Goal: Transaction & Acquisition: Purchase product/service

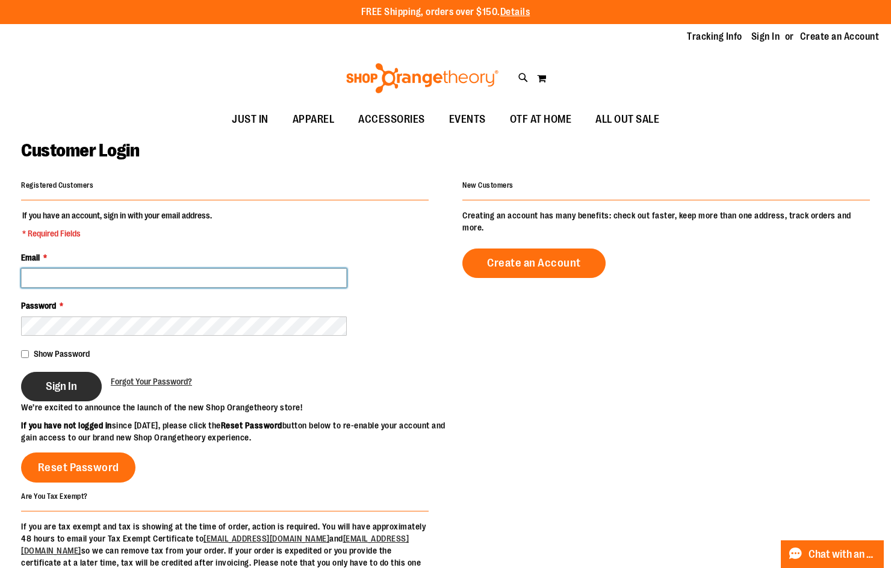
type input "**********"
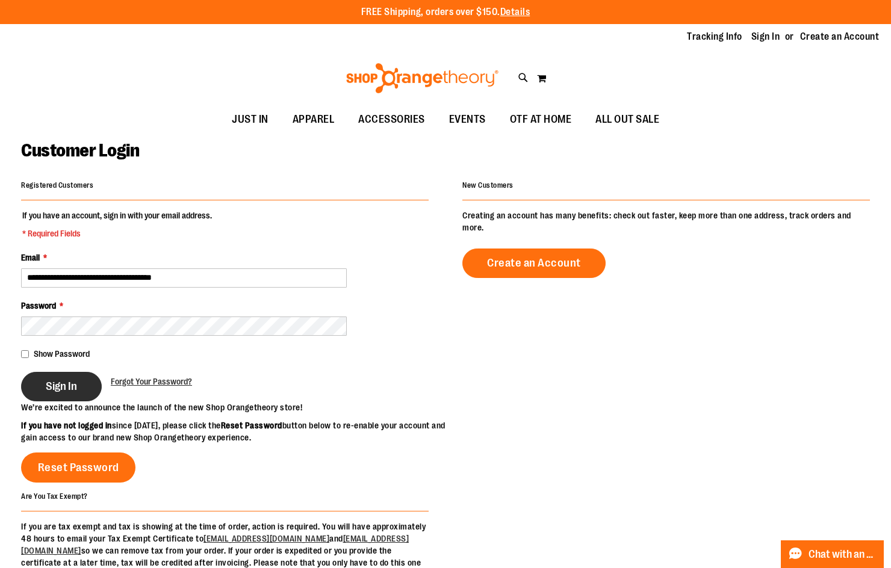
type input "**********"
click at [28, 390] on button "Sign In" at bounding box center [61, 386] width 81 height 29
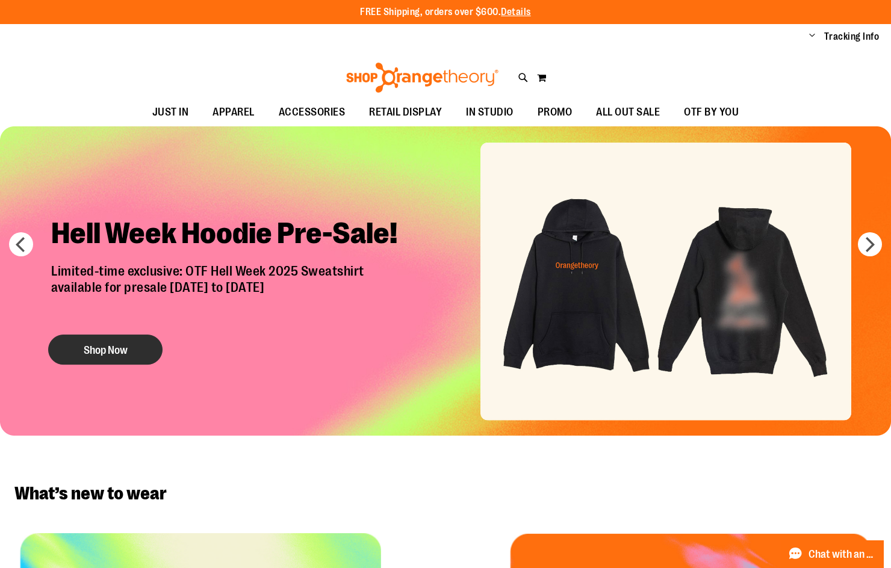
type input "**********"
click at [124, 350] on button "Shop Now" at bounding box center [105, 350] width 114 height 30
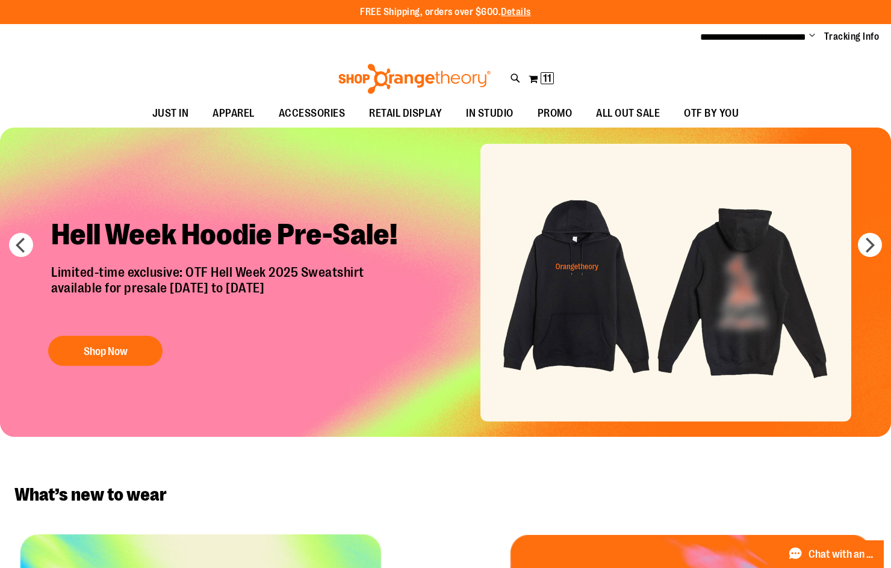
click at [427, 289] on img "Slide 1 of 7" at bounding box center [445, 282] width 891 height 309
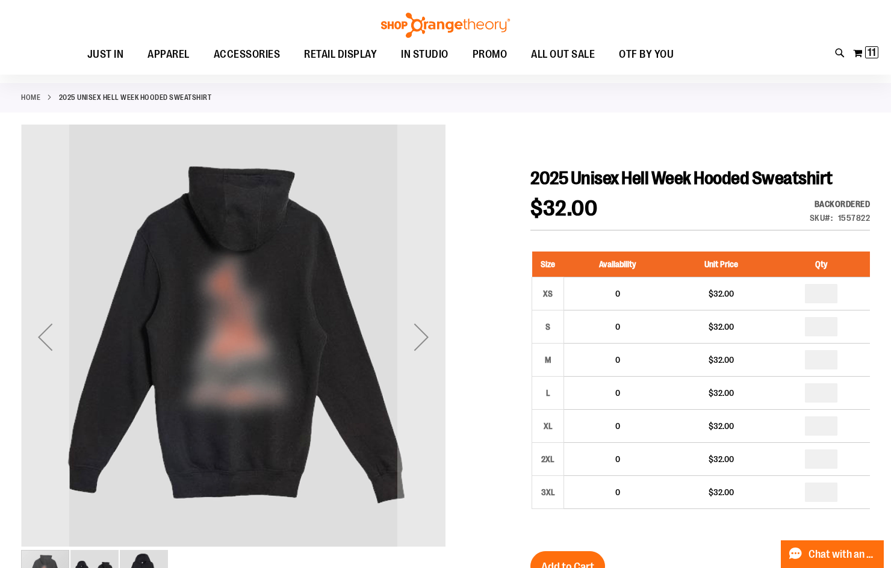
scroll to position [120, 0]
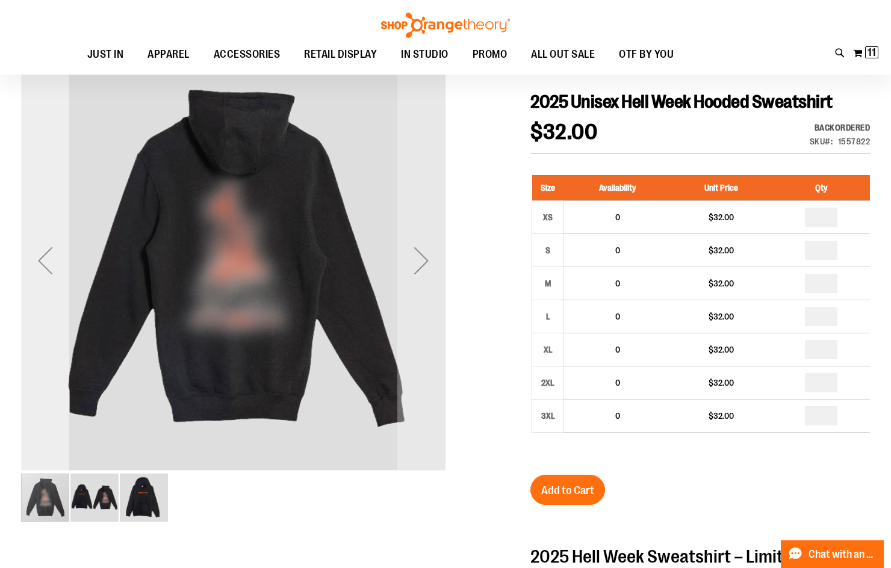
type input "**********"
click at [47, 269] on div "Previous" at bounding box center [45, 261] width 48 height 48
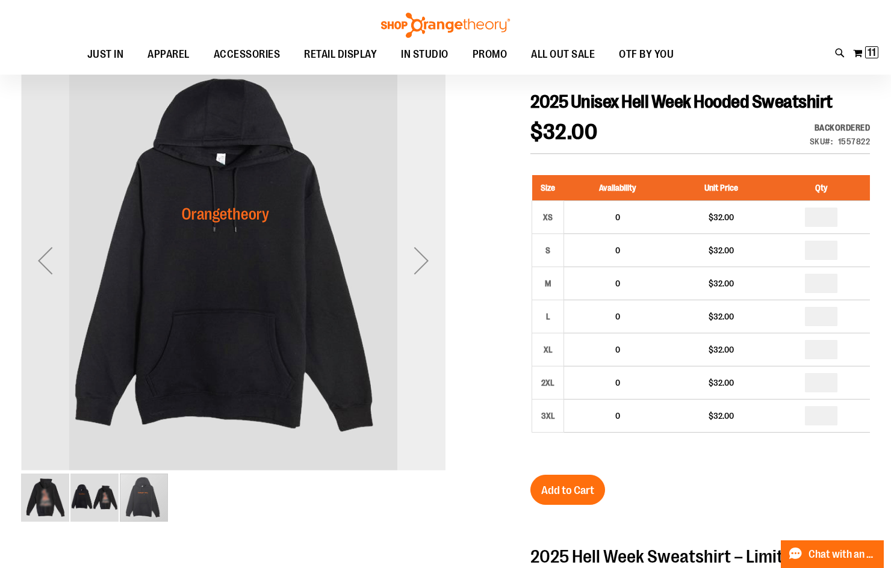
click at [433, 253] on div "Next" at bounding box center [421, 261] width 48 height 48
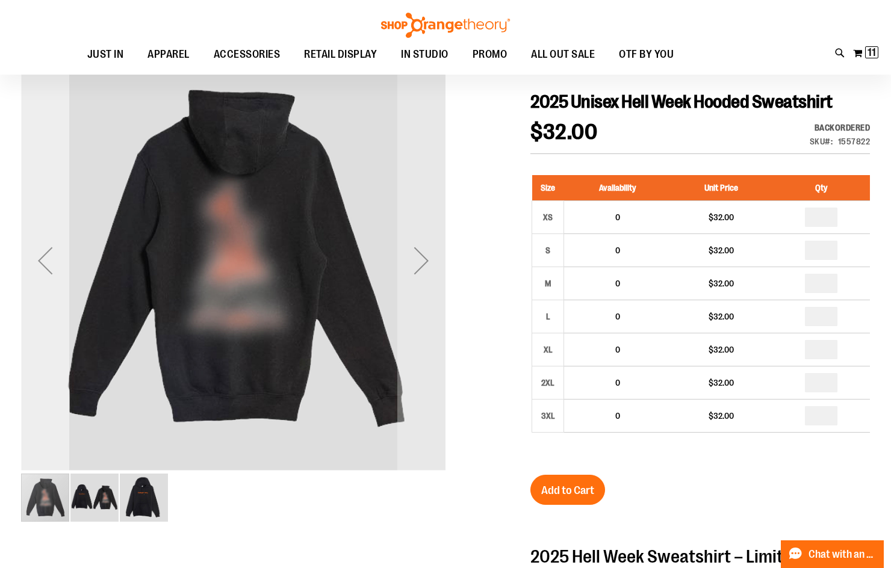
click at [42, 264] on div "Previous" at bounding box center [45, 261] width 48 height 48
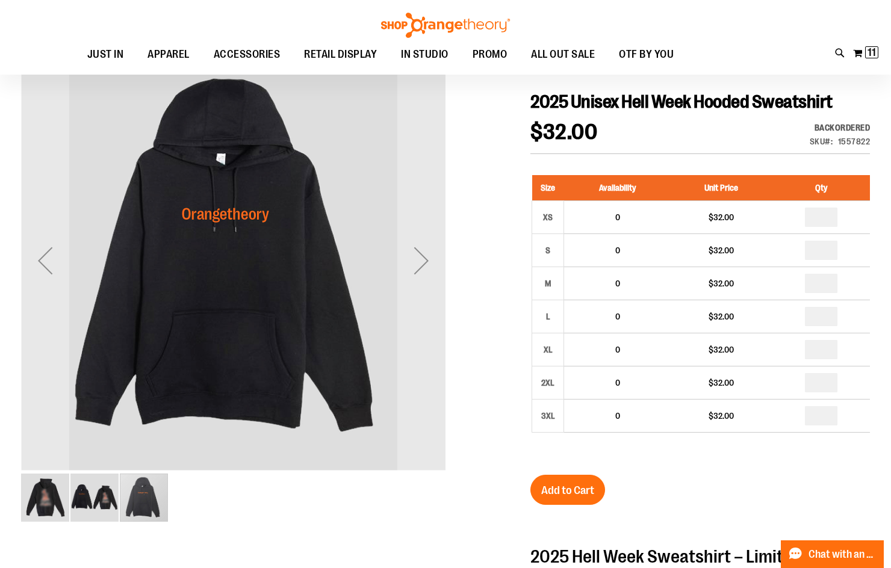
click at [104, 503] on img "image 2 of 3" at bounding box center [94, 498] width 48 height 48
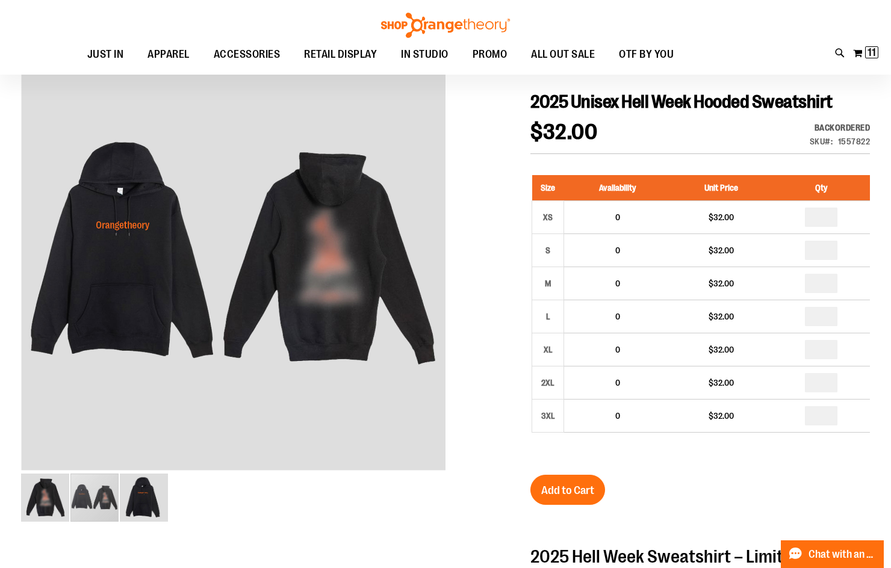
click at [427, 22] on img at bounding box center [445, 25] width 132 height 25
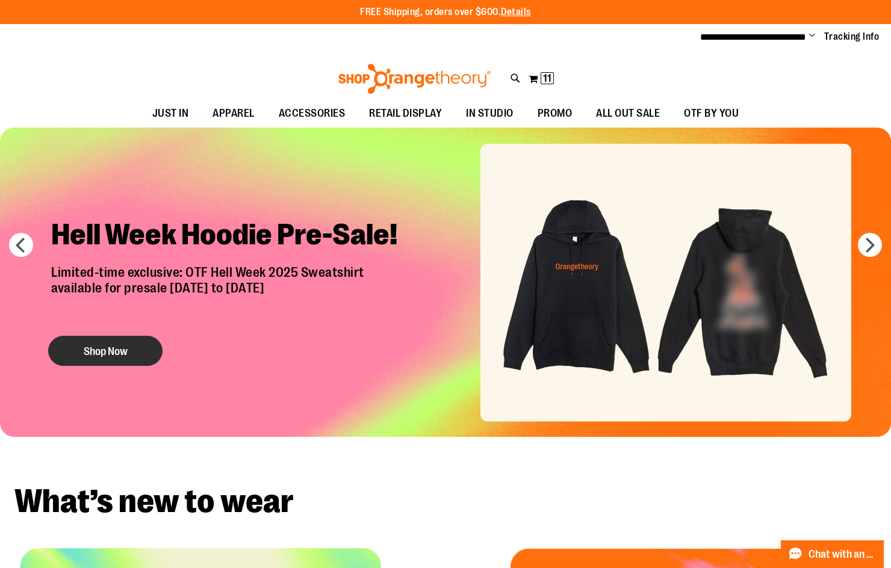
type input "**********"
click at [84, 356] on button "Shop Now" at bounding box center [105, 351] width 114 height 30
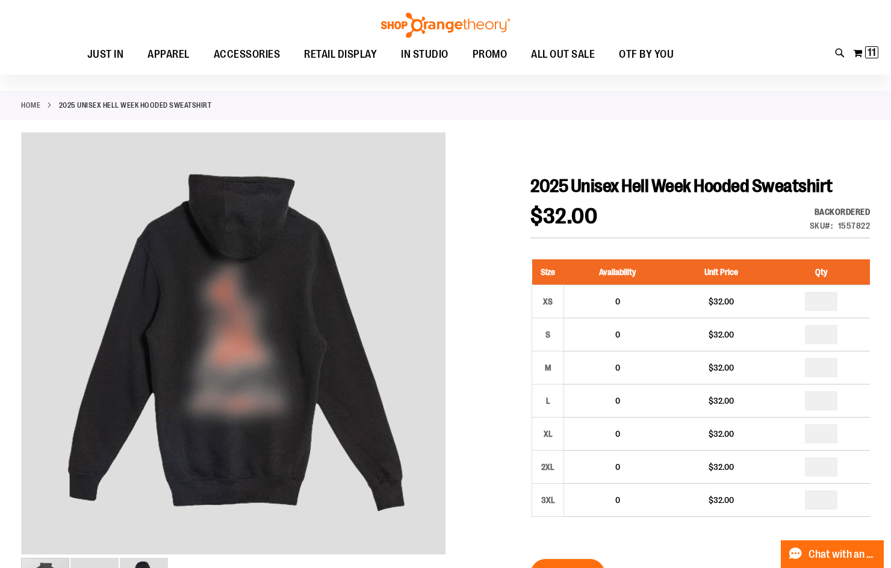
scroll to position [120, 0]
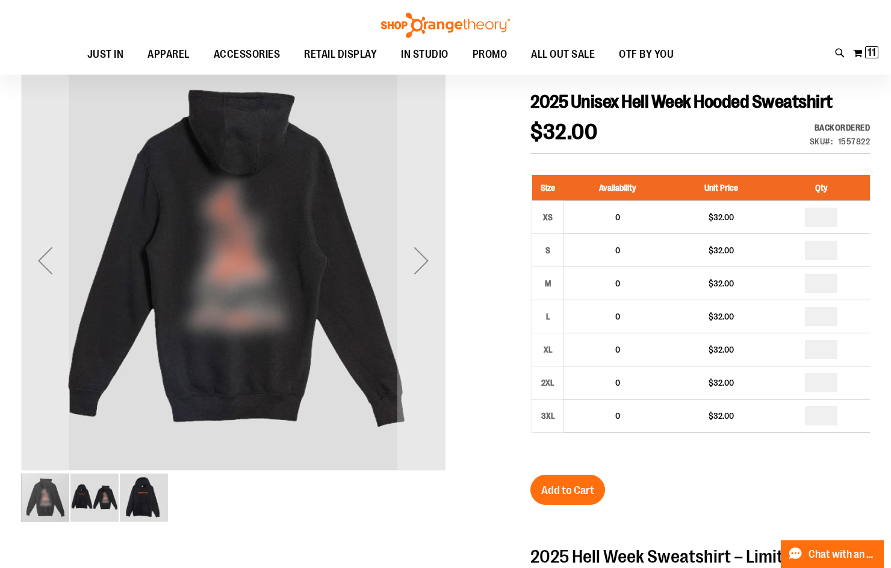
type input "**********"
click at [94, 492] on img "image 2 of 3" at bounding box center [94, 498] width 48 height 48
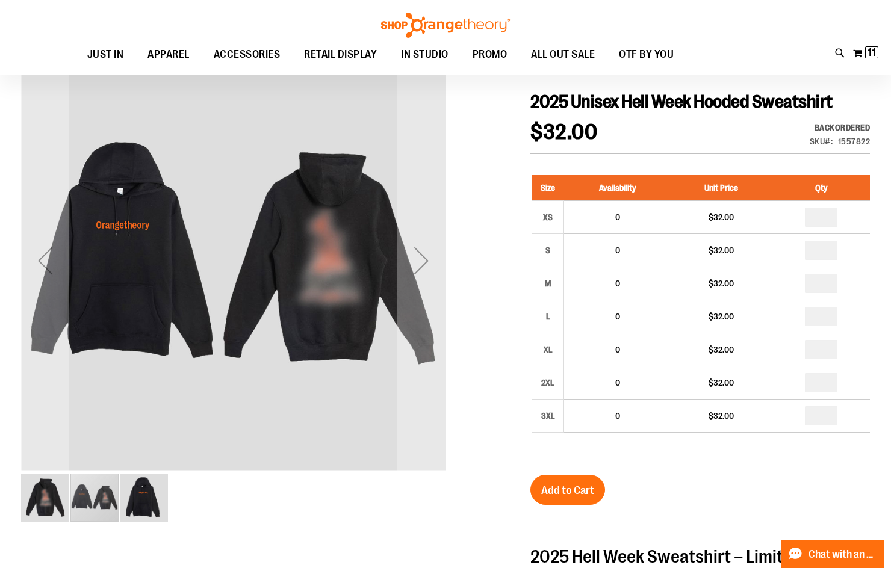
click at [151, 494] on img "image 3 of 3" at bounding box center [144, 498] width 48 height 48
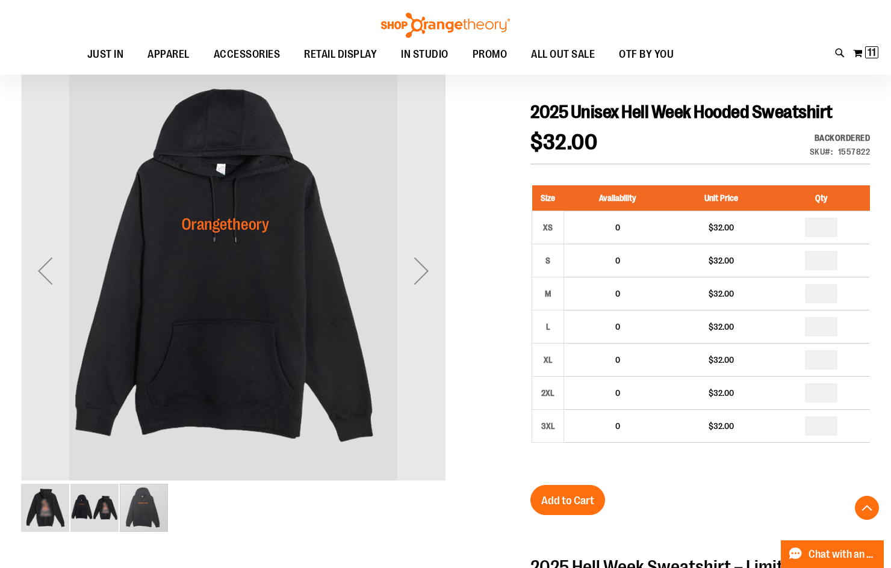
scroll to position [300, 0]
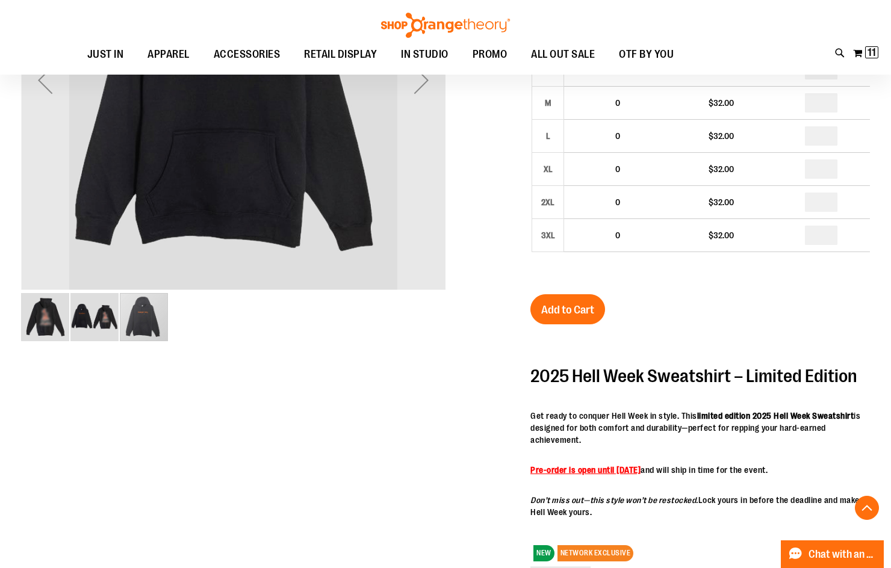
click at [101, 329] on img "image 2 of 3" at bounding box center [94, 317] width 48 height 48
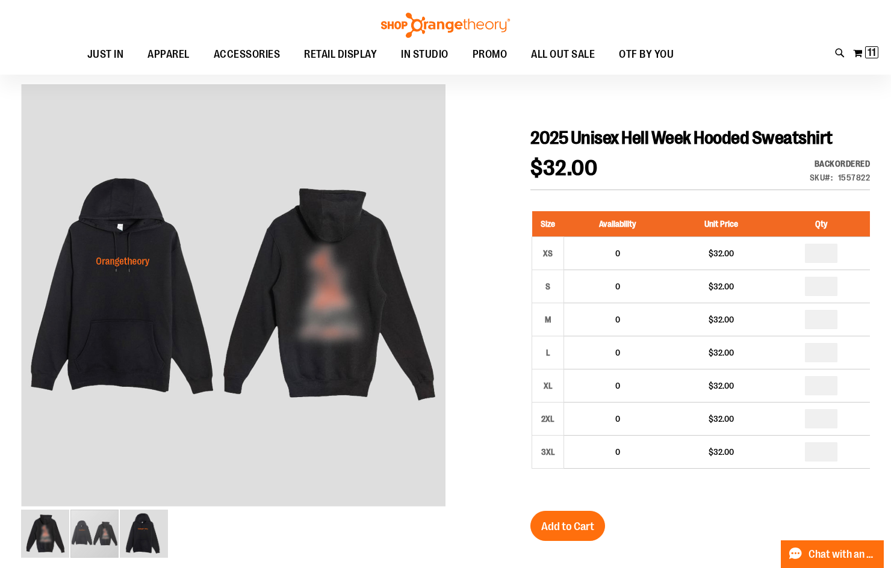
scroll to position [302, 0]
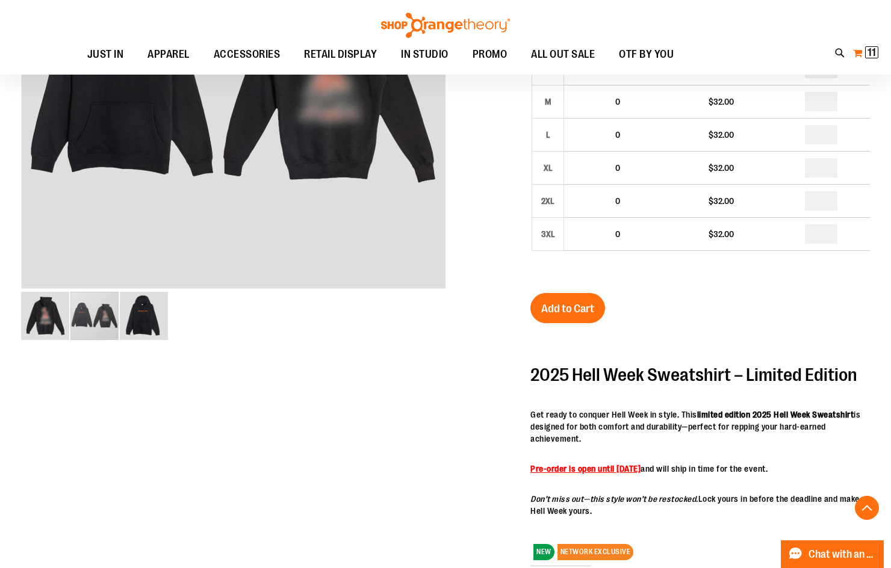
click at [860, 49] on button "My Cart 11 11 items" at bounding box center [865, 52] width 26 height 19
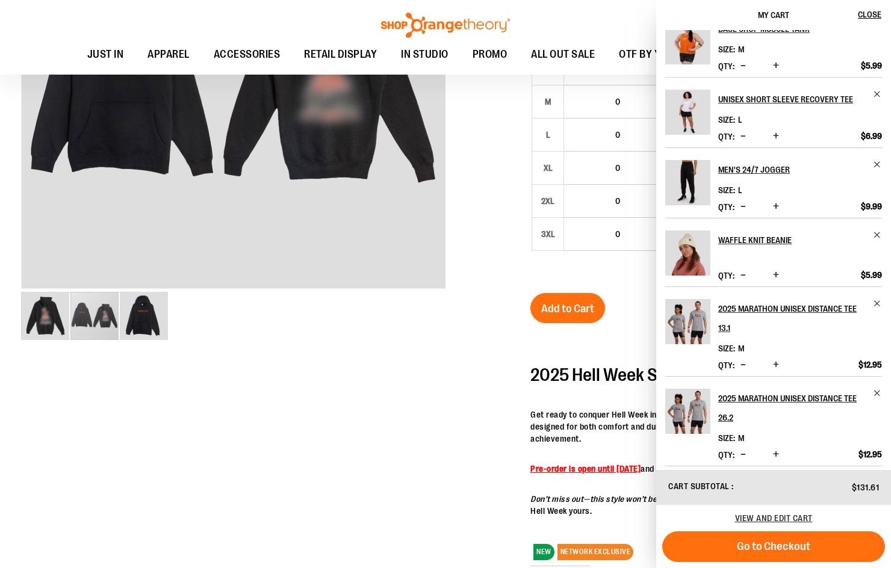
scroll to position [85, 0]
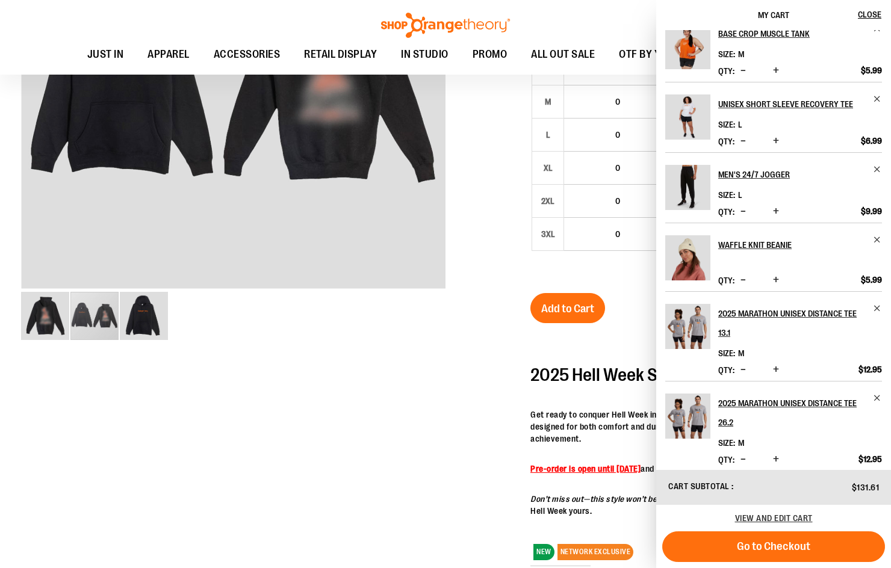
click at [692, 208] on img "Product" at bounding box center [687, 187] width 45 height 45
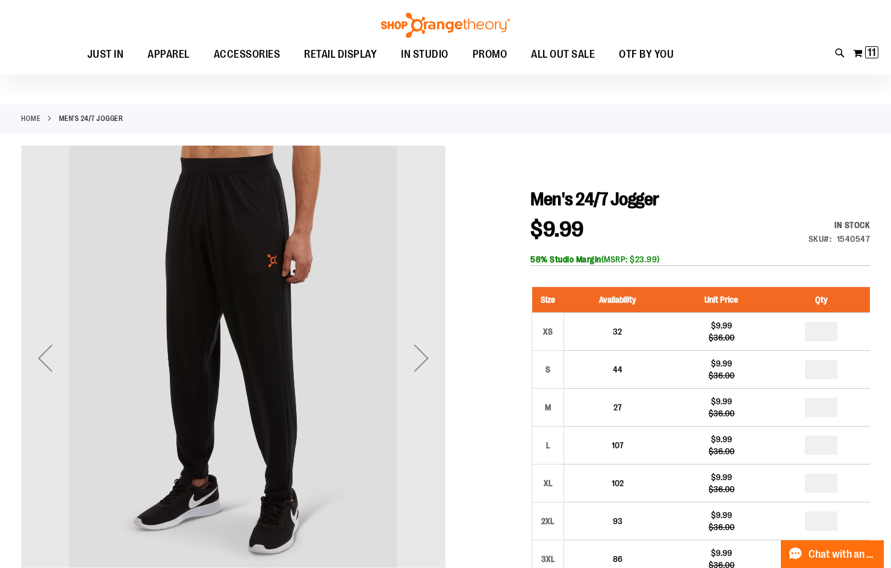
scroll to position [61, 0]
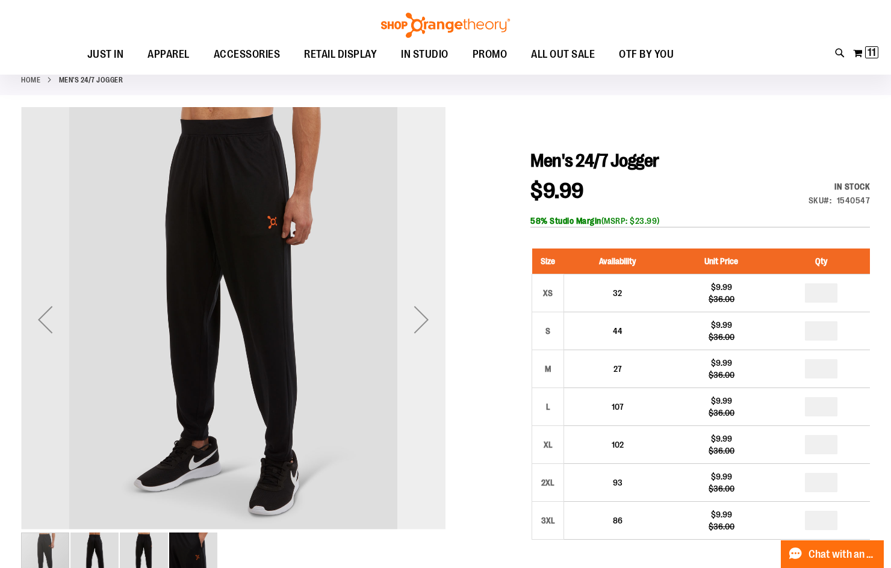
type input "**********"
click at [436, 321] on div "Next" at bounding box center [421, 320] width 48 height 48
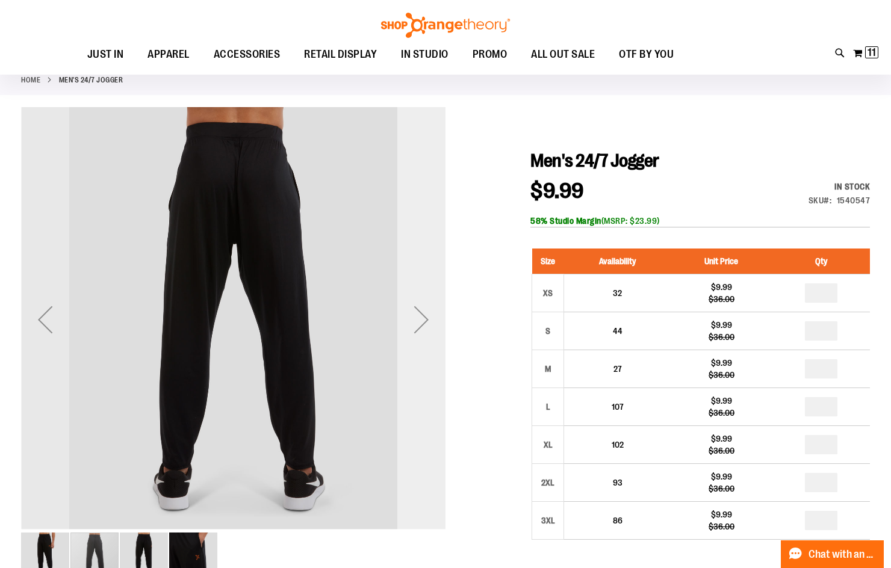
click at [436, 321] on div "Next" at bounding box center [421, 320] width 48 height 48
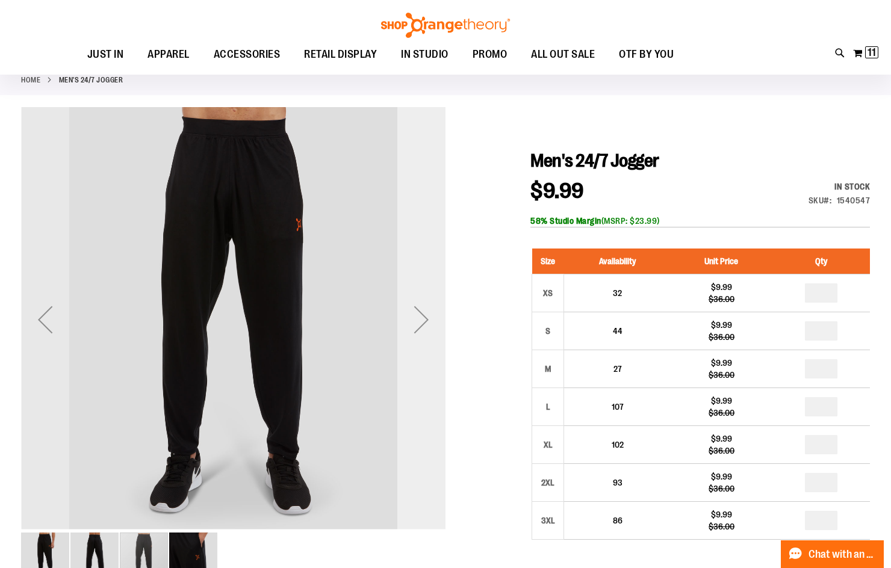
click at [434, 323] on div "Next" at bounding box center [421, 320] width 48 height 48
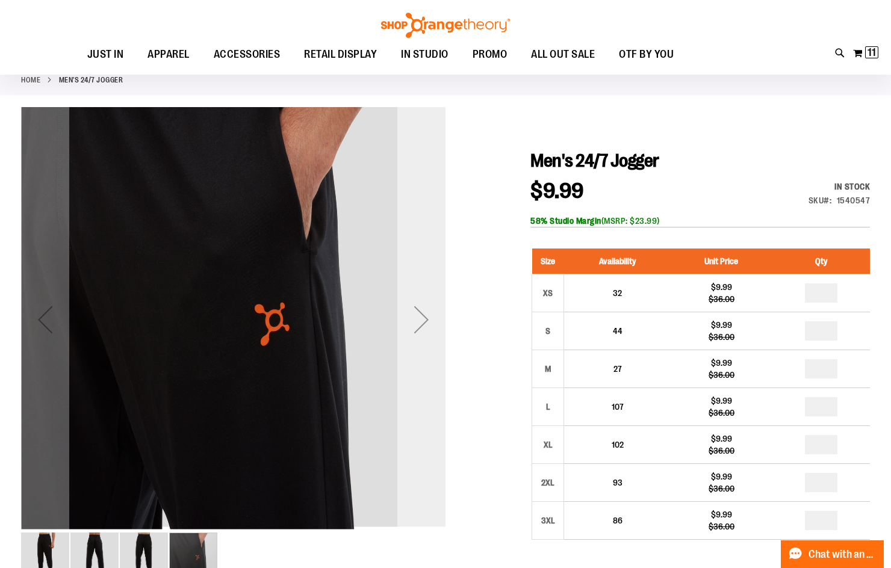
click at [429, 323] on div "Next" at bounding box center [421, 320] width 48 height 48
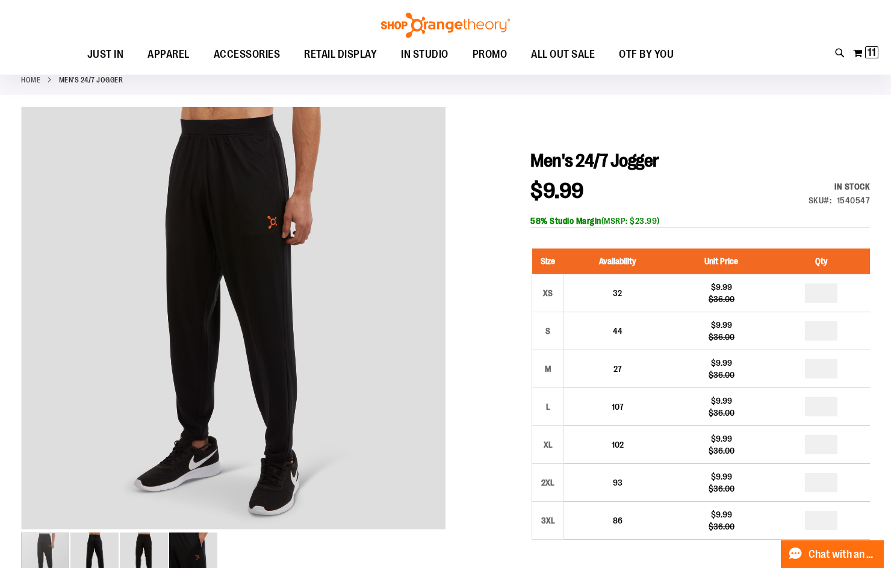
click at [845, 40] on div "Toggle Nav Search Popular Suggestions Advanced Search" at bounding box center [445, 37] width 891 height 75
click at [854, 51] on button "My Cart 11 11 items" at bounding box center [865, 52] width 26 height 19
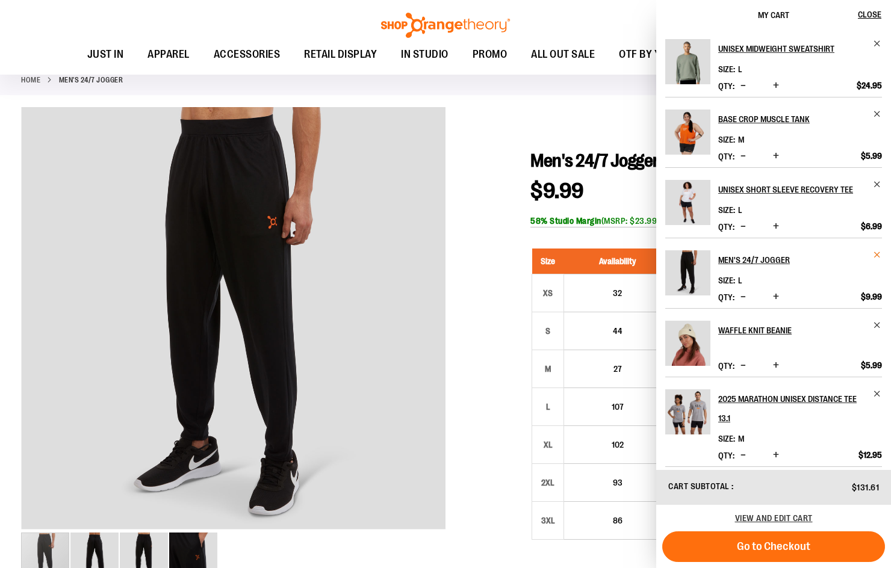
click at [878, 259] on span "Remove item" at bounding box center [877, 254] width 9 height 9
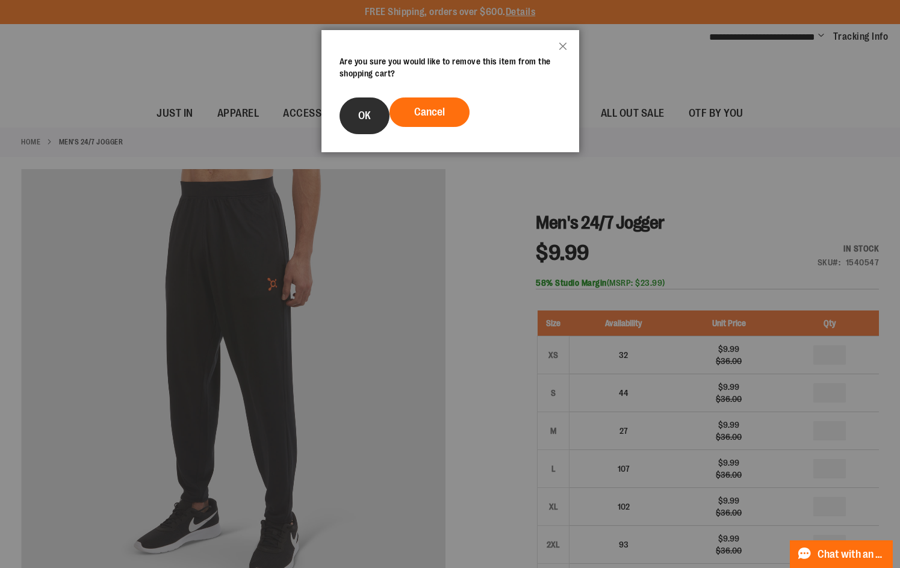
click at [378, 112] on button "OK" at bounding box center [364, 116] width 50 height 37
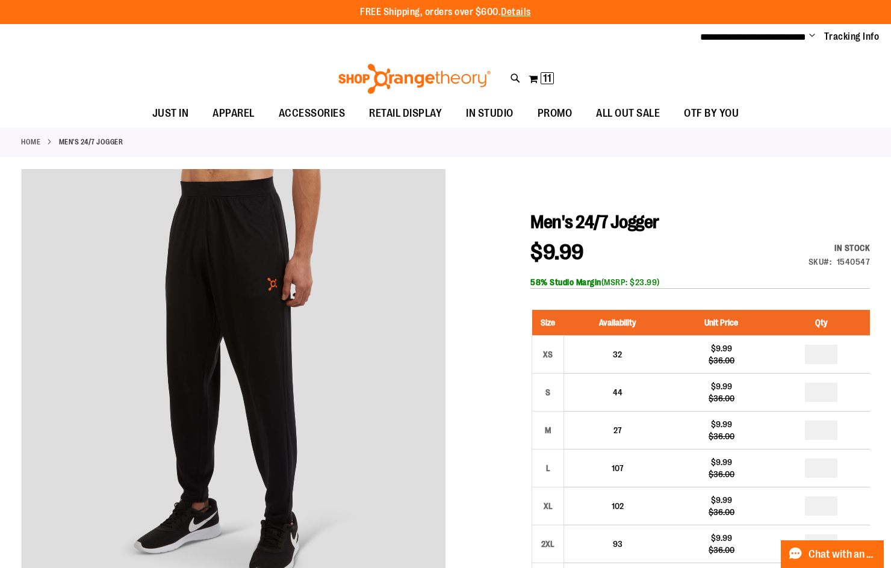
click at [793, 170] on div at bounding box center [445, 564] width 849 height 791
click at [554, 75] on span "11 11 items" at bounding box center [547, 78] width 13 height 12
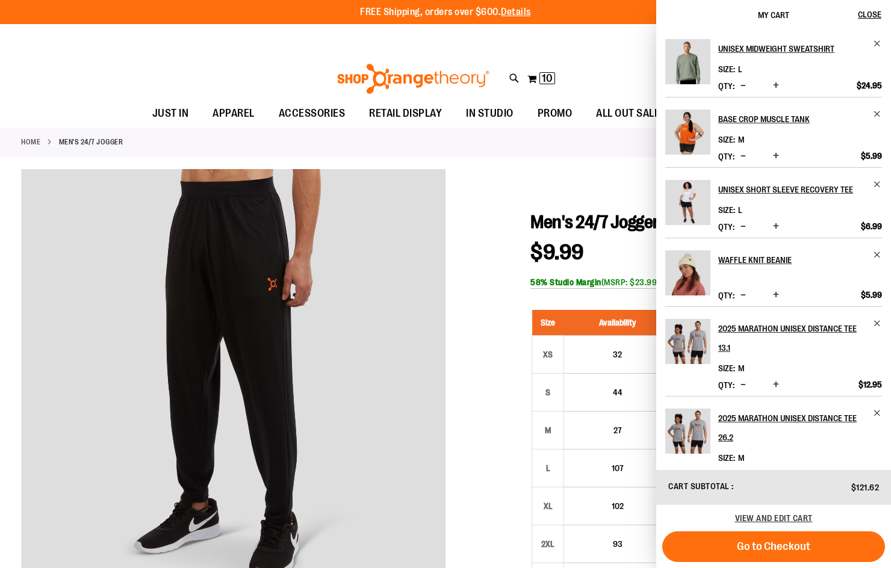
click at [692, 134] on img "Product" at bounding box center [687, 132] width 45 height 45
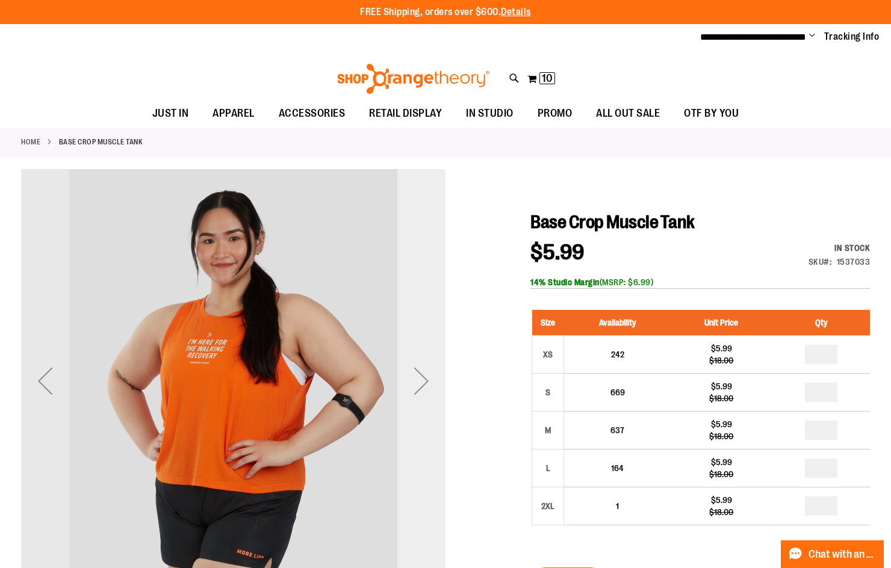
type input "**********"
click at [412, 389] on div "Next" at bounding box center [421, 381] width 48 height 48
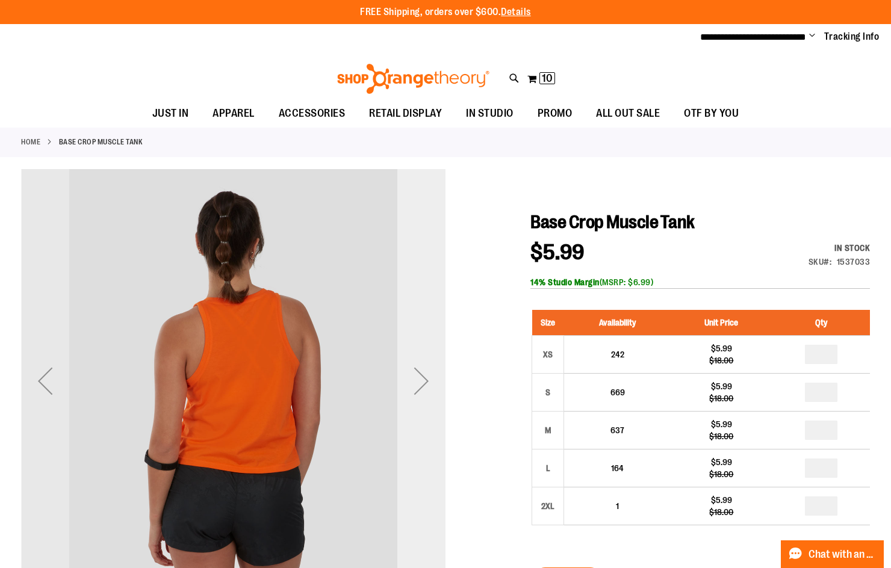
click at [412, 389] on div "Next" at bounding box center [421, 381] width 48 height 48
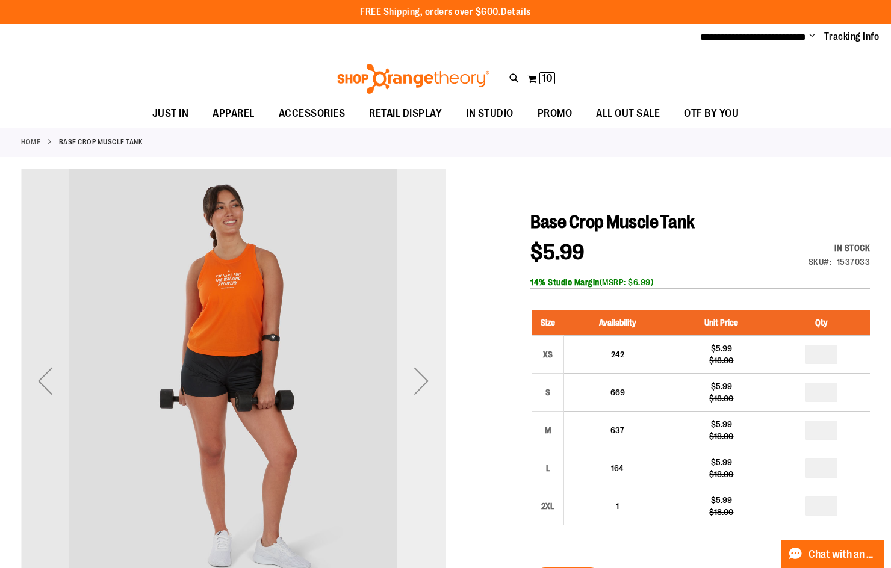
click at [415, 385] on div "Next" at bounding box center [421, 381] width 48 height 48
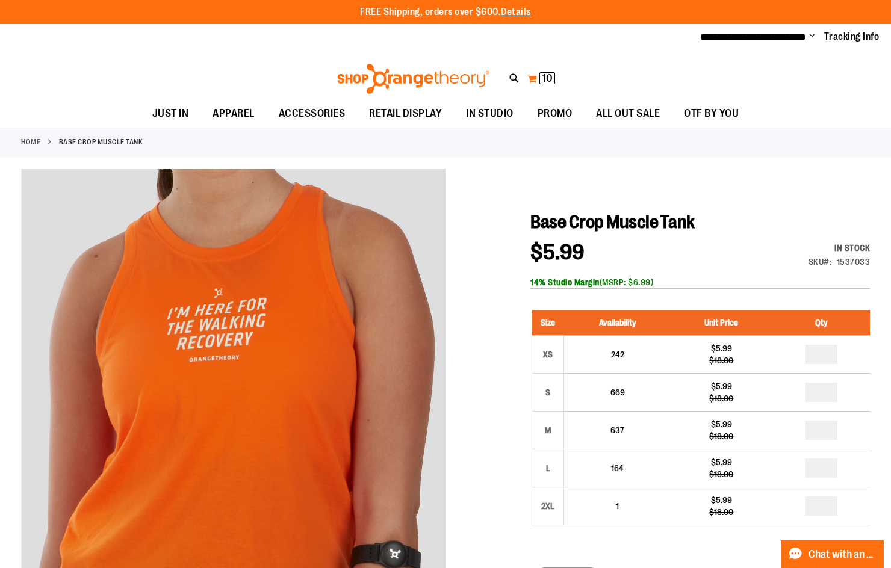
click at [542, 81] on span "10" at bounding box center [547, 78] width 11 height 12
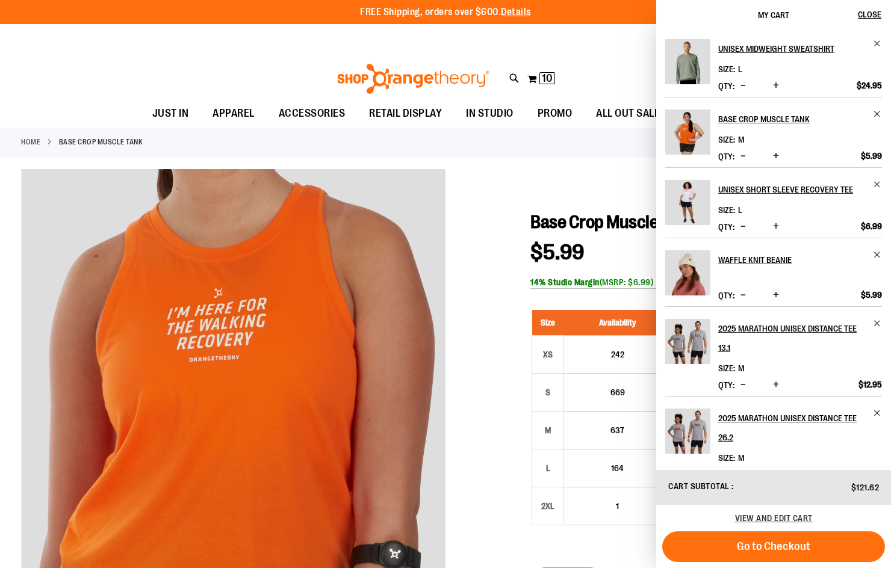
click at [696, 63] on img "Product" at bounding box center [687, 61] width 45 height 45
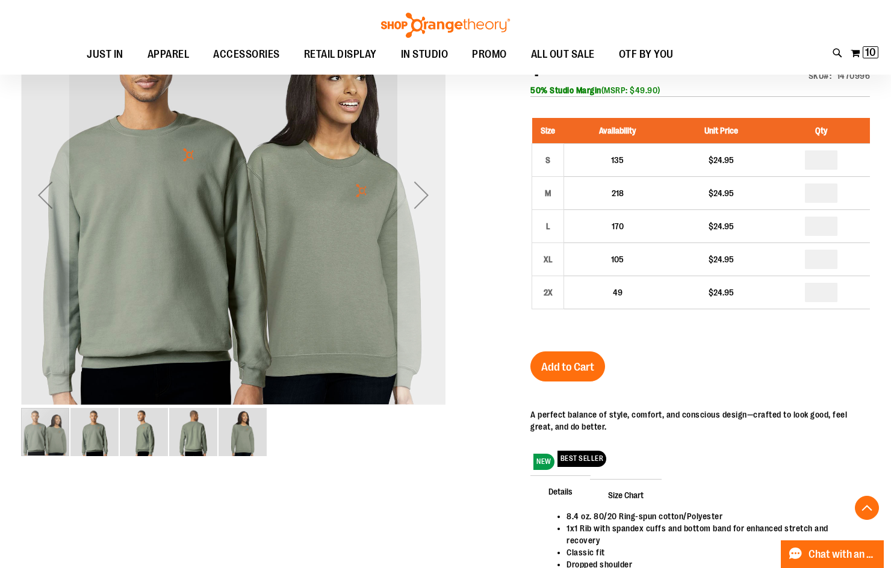
scroll to position [120, 0]
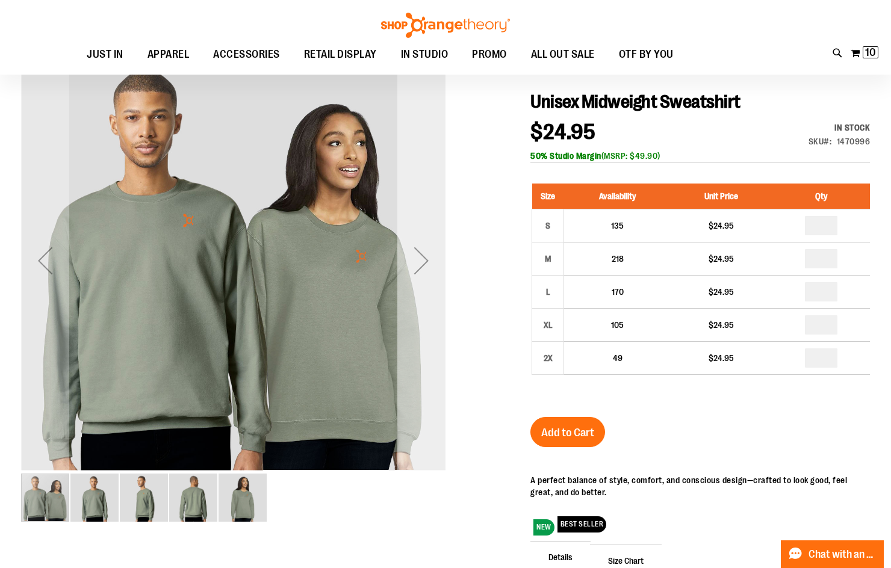
type input "**********"
click at [436, 264] on div "Next" at bounding box center [421, 261] width 48 height 48
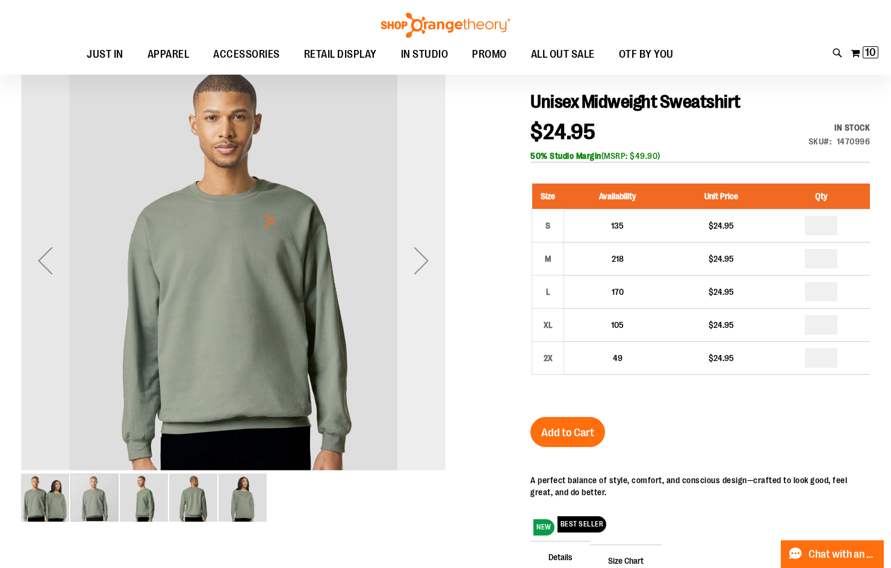
click at [420, 254] on div "Next" at bounding box center [421, 261] width 48 height 48
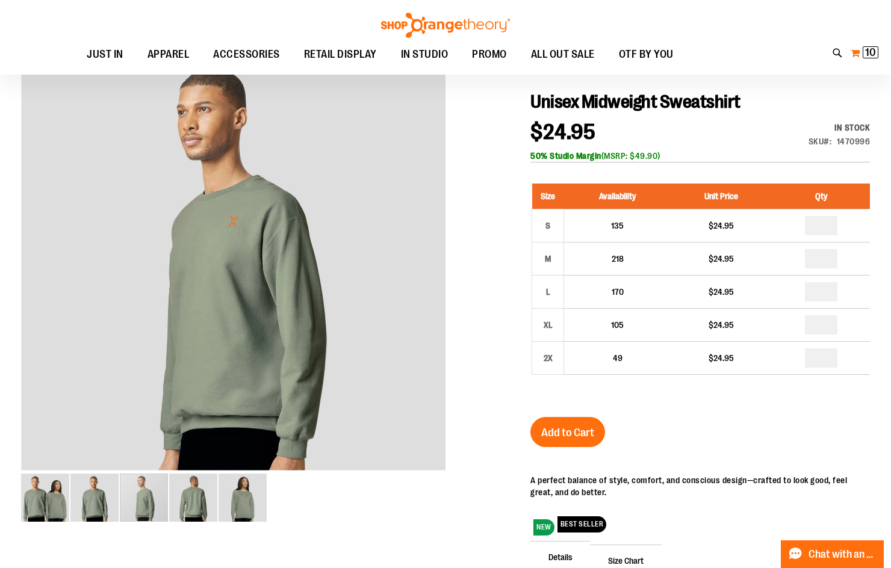
click at [858, 53] on button "My Cart 10 10 items" at bounding box center [864, 52] width 29 height 19
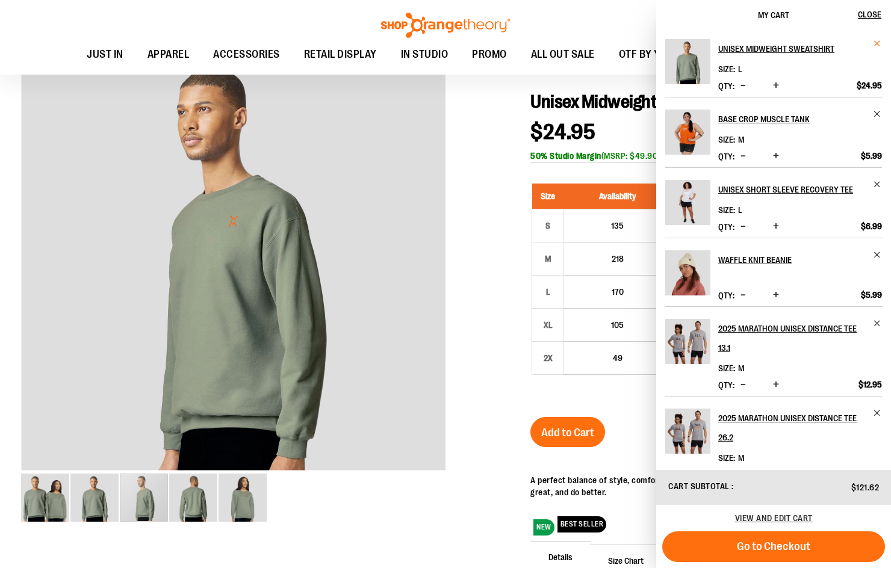
click at [874, 44] on span "Remove item" at bounding box center [877, 43] width 9 height 9
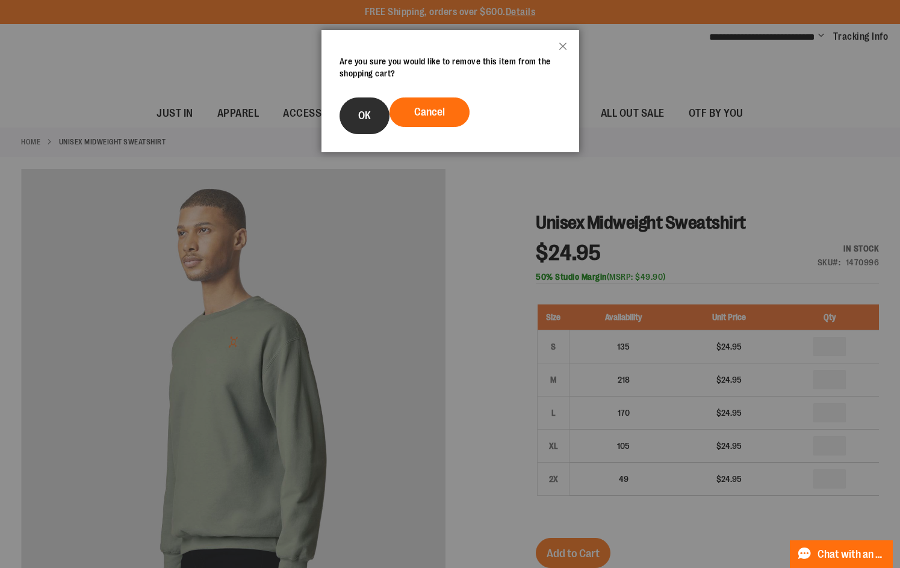
click at [382, 107] on button "OK" at bounding box center [364, 116] width 50 height 37
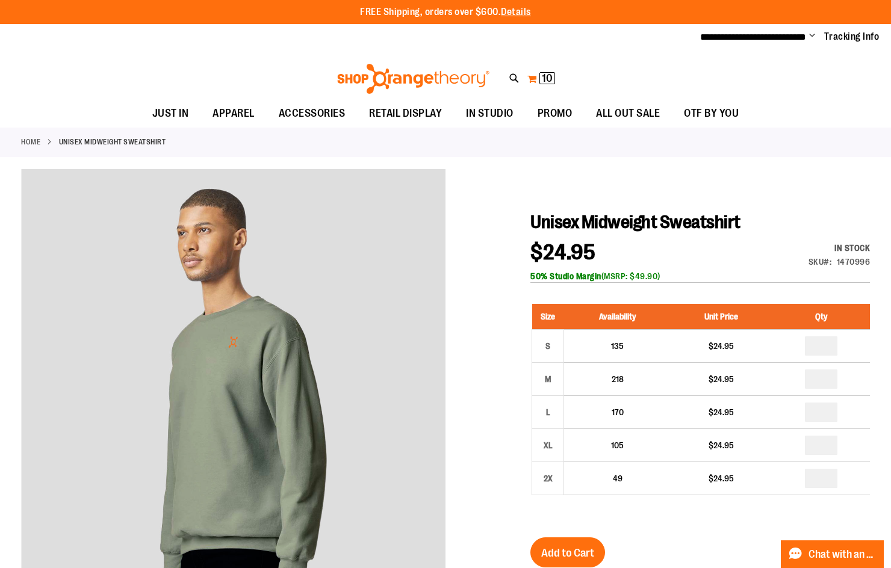
click at [536, 73] on button "My Cart 10 10 items" at bounding box center [541, 78] width 29 height 19
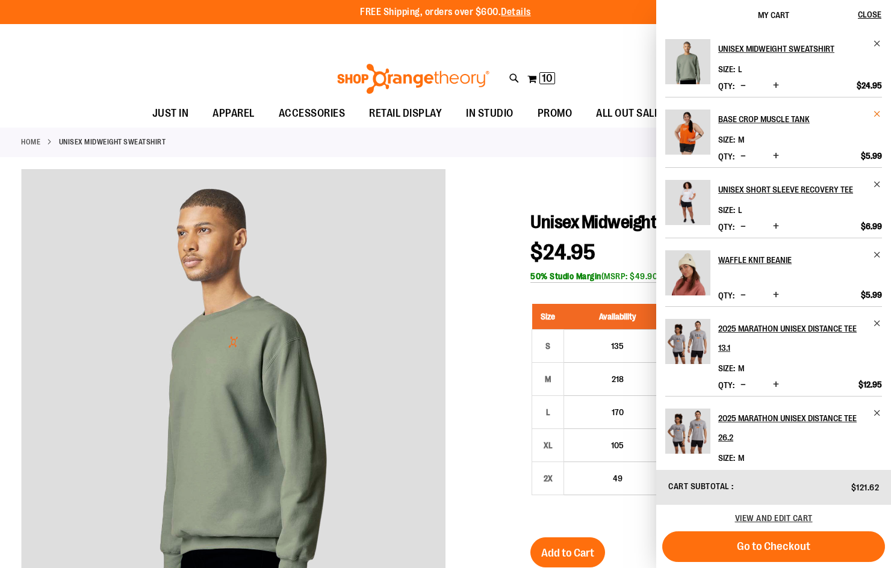
click at [873, 114] on span "Remove item" at bounding box center [877, 114] width 9 height 9
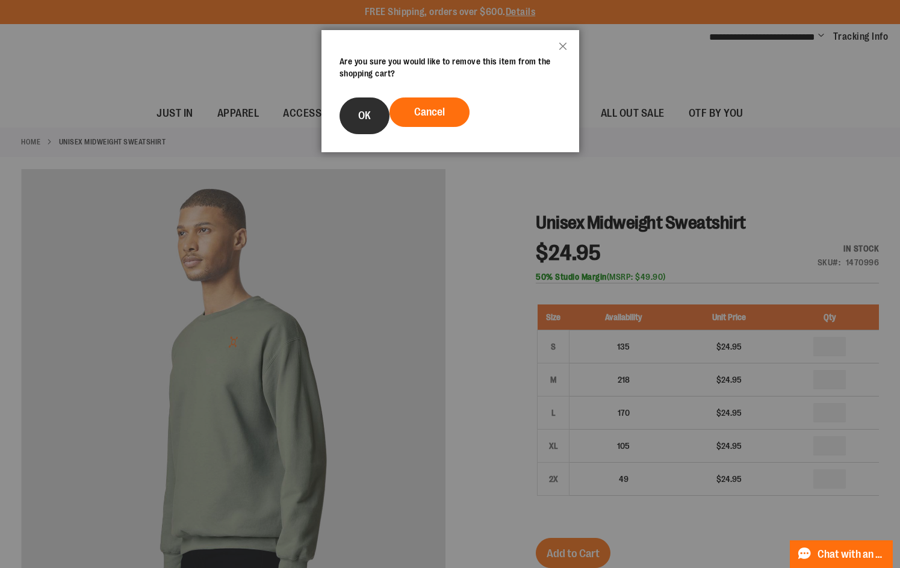
click at [370, 115] on span "OK" at bounding box center [364, 116] width 13 height 12
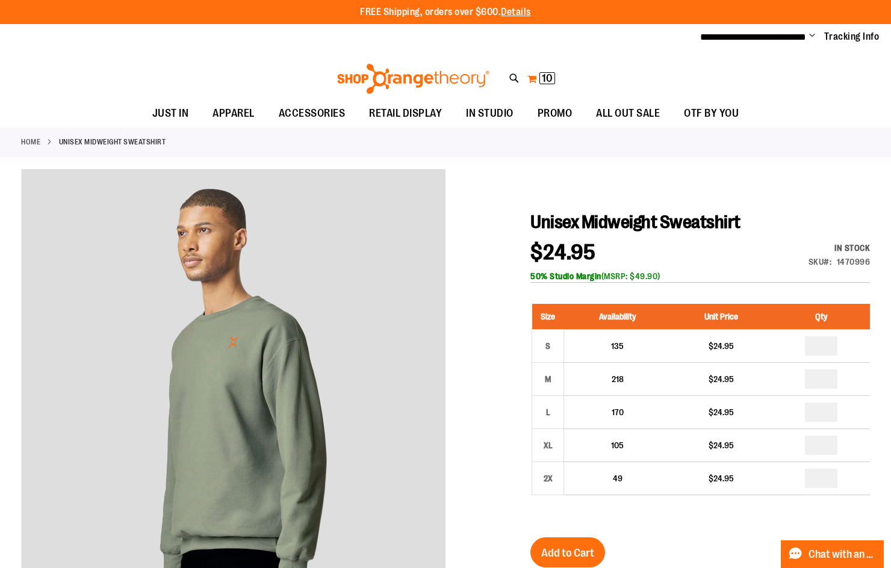
click at [547, 82] on span "10" at bounding box center [547, 78] width 11 height 12
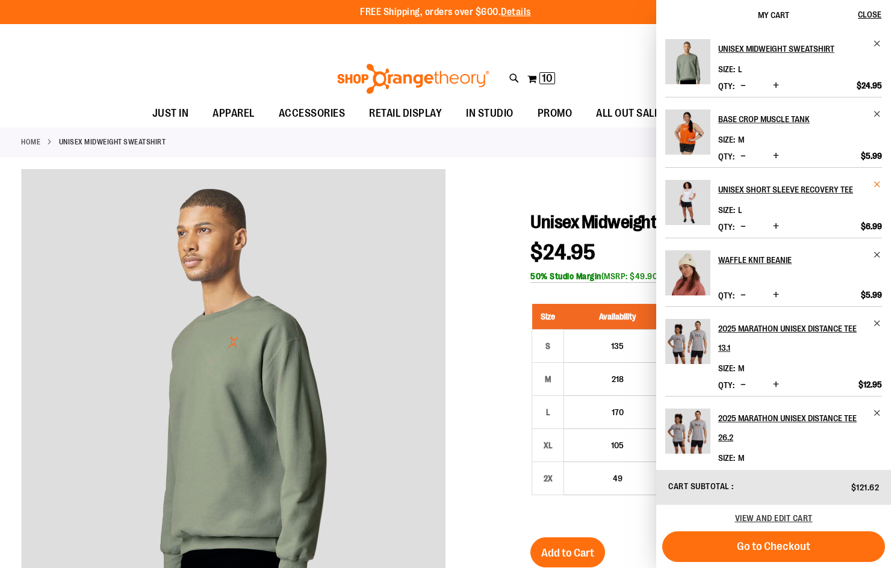
click at [875, 181] on span "Remove item" at bounding box center [877, 184] width 9 height 9
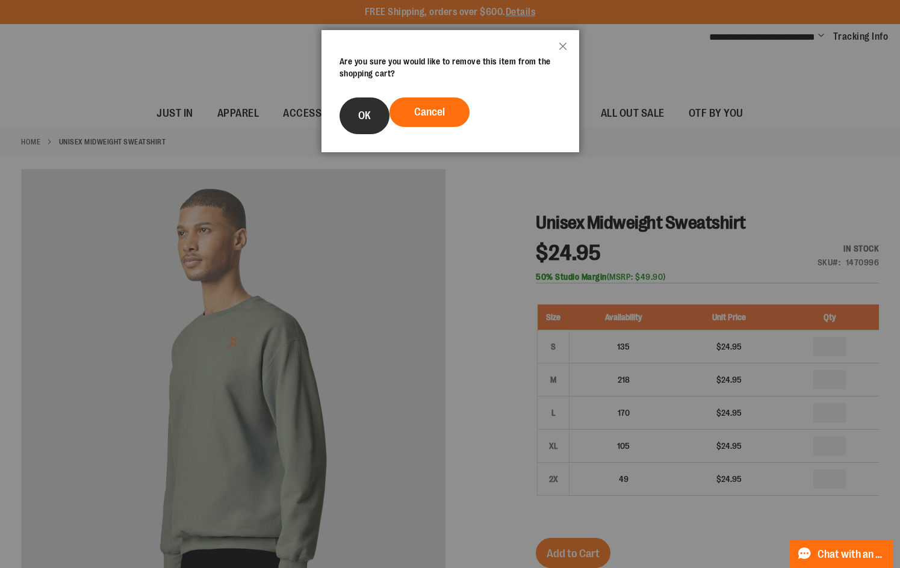
click at [385, 105] on button "OK" at bounding box center [364, 116] width 50 height 37
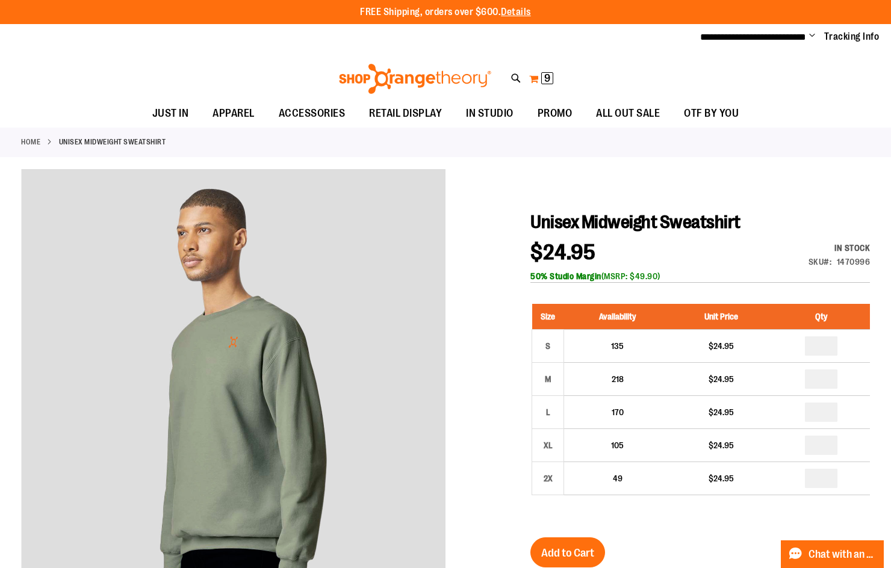
click at [544, 79] on span "9 9 items" at bounding box center [547, 78] width 12 height 12
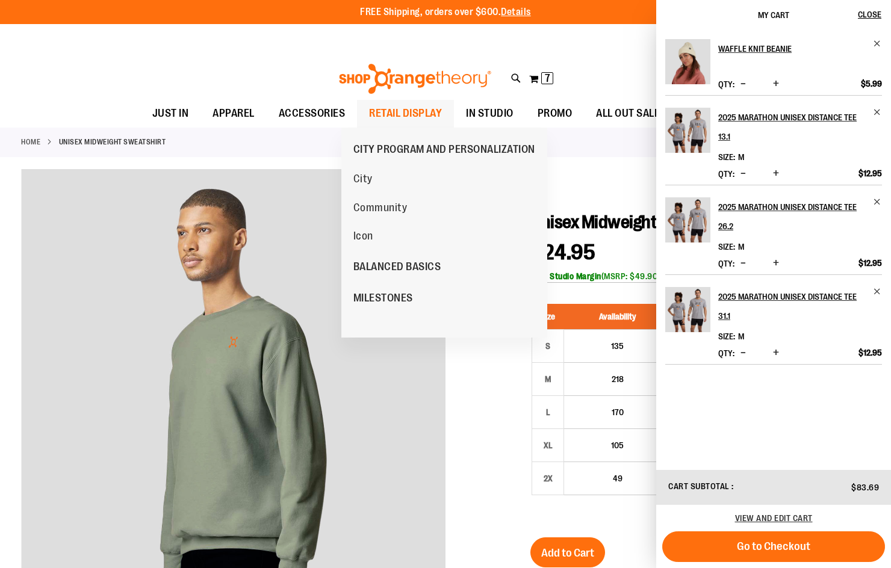
click at [397, 114] on span "RETAIL DISPLAY" at bounding box center [405, 113] width 73 height 27
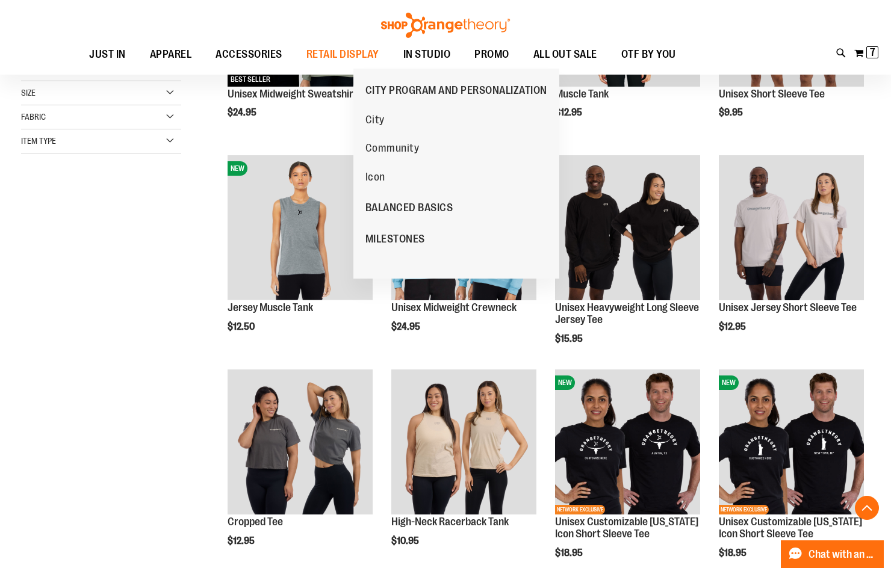
scroll to position [300, 0]
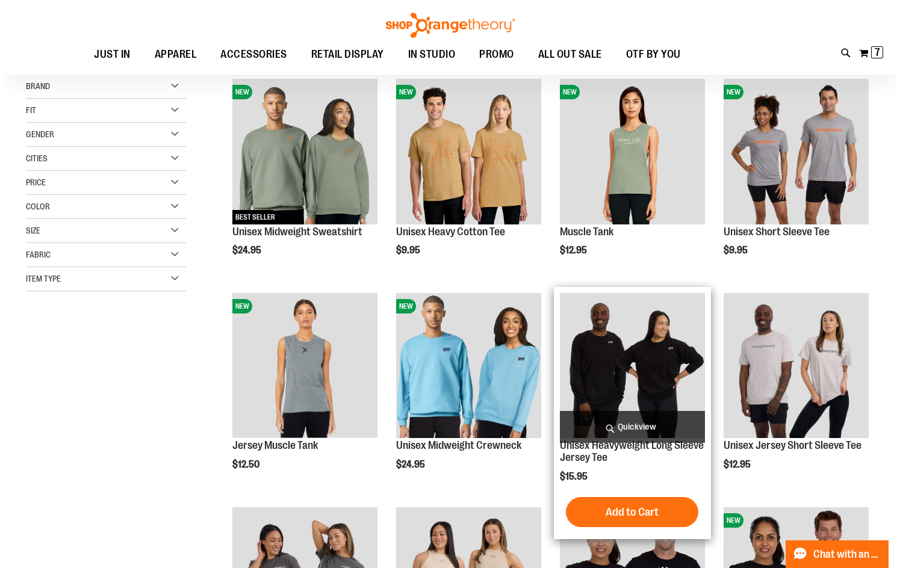
scroll to position [181, 0]
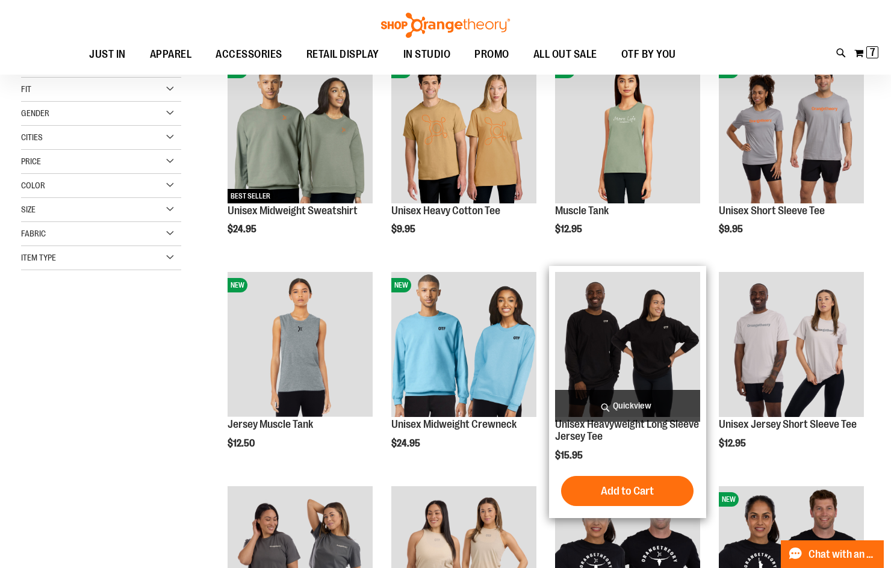
type input "**********"
click at [652, 394] on span "Quickview" at bounding box center [627, 406] width 145 height 32
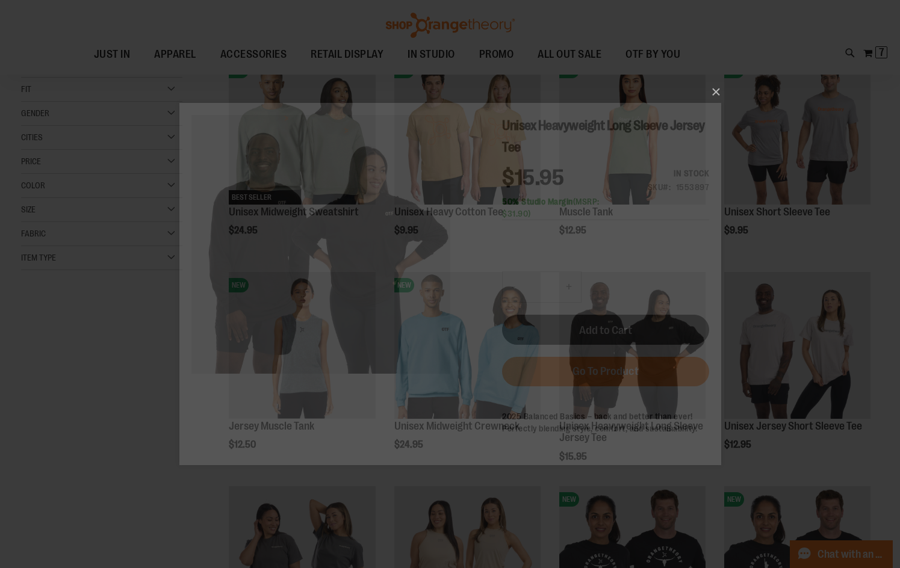
scroll to position [0, 0]
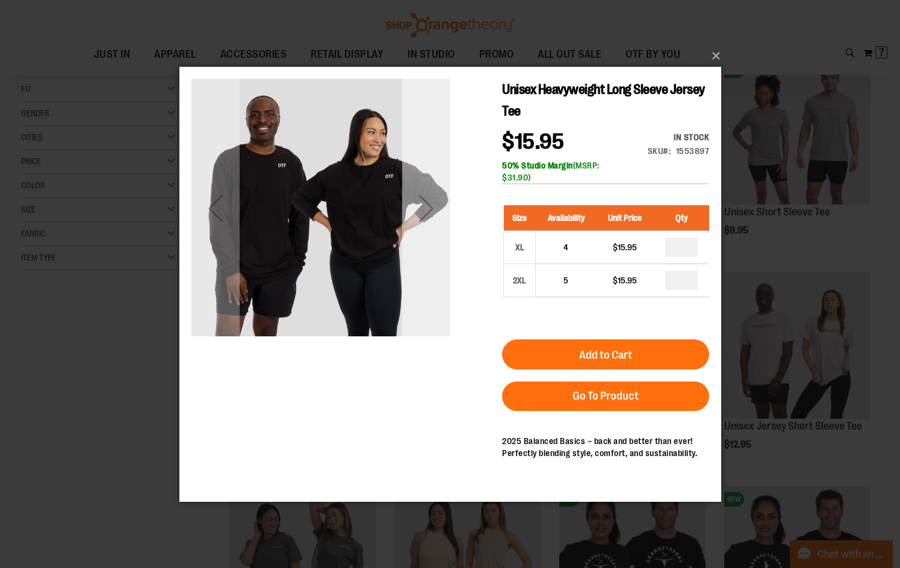
click at [432, 199] on div "Next" at bounding box center [425, 208] width 48 height 48
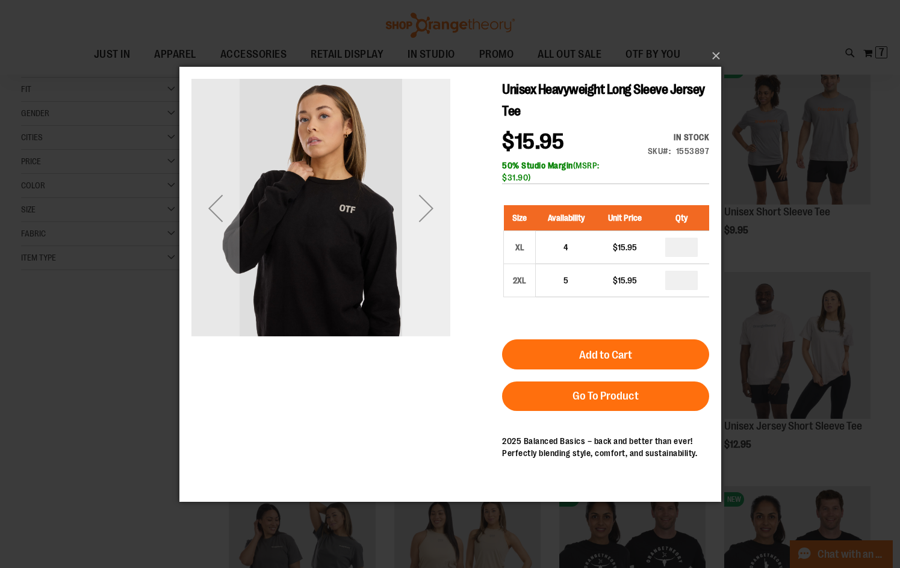
click at [432, 199] on div "Next" at bounding box center [425, 208] width 48 height 48
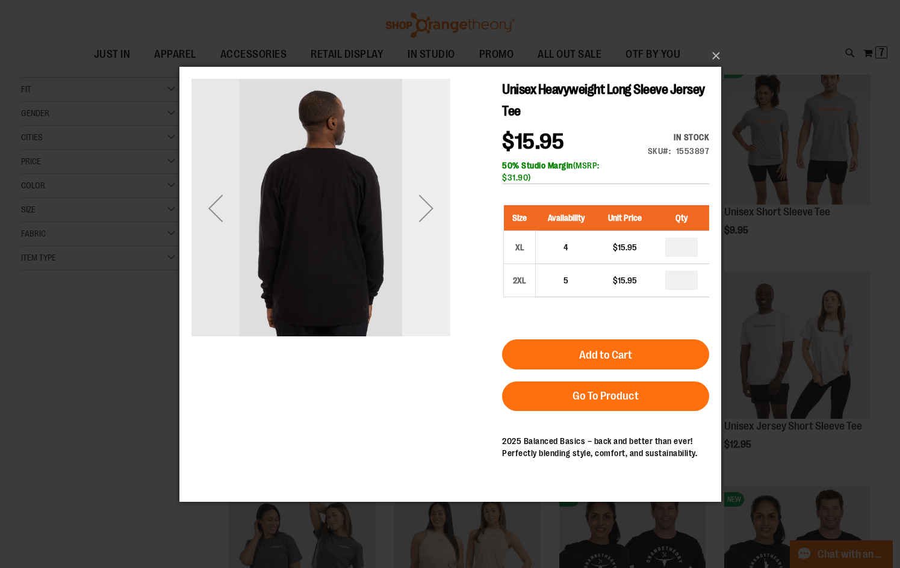
click at [432, 199] on div "Next" at bounding box center [425, 208] width 48 height 48
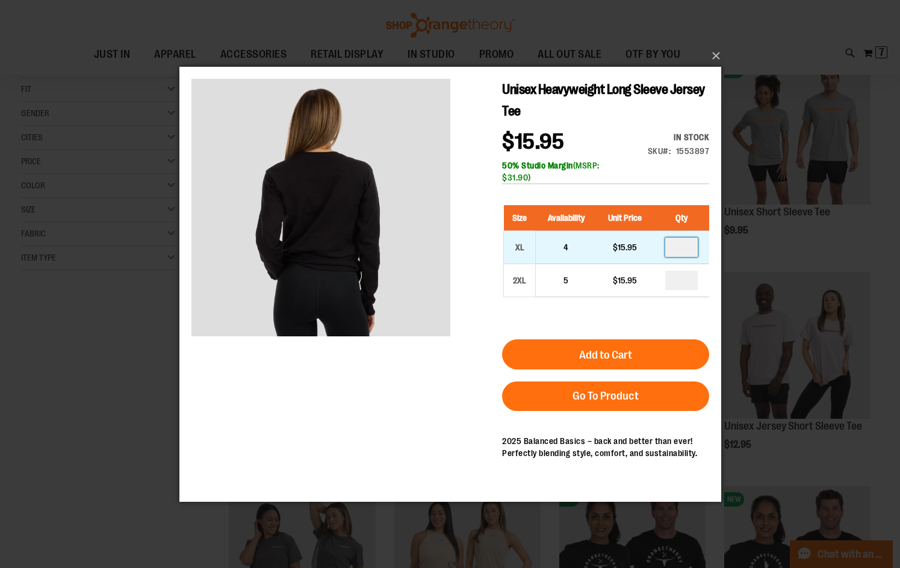
drag, startPoint x: 687, startPoint y: 244, endPoint x: 680, endPoint y: 246, distance: 7.4
click at [680, 246] on input "number" at bounding box center [681, 246] width 33 height 19
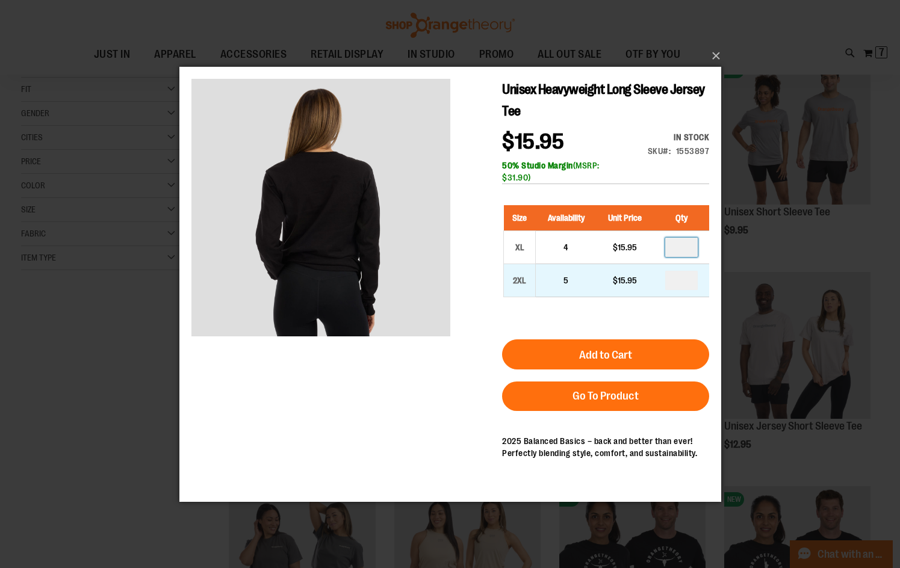
type input "*"
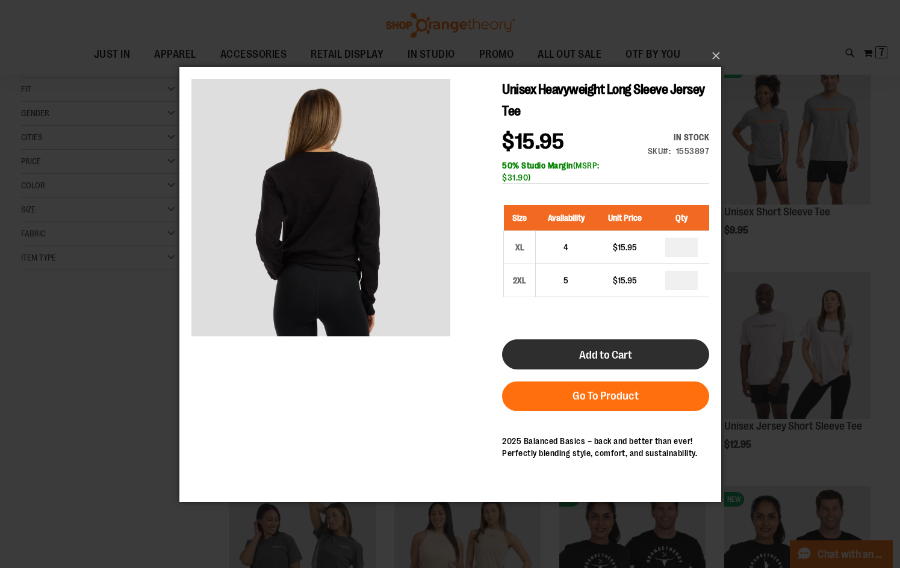
click at [671, 343] on button "Add to Cart" at bounding box center [604, 354] width 207 height 30
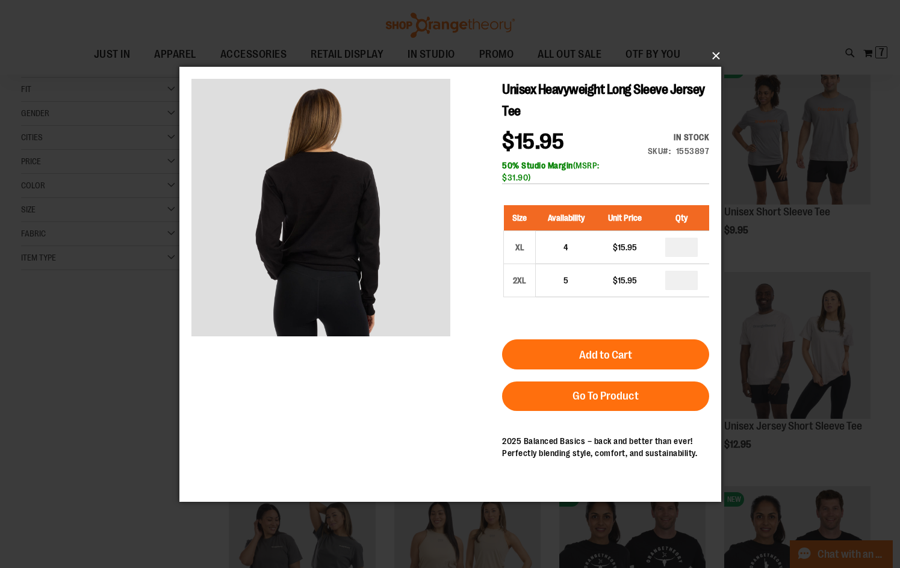
click at [716, 56] on button "×" at bounding box center [454, 56] width 542 height 26
click at [716, 49] on button "×" at bounding box center [454, 56] width 542 height 26
click at [878, 48] on div "×" at bounding box center [450, 284] width 900 height 568
click at [716, 58] on button "×" at bounding box center [454, 56] width 542 height 26
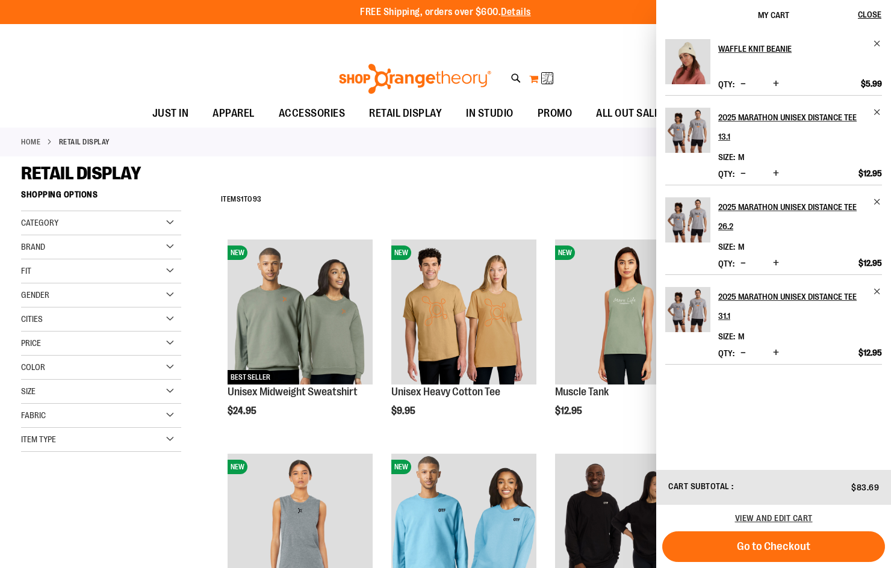
click at [542, 70] on button "My Cart 7 7 items" at bounding box center [540, 78] width 25 height 19
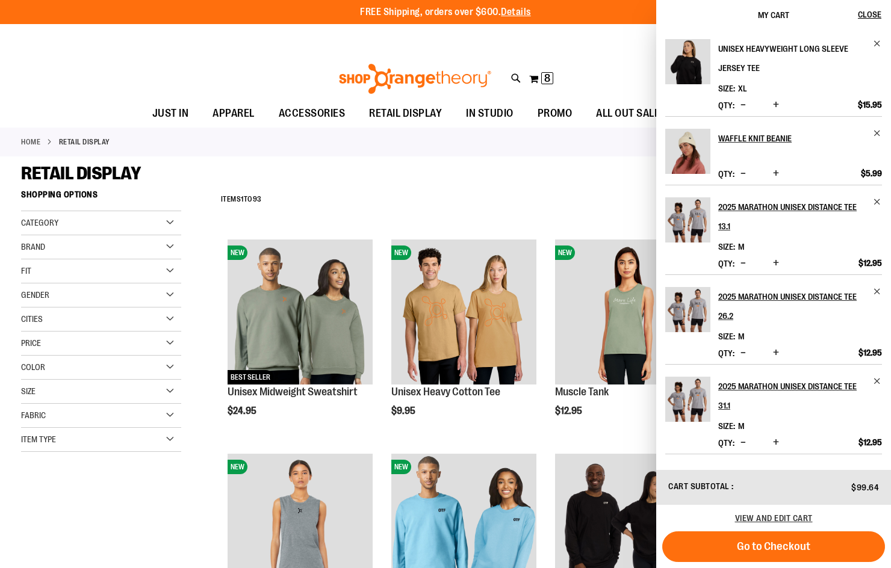
click at [872, 45] on link "Unisex Heavyweight Long Sleeve Jersey Tee" at bounding box center [800, 58] width 164 height 39
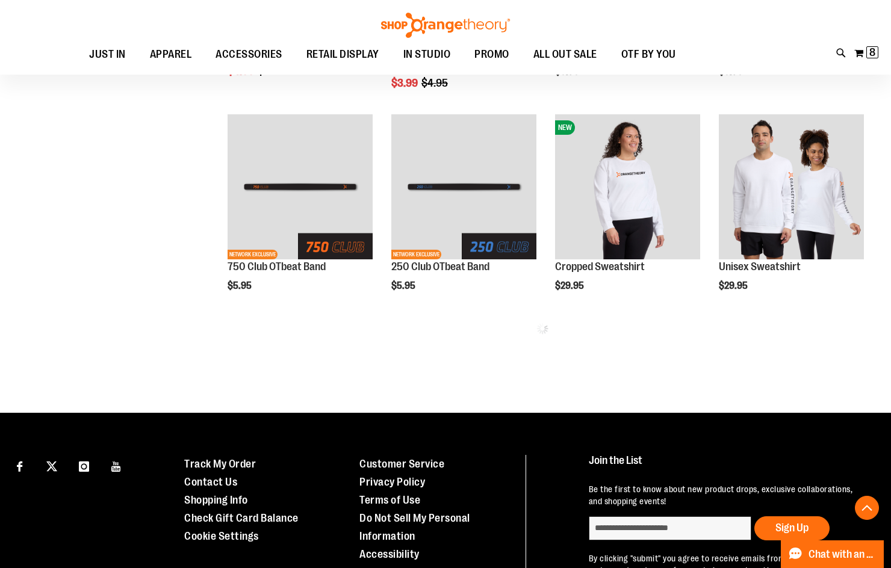
scroll to position [1203, 0]
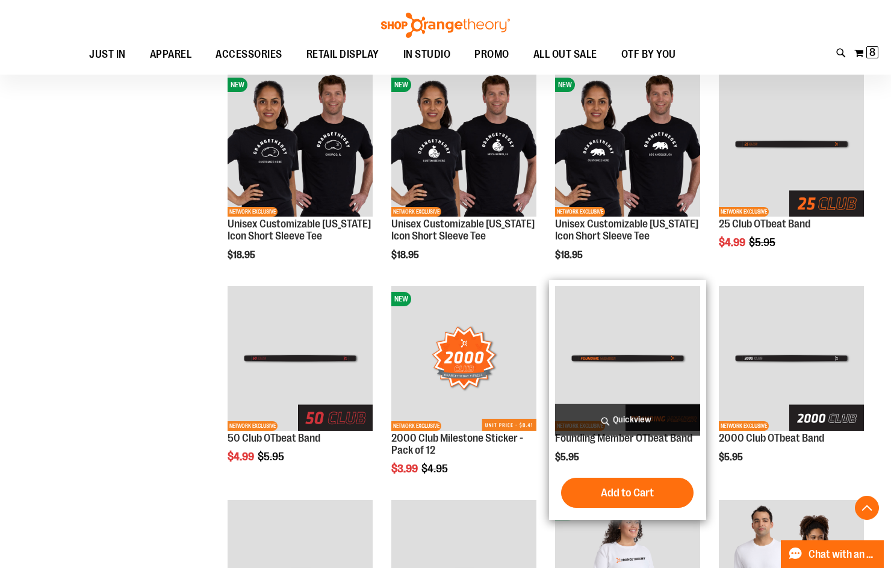
scroll to position [782, 0]
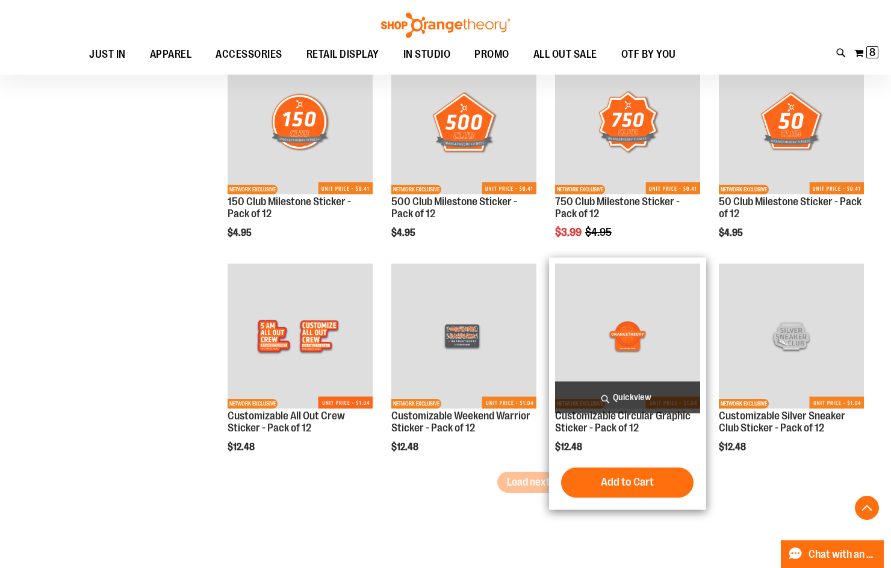
scroll to position [1805, 0]
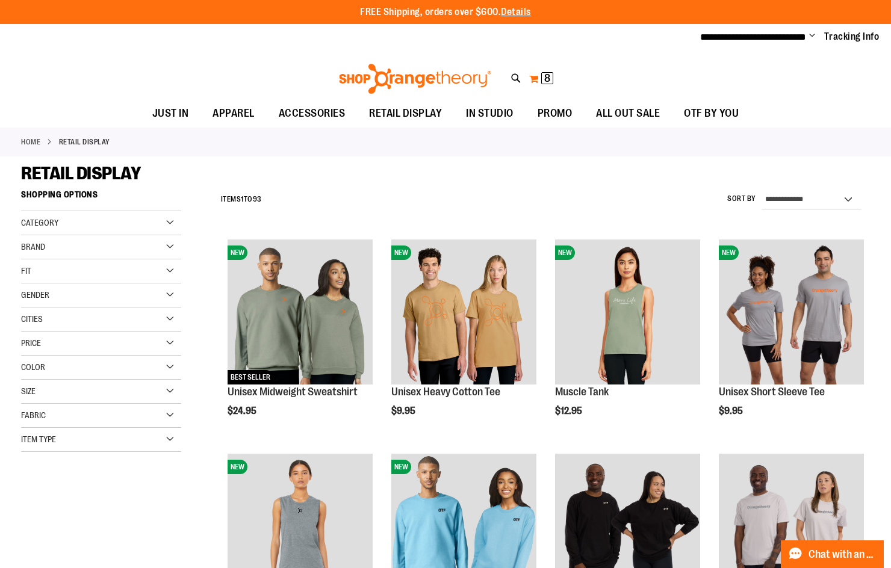
type input "**********"
click at [547, 77] on span "8" at bounding box center [547, 78] width 6 height 12
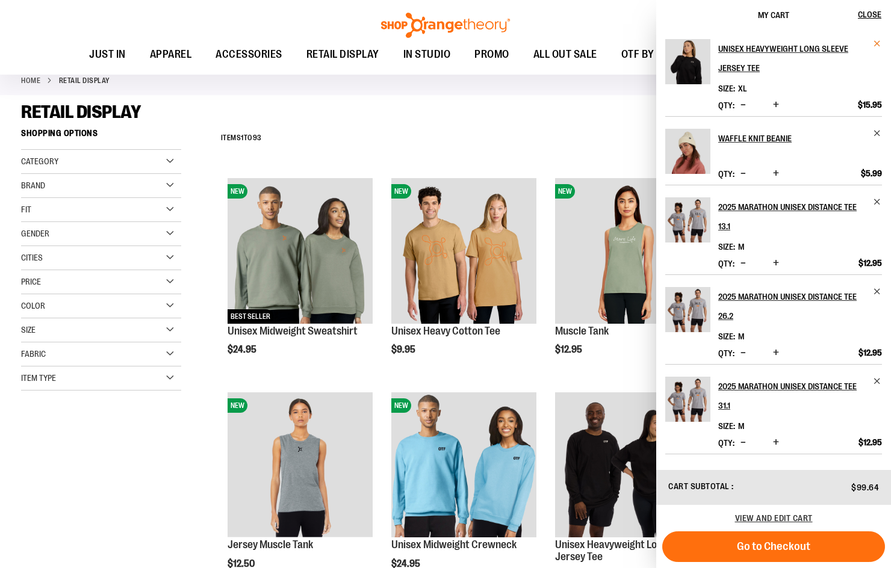
click at [875, 43] on span "Remove item" at bounding box center [877, 43] width 9 height 9
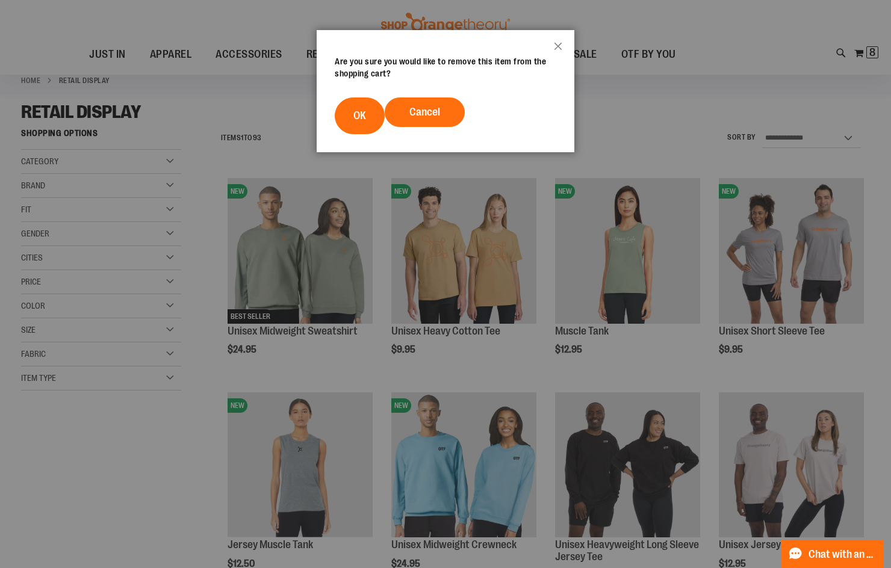
scroll to position [63, 0]
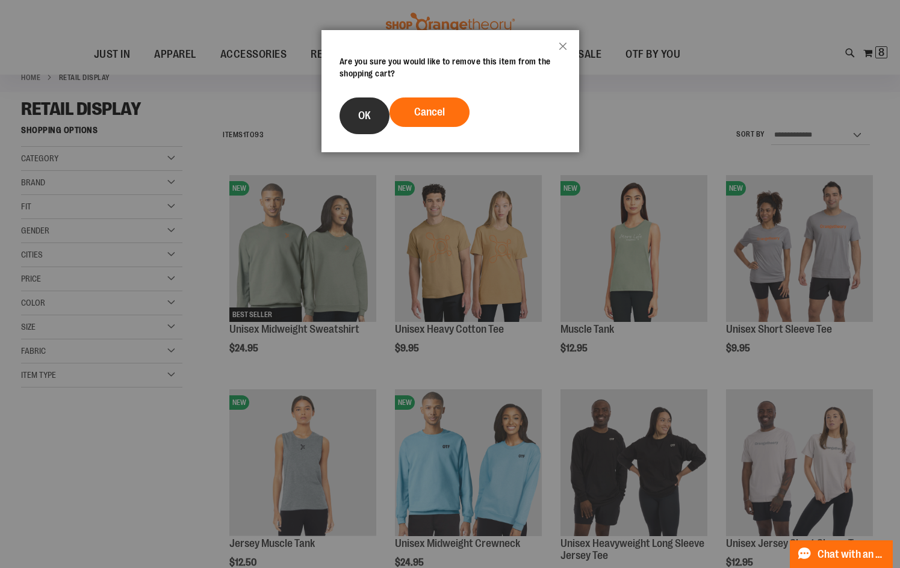
click at [368, 127] on button "OK" at bounding box center [364, 116] width 50 height 37
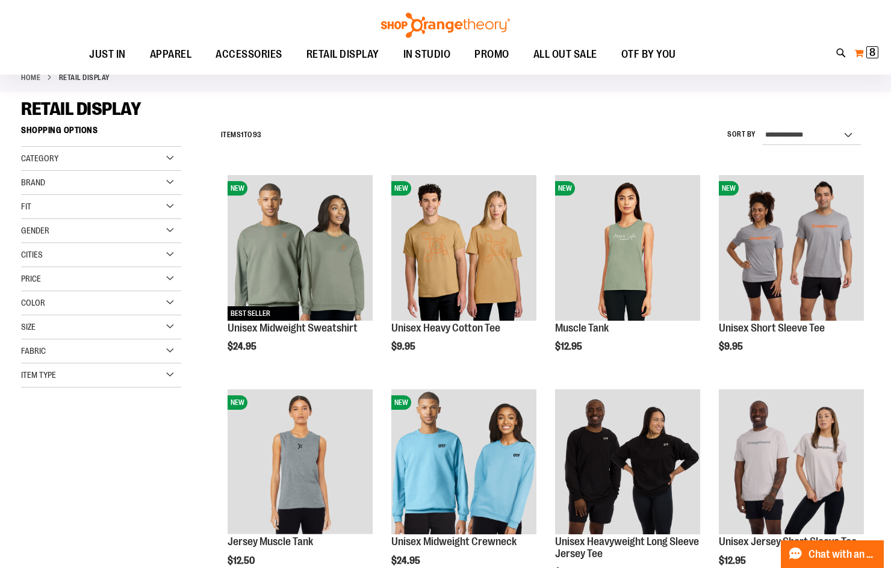
click at [866, 49] on button "My Cart 8 8 items" at bounding box center [866, 52] width 25 height 19
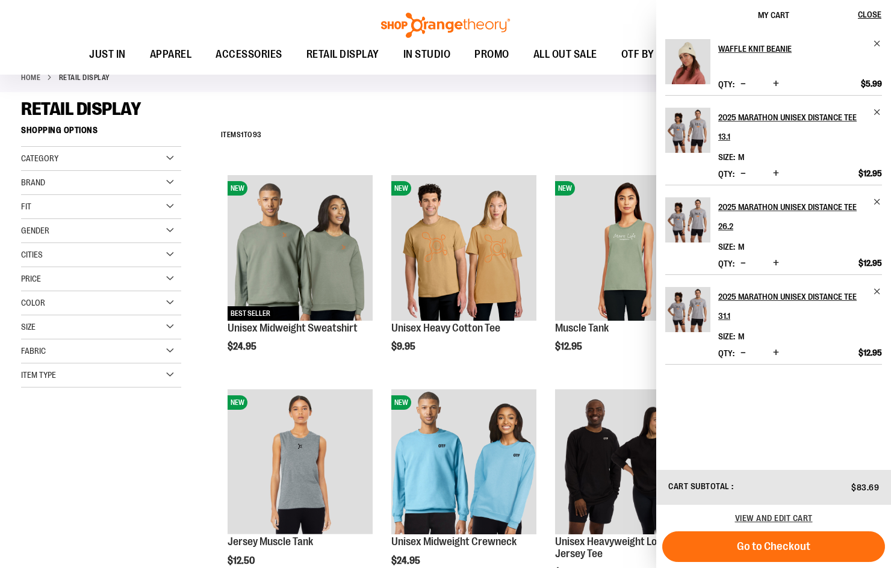
click at [565, 98] on div "RETAIL DISPLAY" at bounding box center [445, 109] width 849 height 22
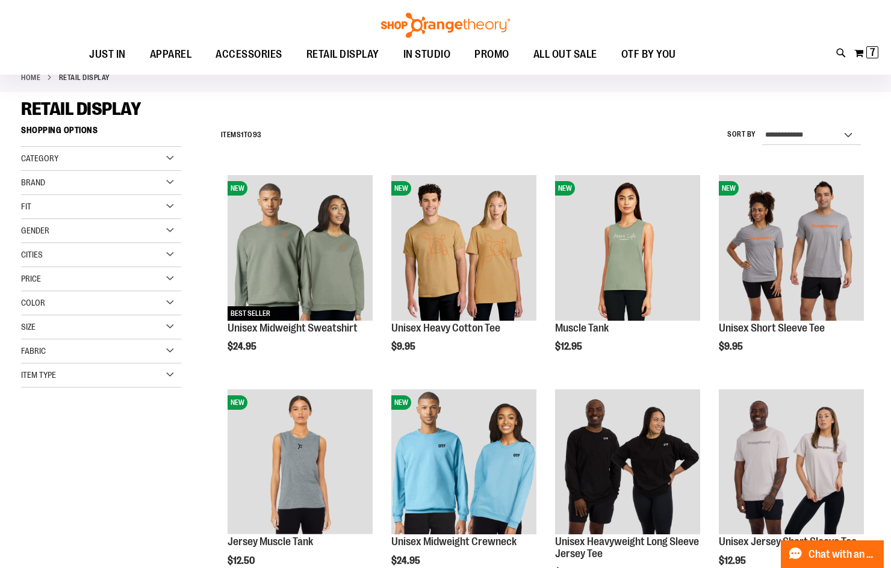
click at [849, 55] on div "Toggle Nav Search Popular Suggestions Advanced Search" at bounding box center [445, 37] width 891 height 75
click at [867, 52] on span "7 7 items" at bounding box center [872, 52] width 12 height 12
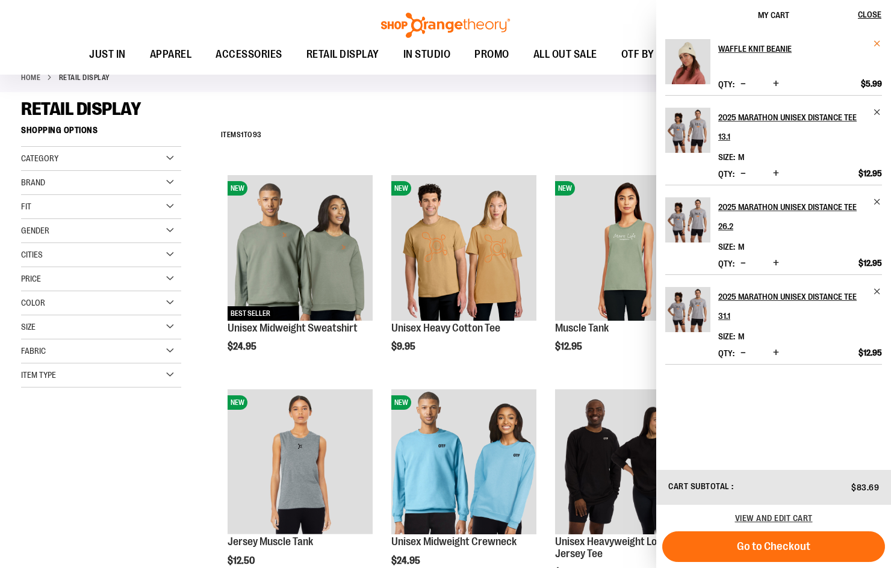
click at [876, 43] on span "Remove item" at bounding box center [877, 43] width 9 height 9
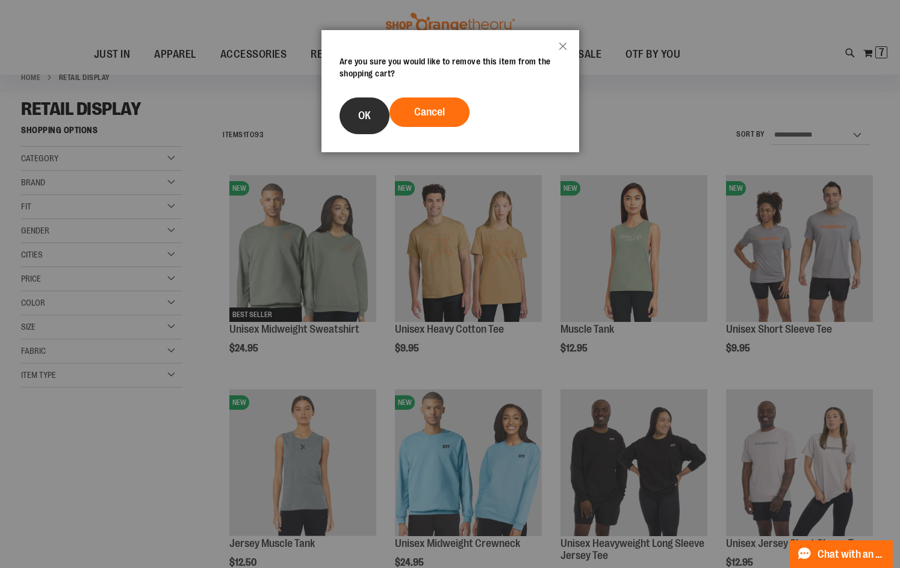
click at [374, 119] on button "OK" at bounding box center [364, 116] width 50 height 37
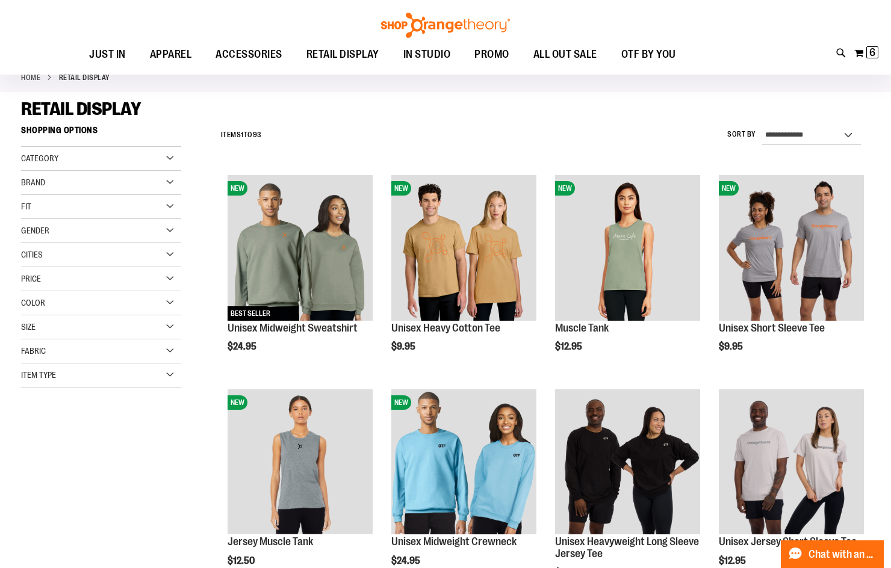
click at [412, 26] on img at bounding box center [445, 25] width 132 height 25
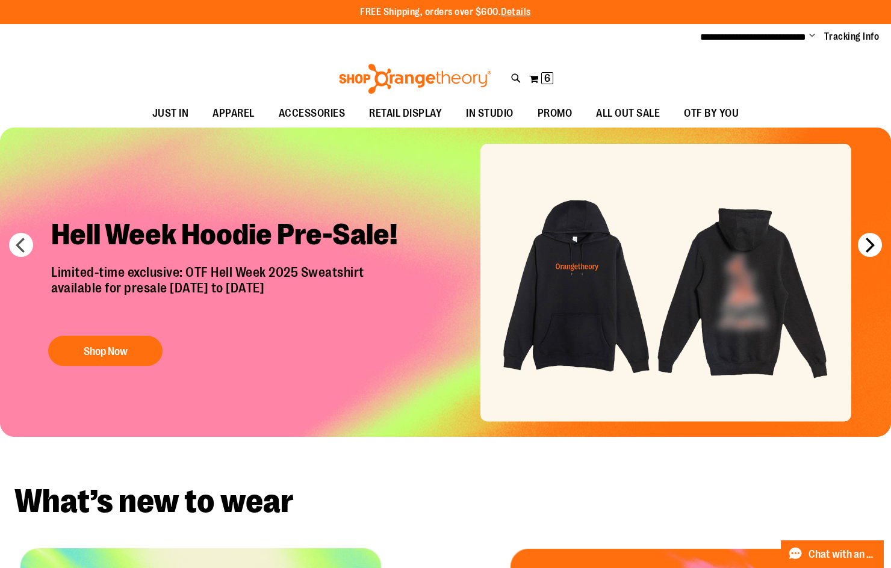
type input "**********"
click at [879, 243] on button "next" at bounding box center [870, 245] width 24 height 24
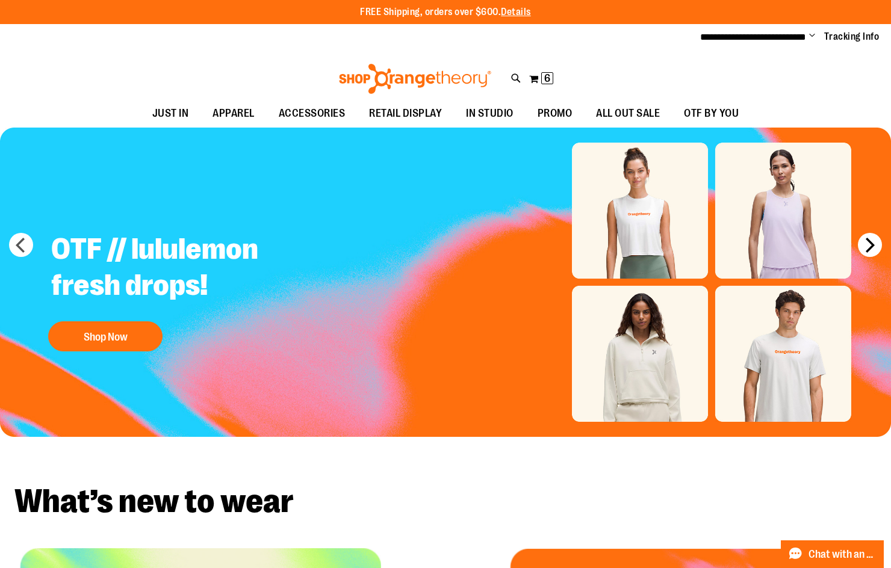
click at [879, 243] on button "next" at bounding box center [870, 245] width 24 height 24
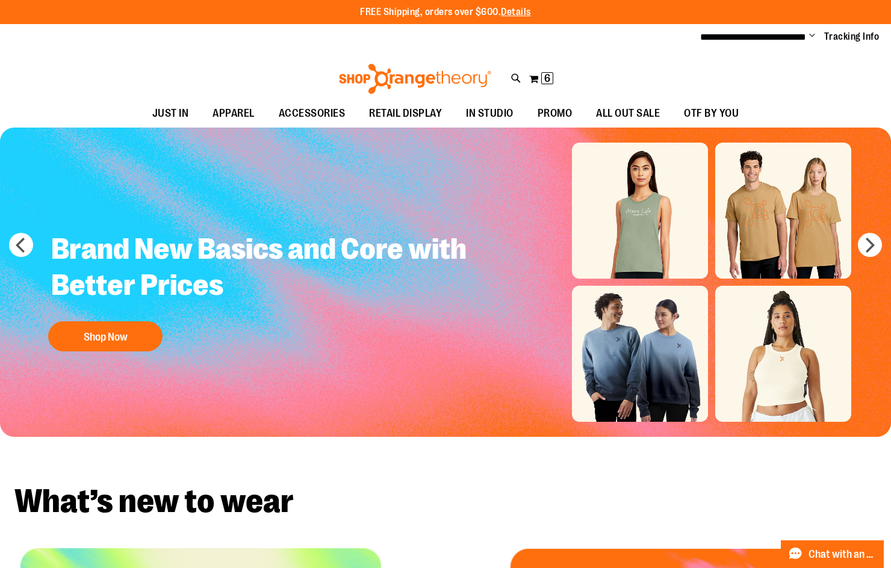
click at [622, 383] on img "Slide 3 of 7" at bounding box center [445, 282] width 891 height 309
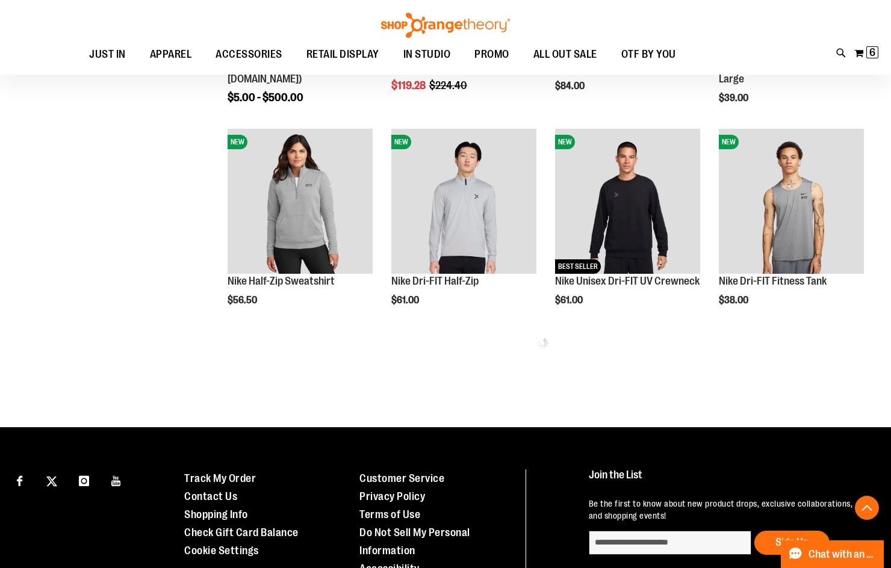
scroll to position [541, 0]
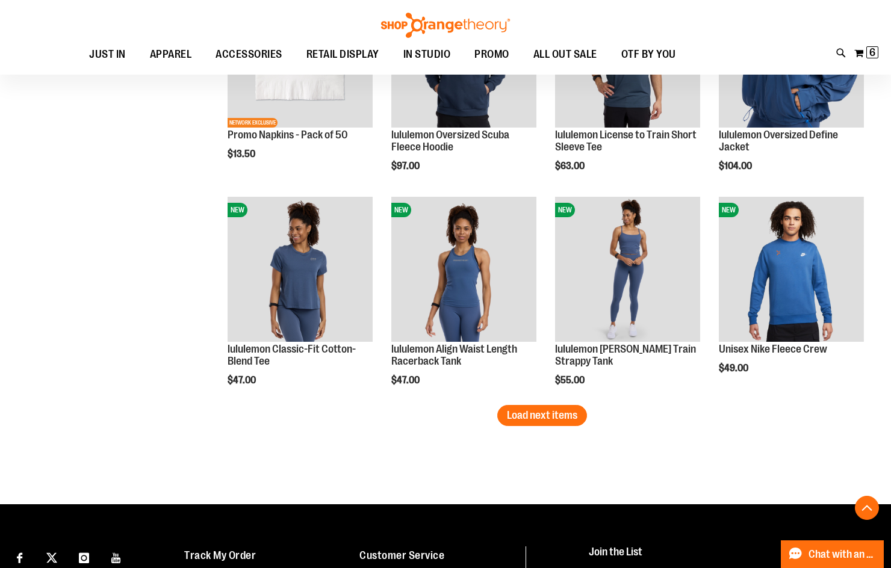
scroll to position [1929, 0]
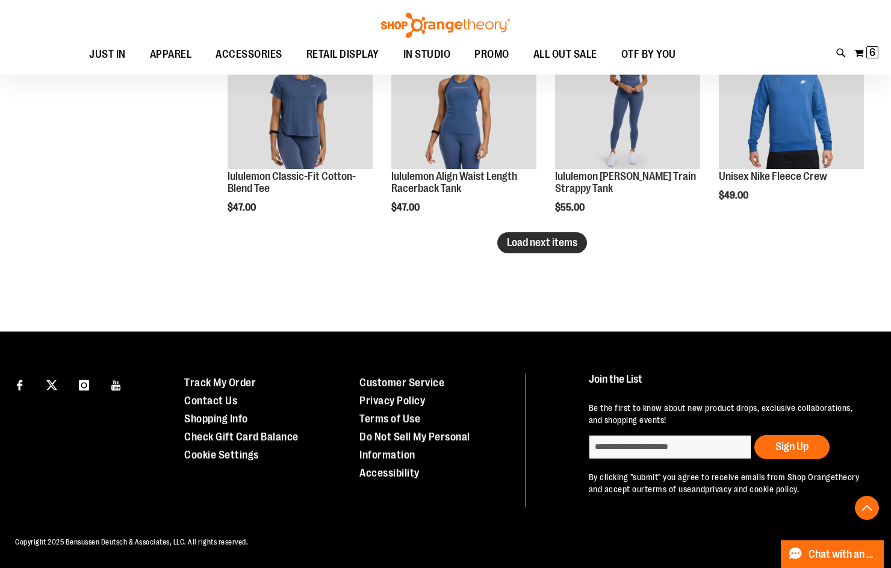
type input "**********"
click at [507, 246] on span "Load next items" at bounding box center [542, 243] width 70 height 12
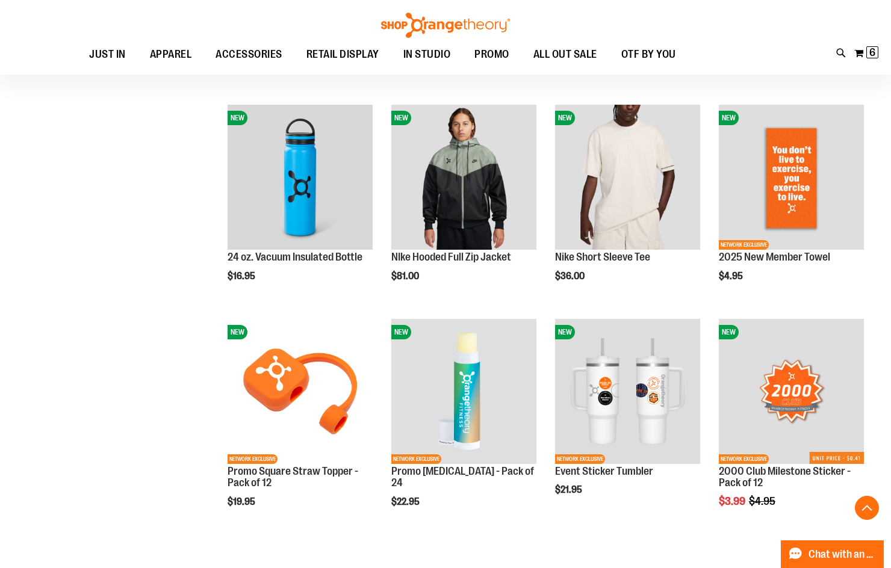
scroll to position [2350, 0]
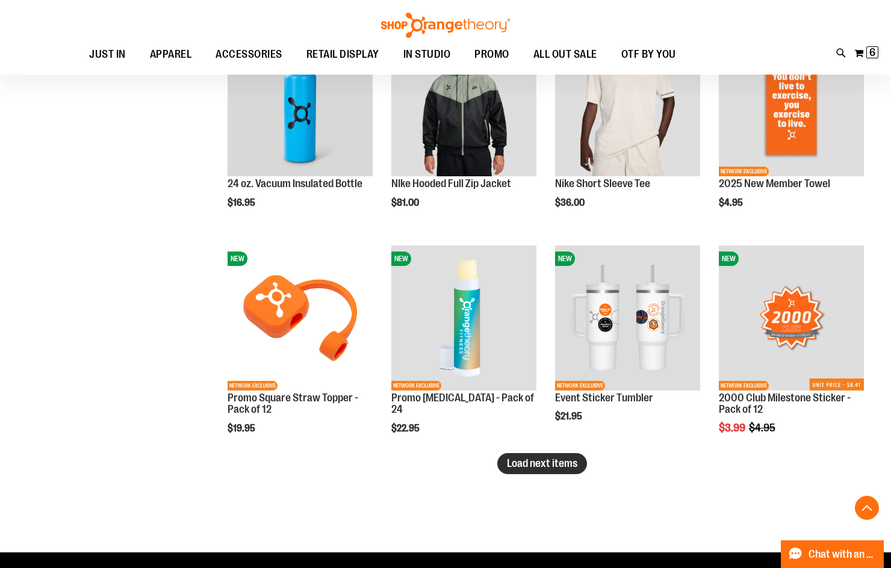
click at [553, 458] on span "Load next items" at bounding box center [542, 463] width 70 height 12
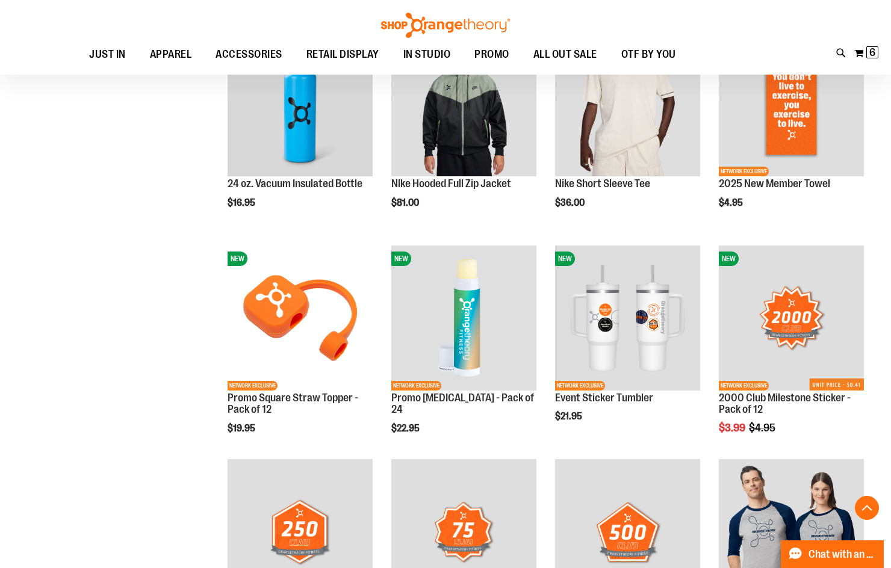
scroll to position [2711, 0]
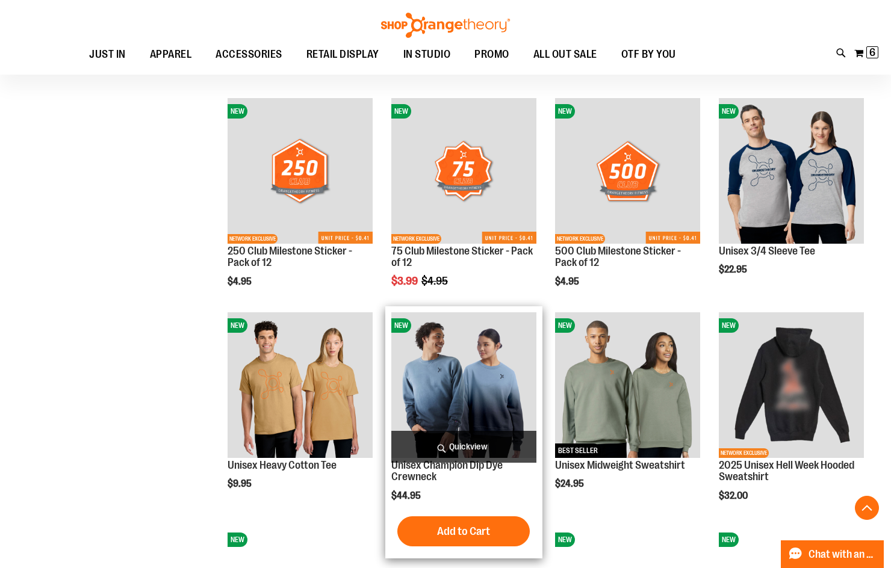
click at [432, 382] on img "product" at bounding box center [463, 384] width 145 height 145
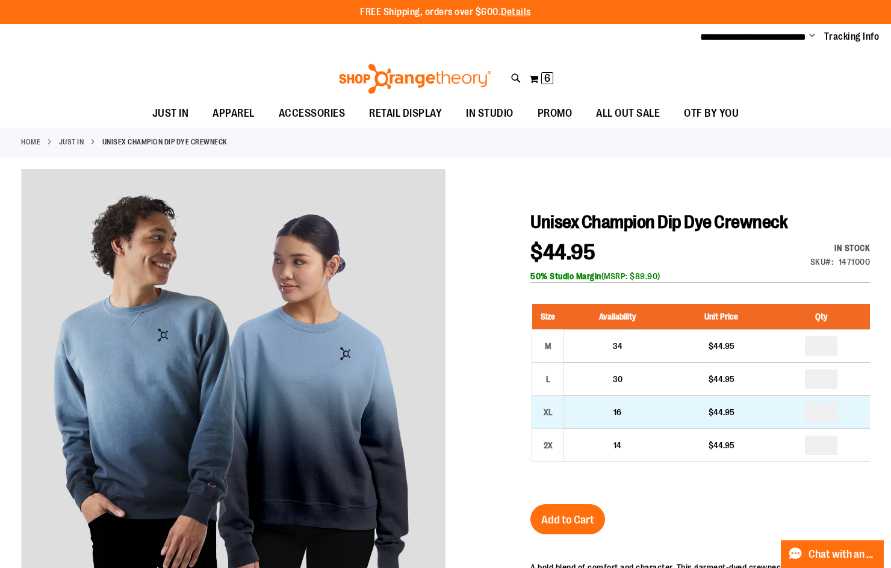
type input "**********"
drag, startPoint x: 833, startPoint y: 409, endPoint x: 818, endPoint y: 413, distance: 15.5
click at [818, 413] on input "number" at bounding box center [821, 412] width 33 height 19
type input "*"
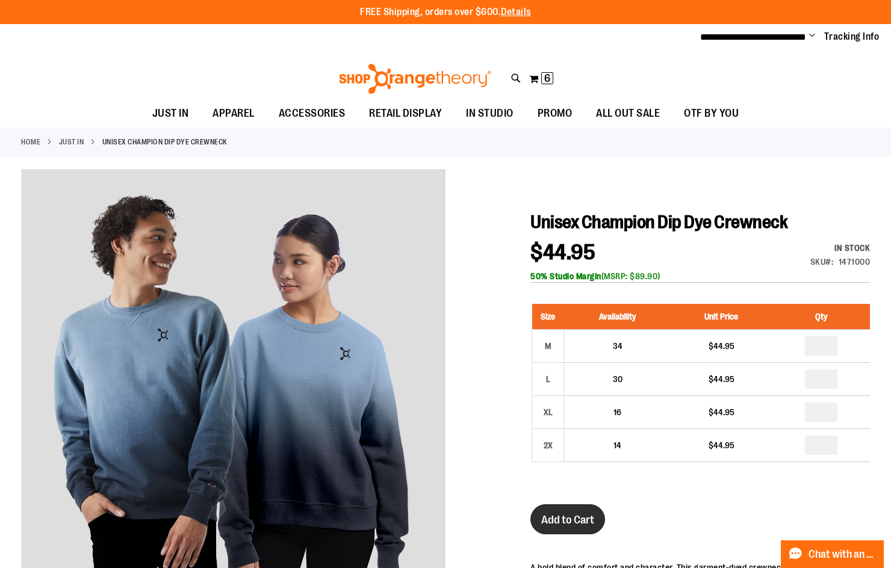
click at [569, 521] on span "Add to Cart" at bounding box center [567, 519] width 53 height 13
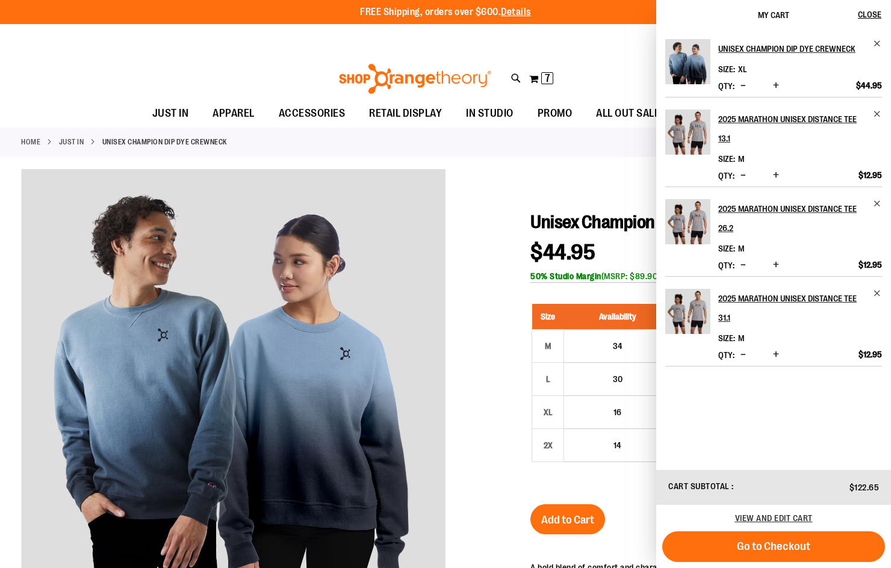
click at [462, 184] on div at bounding box center [445, 489] width 849 height 640
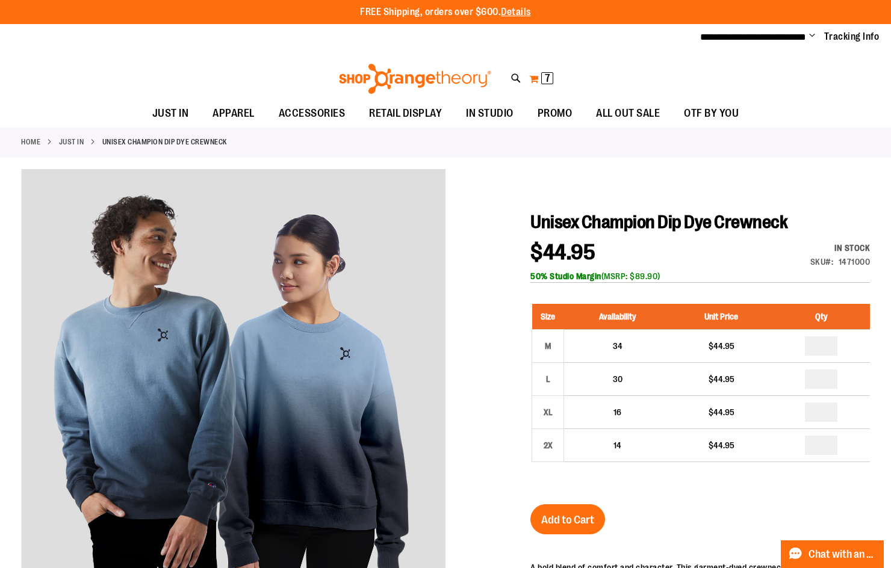
click at [538, 78] on button "My Cart 7 7 items" at bounding box center [540, 78] width 25 height 19
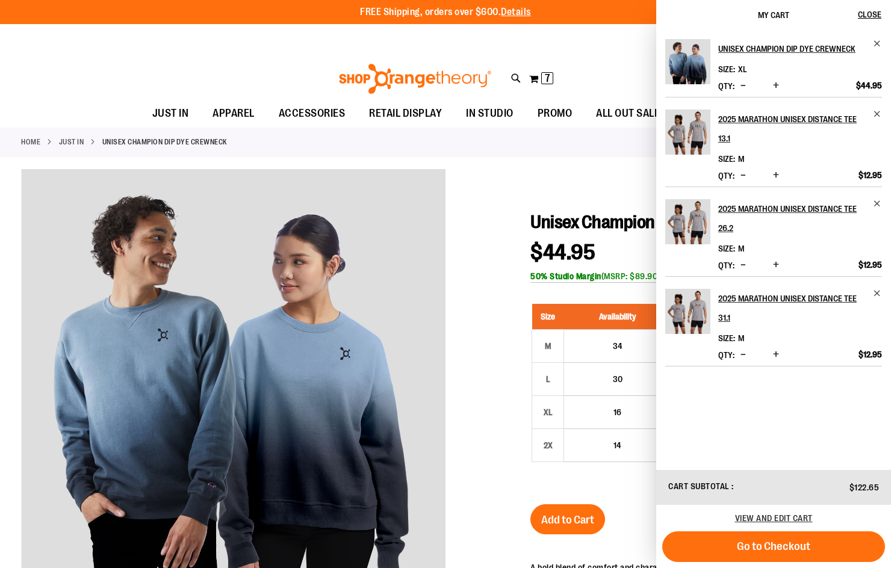
click at [510, 228] on div at bounding box center [445, 489] width 849 height 640
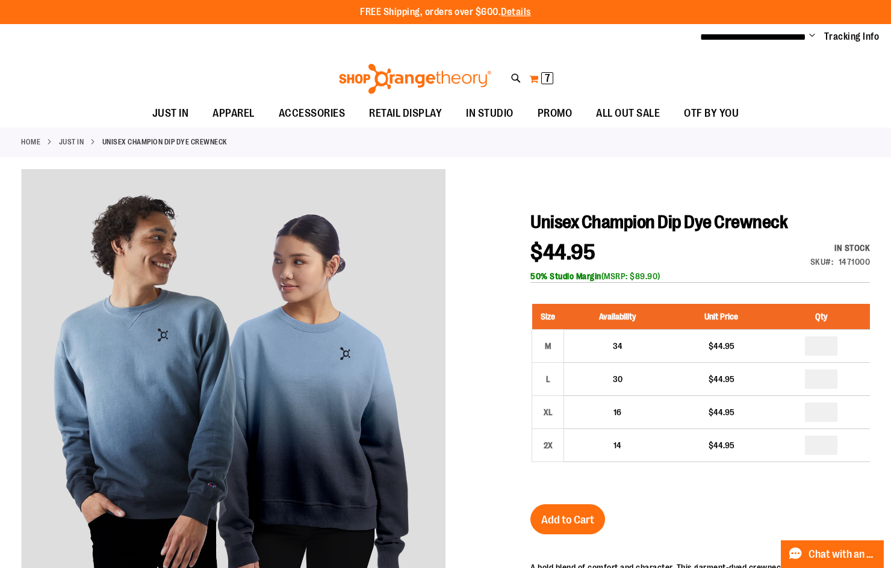
click at [541, 78] on button "My Cart 7 7 items" at bounding box center [540, 78] width 25 height 19
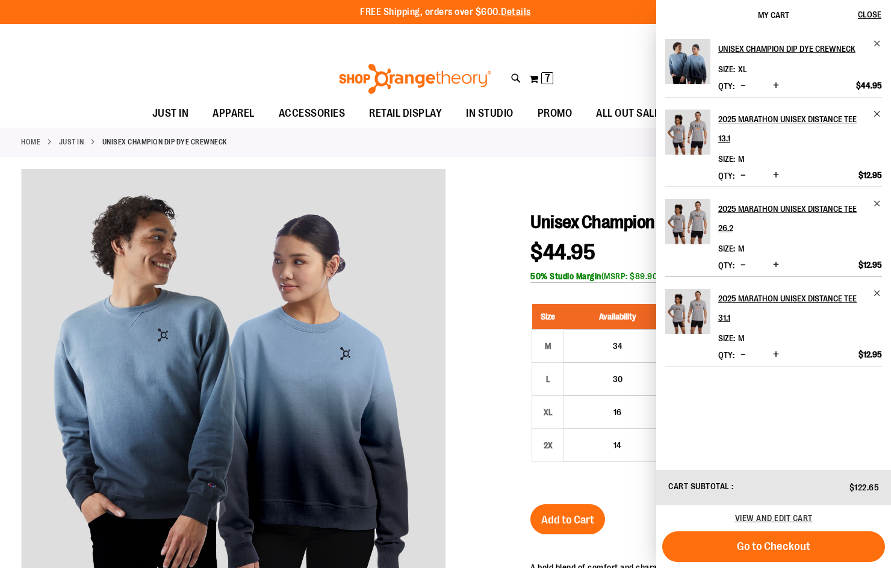
click at [417, 88] on img at bounding box center [415, 79] width 156 height 30
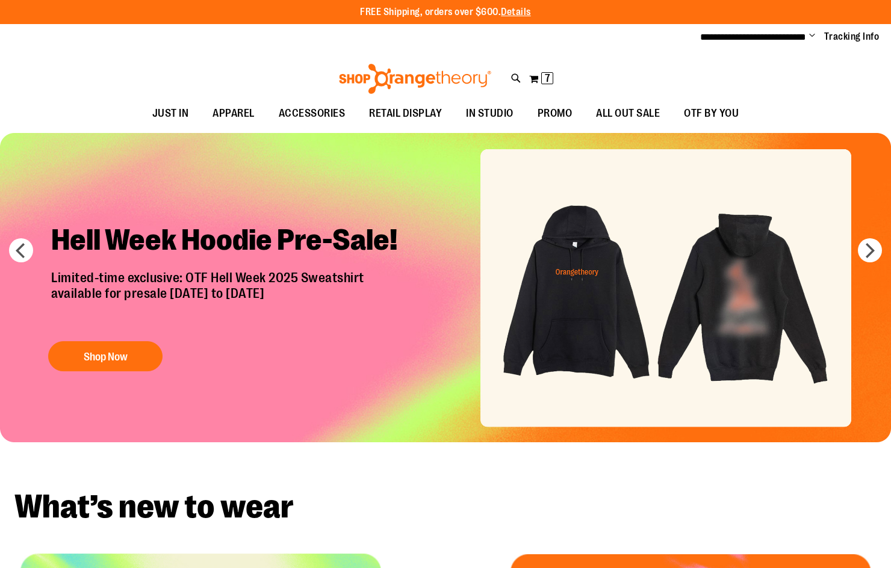
type input "**********"
click at [489, 359] on img "Slide 1 of 7" at bounding box center [445, 287] width 891 height 309
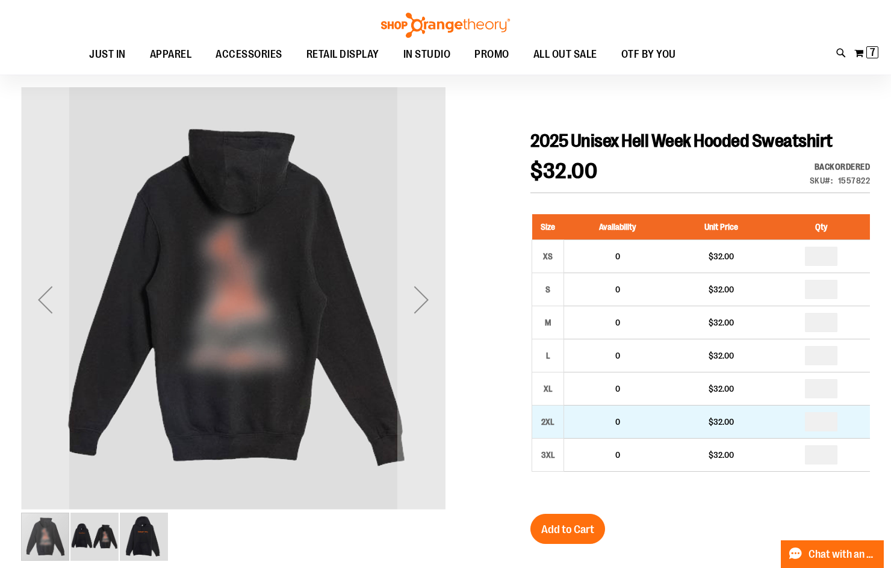
scroll to position [180, 0]
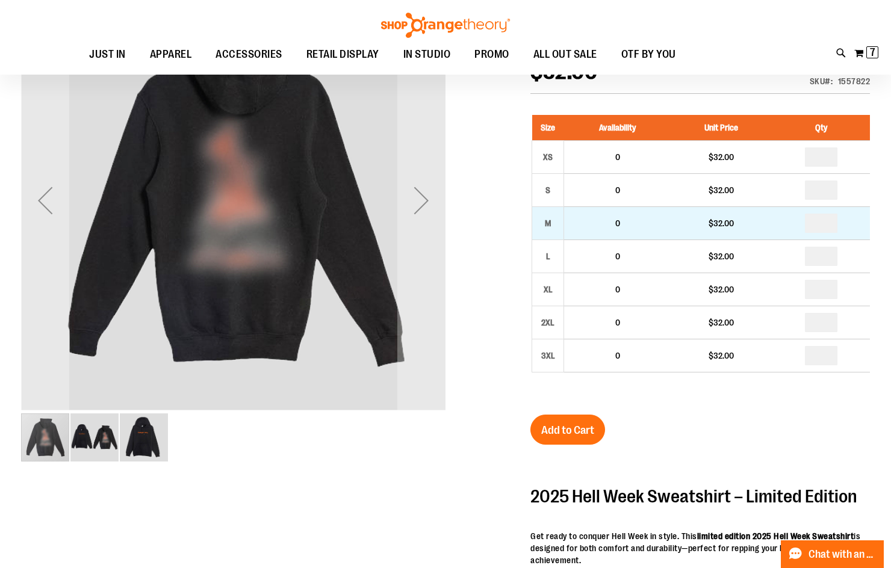
type input "**********"
click at [618, 228] on span "0" at bounding box center [617, 224] width 5 height 10
click at [656, 240] on td "0" at bounding box center [617, 222] width 107 height 33
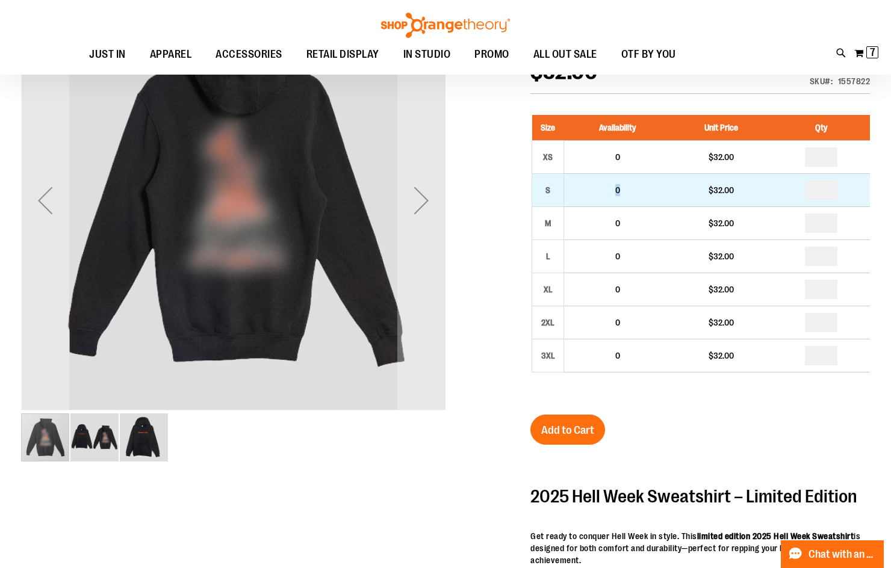
drag, startPoint x: 625, startPoint y: 211, endPoint x: 610, endPoint y: 211, distance: 14.4
click at [610, 206] on td "0" at bounding box center [617, 189] width 107 height 33
drag, startPoint x: 808, startPoint y: 203, endPoint x: 815, endPoint y: 208, distance: 9.0
click at [808, 203] on td "*" at bounding box center [821, 189] width 98 height 33
drag, startPoint x: 817, startPoint y: 209, endPoint x: 840, endPoint y: 212, distance: 23.1
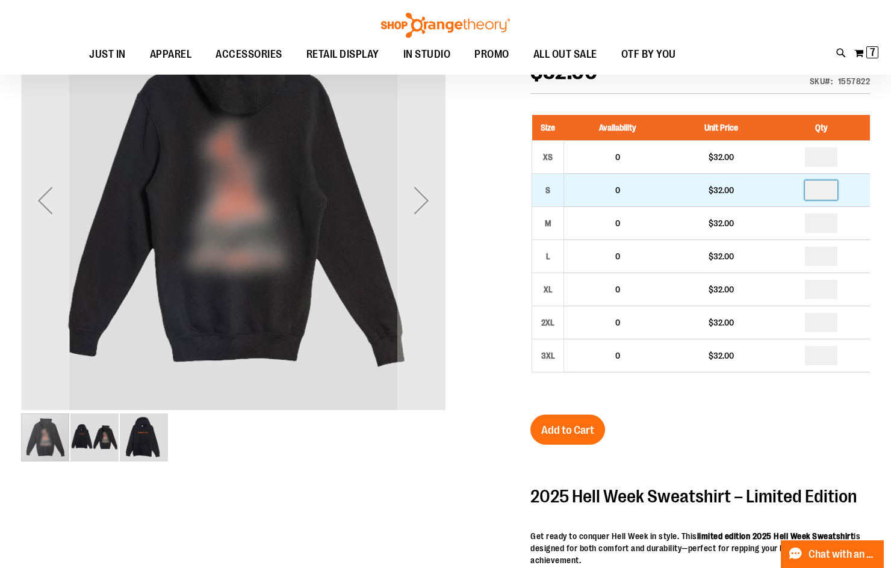
click at [837, 200] on input "number" at bounding box center [821, 190] width 33 height 19
type input "*"
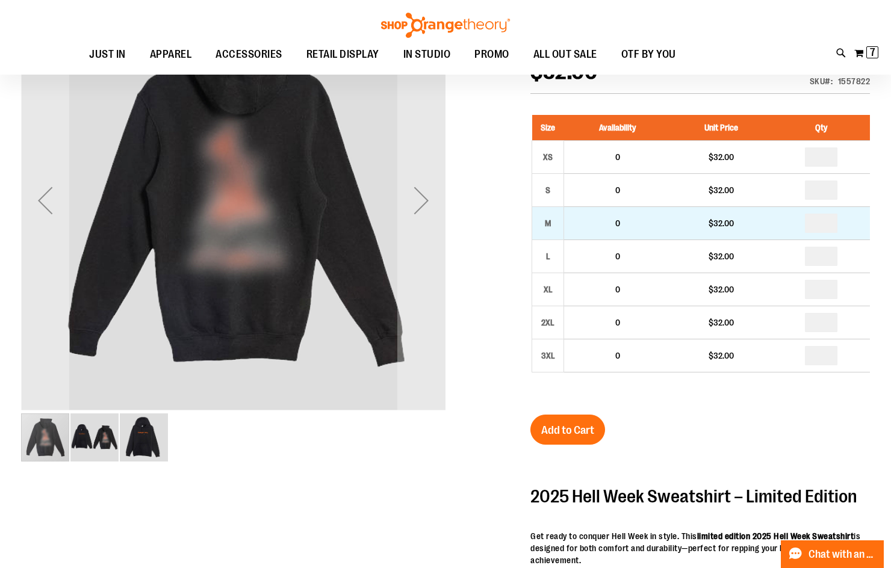
drag, startPoint x: 831, startPoint y: 241, endPoint x: 823, endPoint y: 246, distance: 9.7
type input "*"
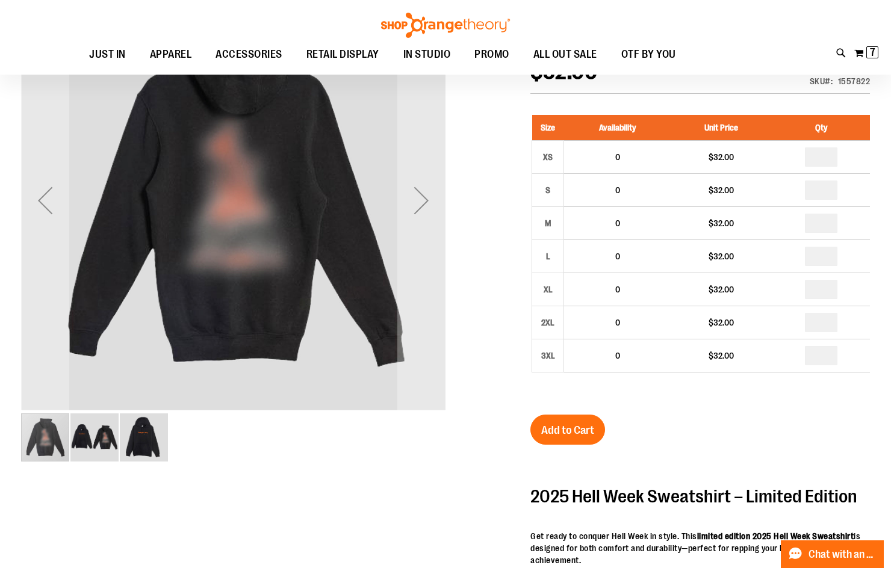
type input "*"
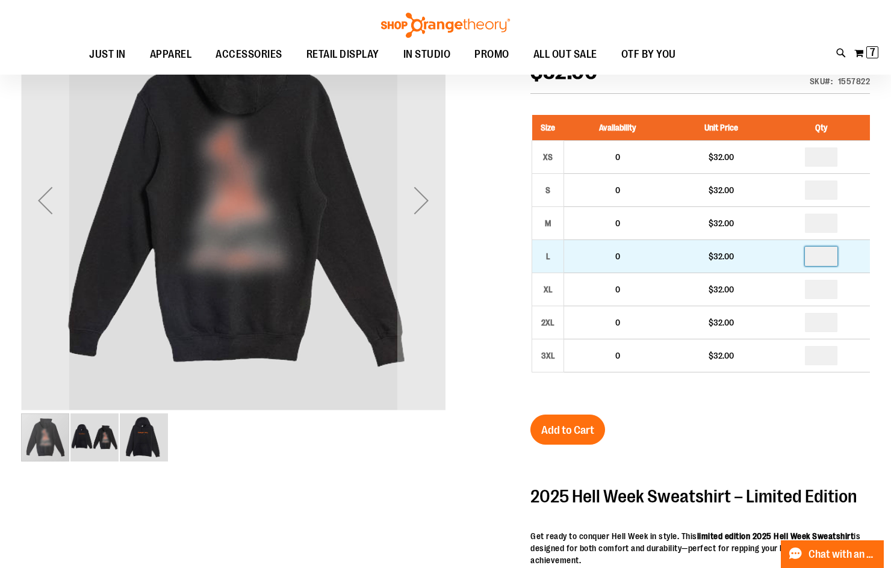
drag, startPoint x: 828, startPoint y: 270, endPoint x: 818, endPoint y: 277, distance: 12.2
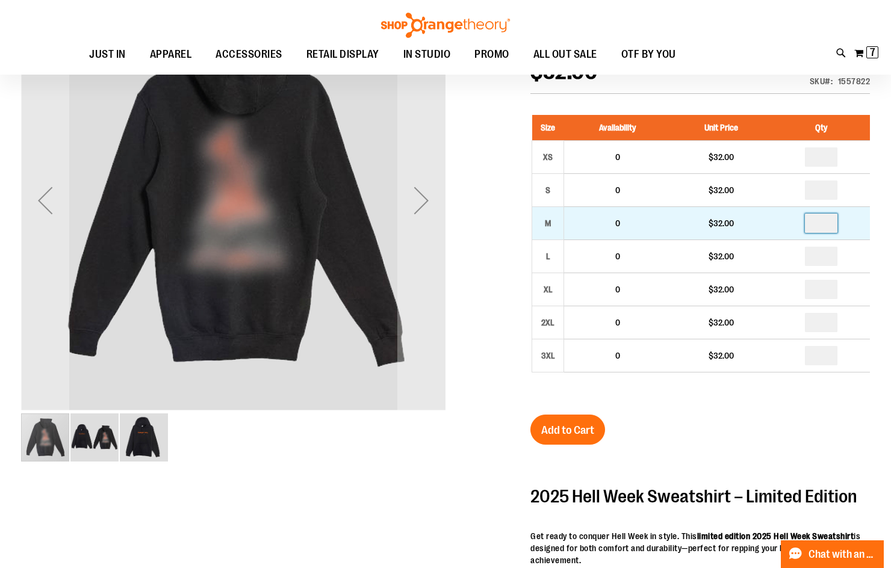
type input "*"
click at [829, 233] on input "*" at bounding box center [821, 223] width 33 height 19
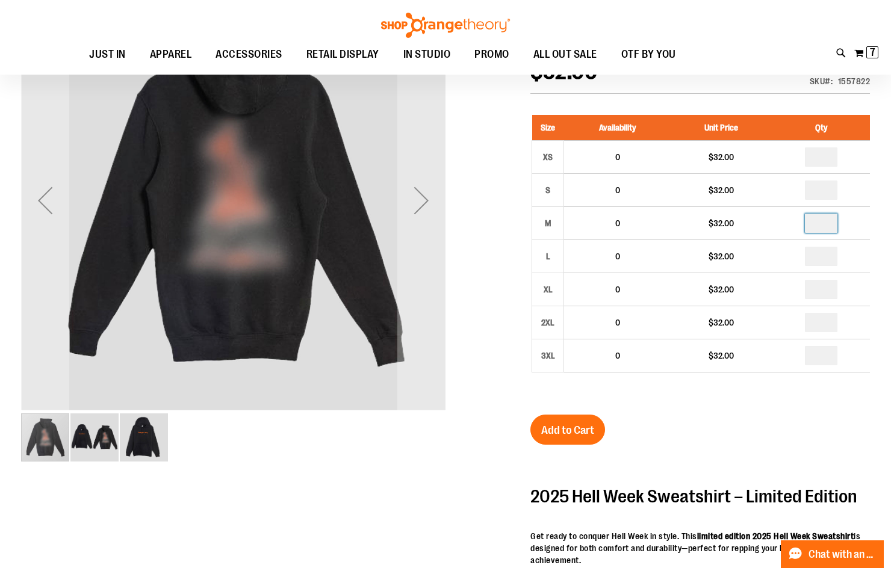
type input "*"
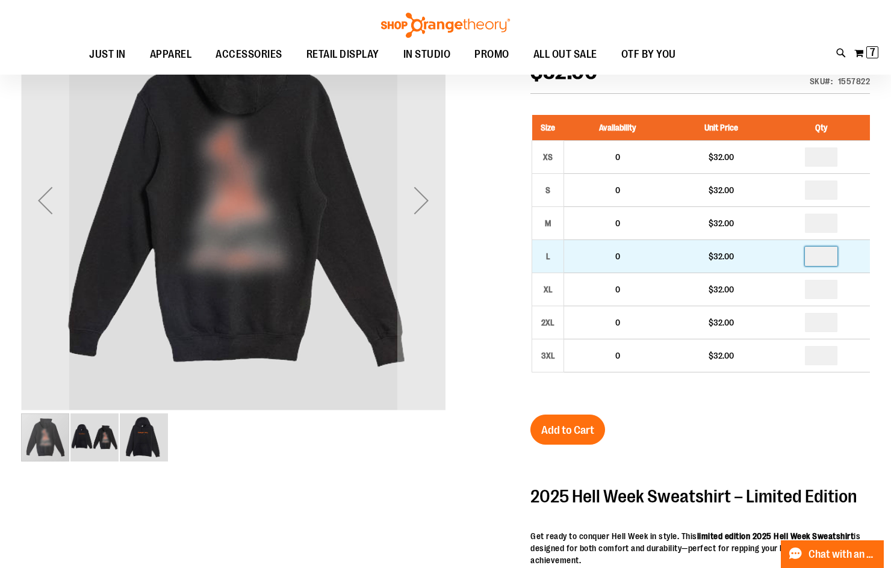
drag, startPoint x: 828, startPoint y: 284, endPoint x: 817, endPoint y: 285, distance: 10.9
click at [817, 266] on input "number" at bounding box center [821, 256] width 33 height 19
type input "*"
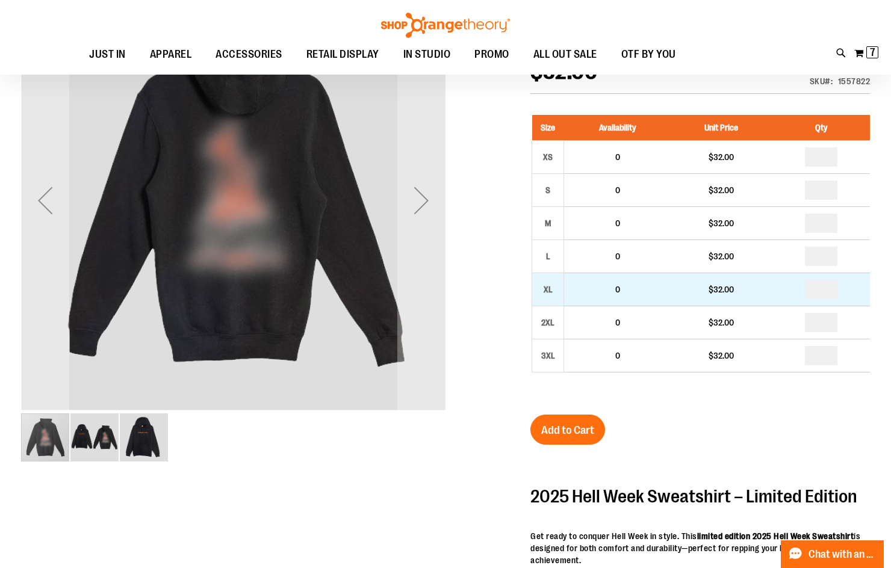
type input "*"
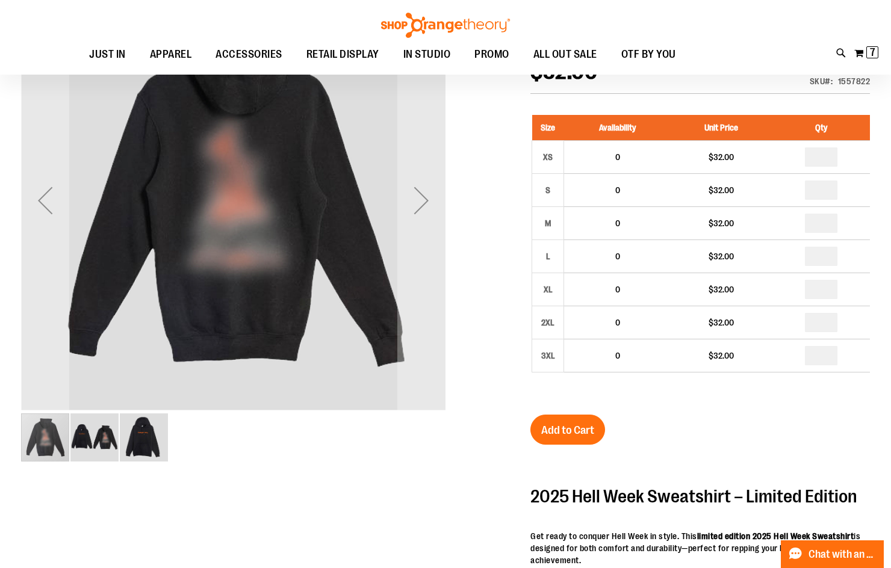
click at [834, 401] on div "Size Availability Unit Price Qty XS 0 $32.00 * S 0" at bounding box center [699, 253] width 339 height 300
click at [525, 453] on div at bounding box center [445, 446] width 849 height 916
click at [554, 437] on span "Add to Cart" at bounding box center [567, 430] width 53 height 13
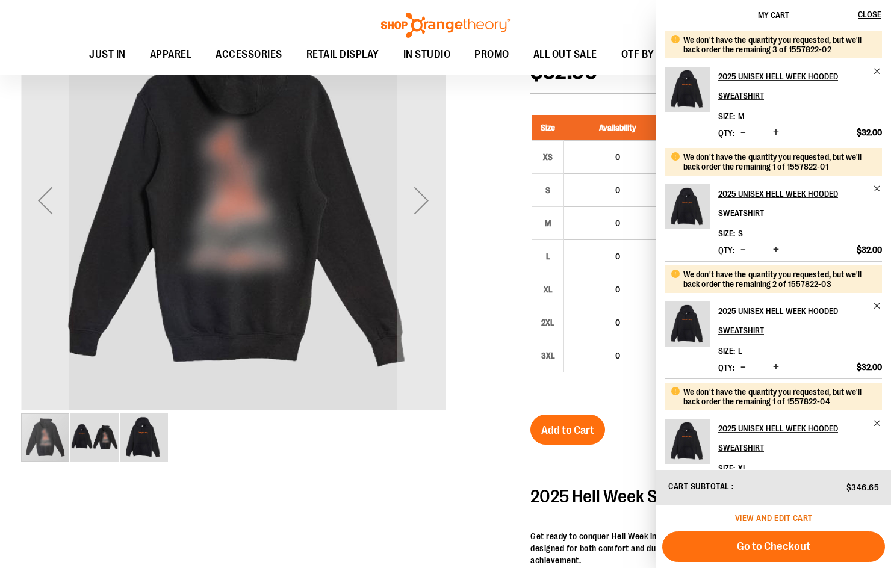
click at [776, 514] on span "View and edit cart" at bounding box center [774, 518] width 78 height 10
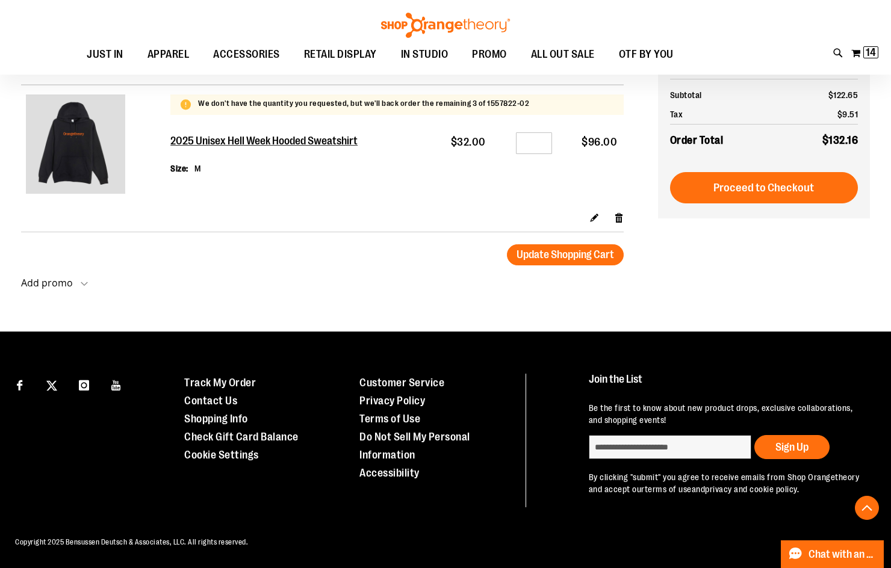
scroll to position [913, 0]
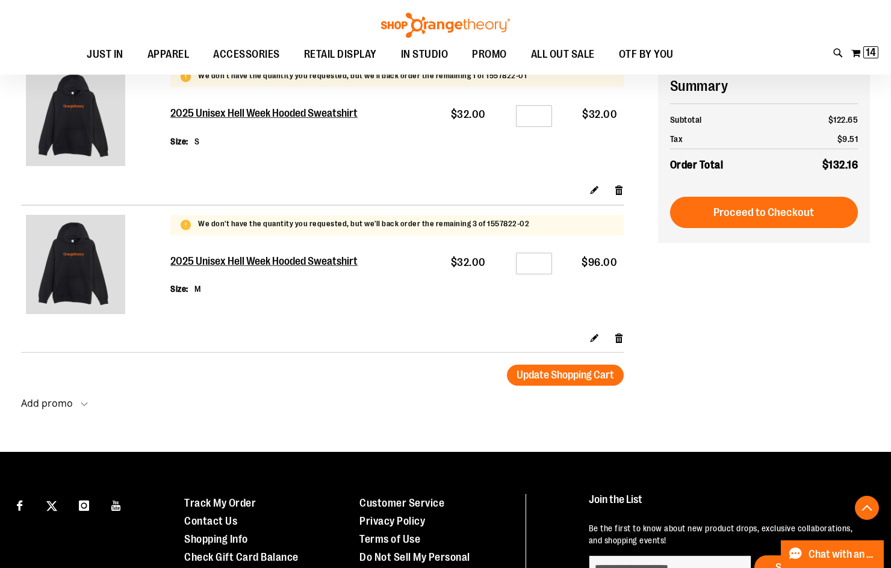
type input "**********"
click at [613, 338] on div "Edit Remove item" at bounding box center [396, 341] width 453 height 21
click at [620, 336] on link "Remove item" at bounding box center [619, 337] width 10 height 13
click at [619, 189] on link "Remove item" at bounding box center [619, 190] width 10 height 13
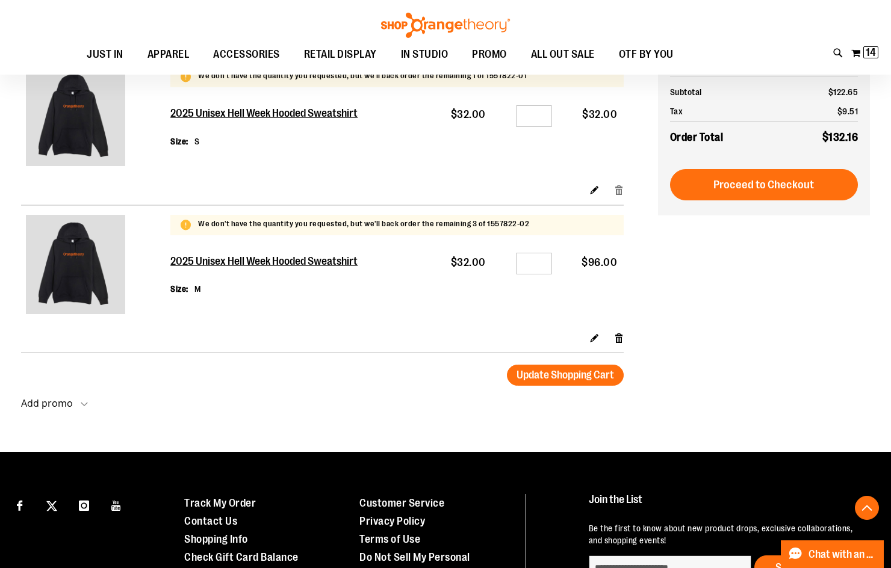
scroll to position [733, 0]
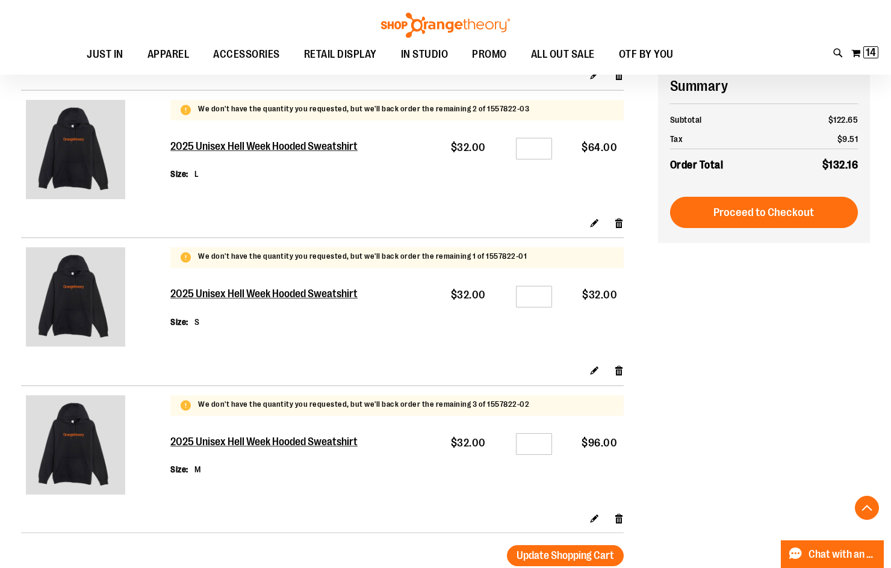
click at [612, 220] on div "Edit Remove item" at bounding box center [396, 226] width 453 height 21
click at [620, 221] on link "Remove item" at bounding box center [619, 222] width 10 height 13
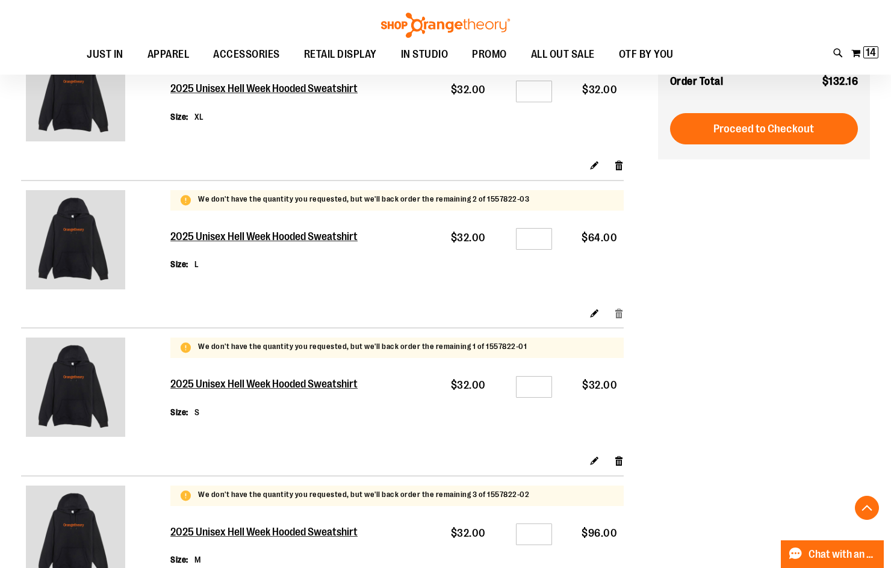
scroll to position [552, 0]
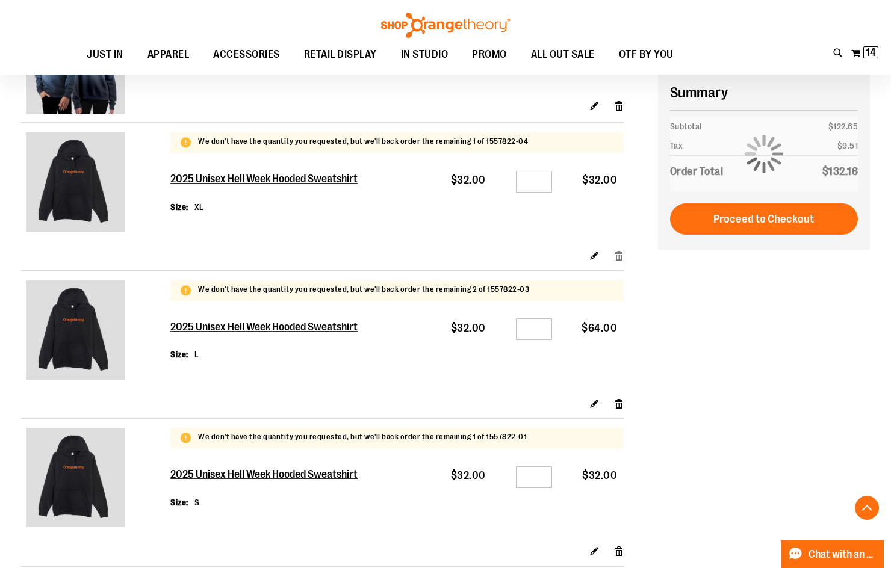
click at [616, 256] on link "Remove item" at bounding box center [619, 255] width 10 height 13
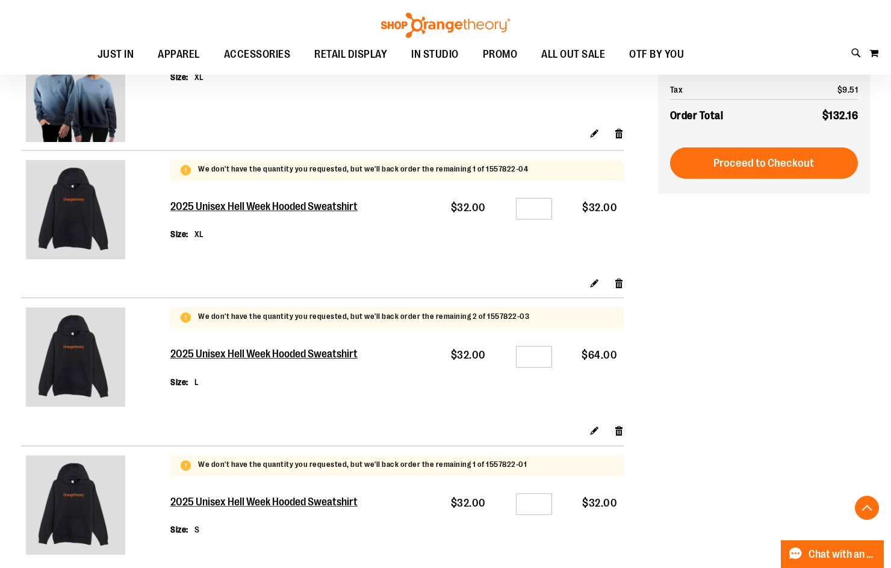
scroll to position [722, 0]
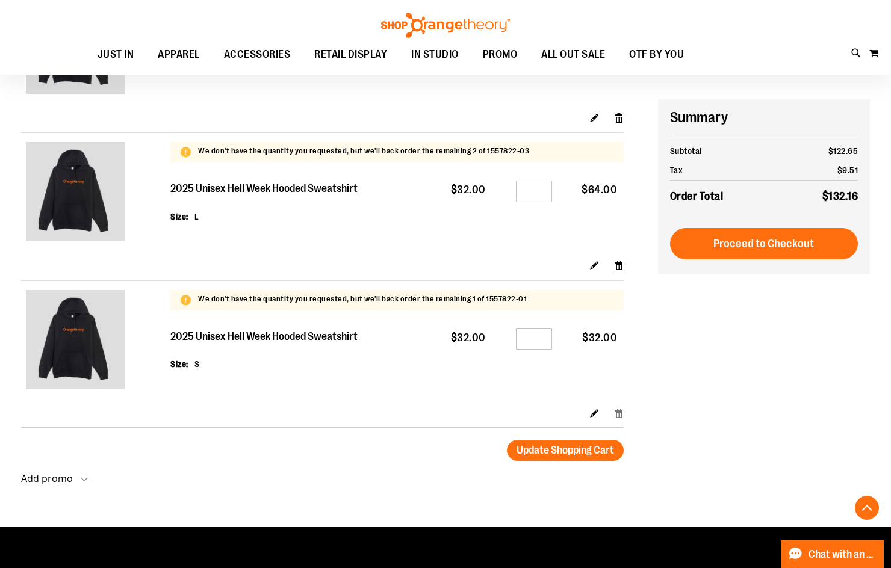
type input "**********"
click at [618, 414] on link "Remove item" at bounding box center [619, 412] width 10 height 13
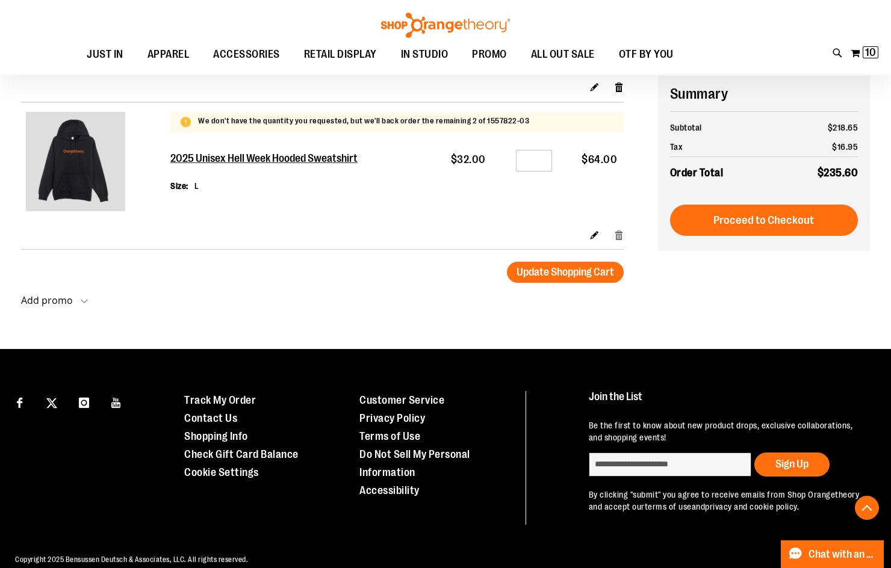
scroll to position [722, 0]
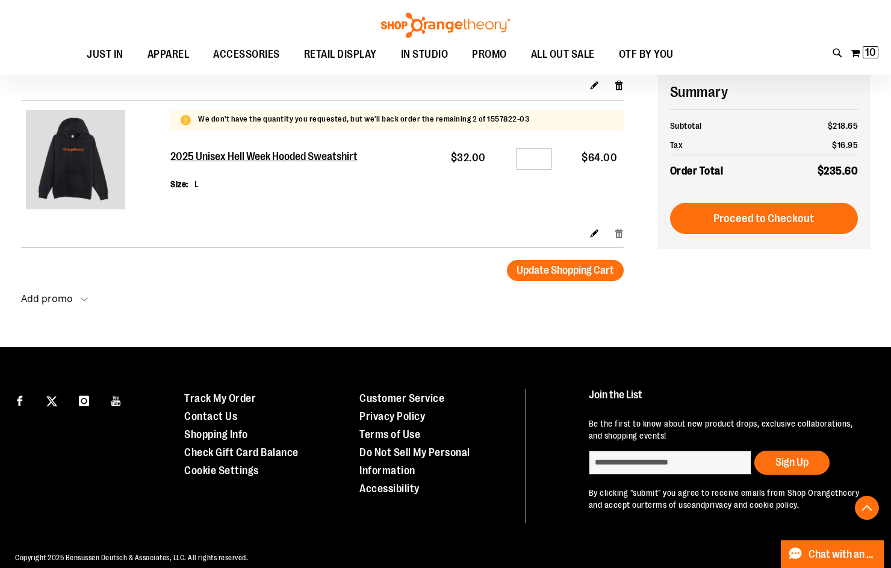
type input "**********"
click at [622, 229] on link "Remove item" at bounding box center [619, 232] width 10 height 13
click at [619, 234] on link "Remove item" at bounding box center [619, 232] width 10 height 13
click at [614, 232] on link "Remove item" at bounding box center [619, 232] width 10 height 13
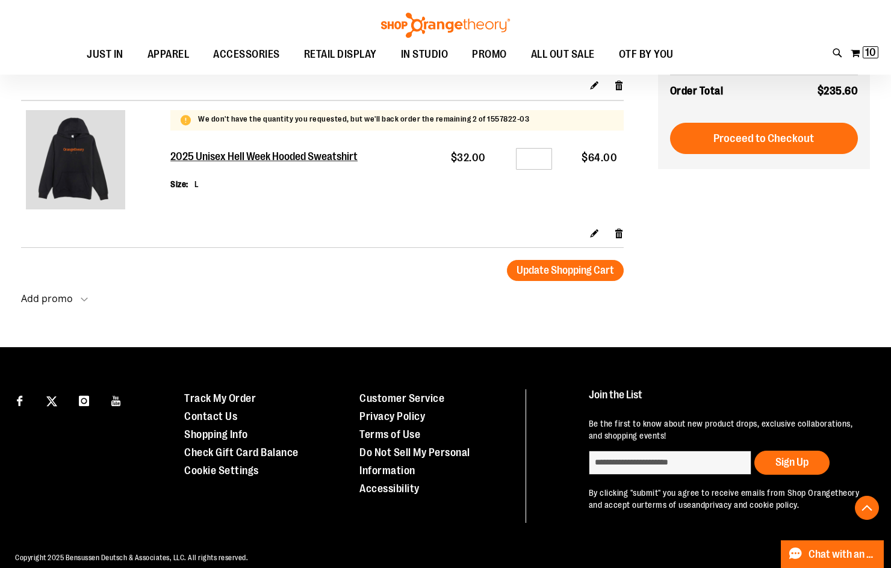
scroll to position [482, 0]
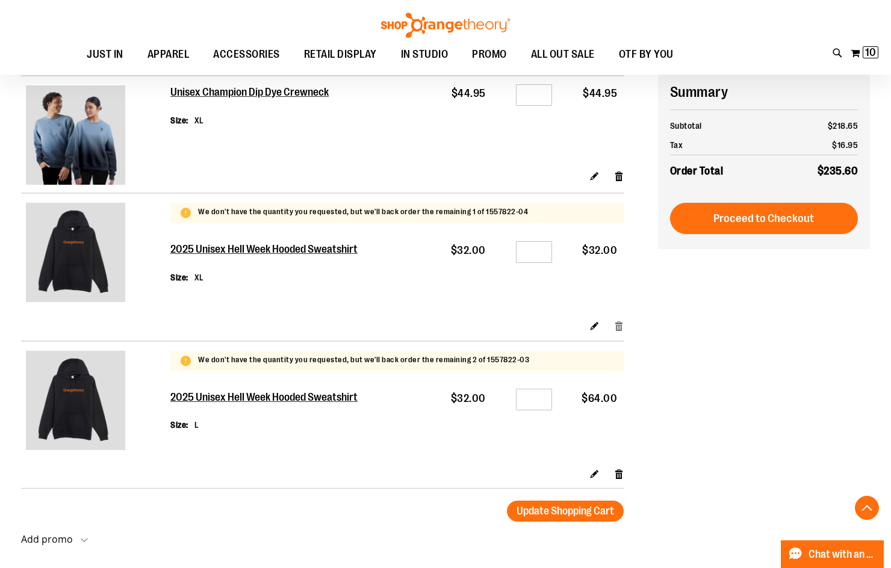
click at [615, 327] on link "Remove item" at bounding box center [619, 326] width 10 height 13
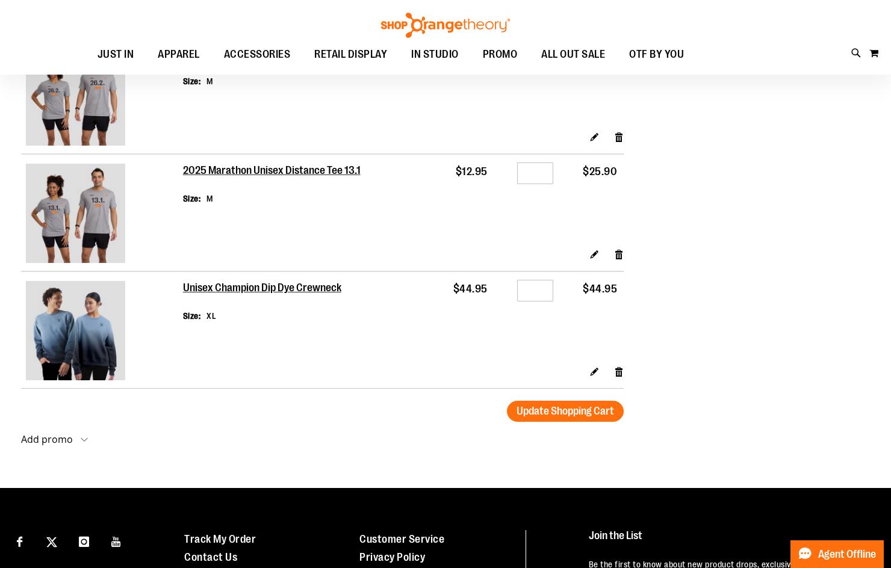
scroll to position [300, 0]
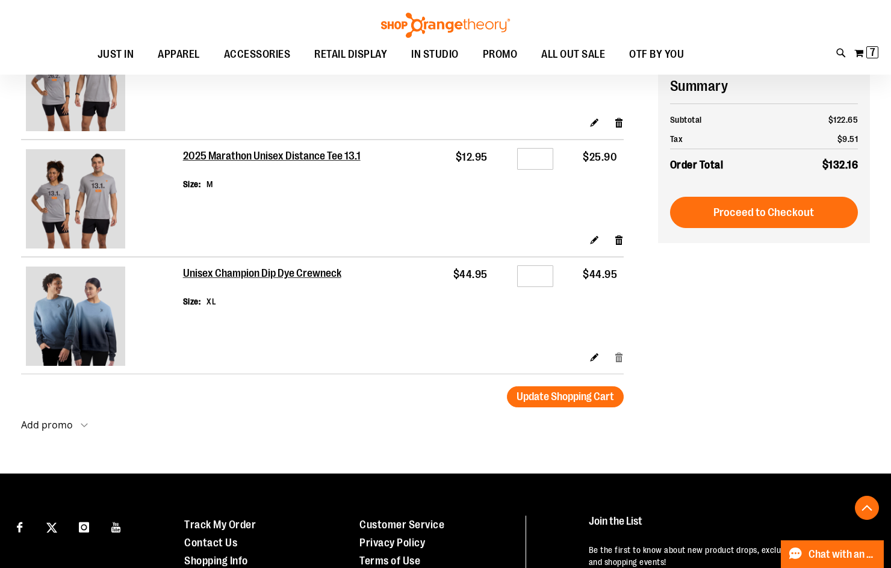
type input "**********"
click at [617, 358] on link "Remove item" at bounding box center [619, 357] width 10 height 13
click at [615, 357] on link "Remove item" at bounding box center [619, 357] width 10 height 13
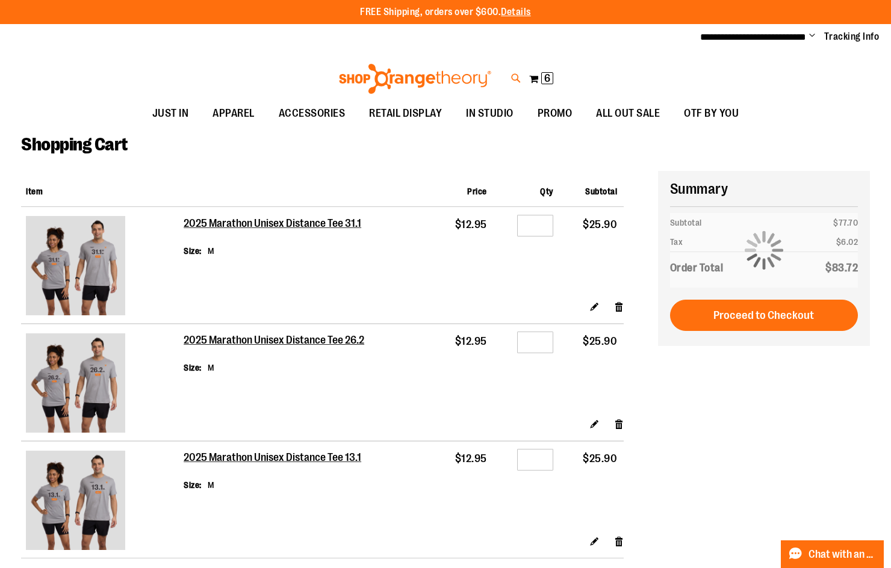
type input "**********"
click at [516, 76] on icon at bounding box center [516, 79] width 10 height 14
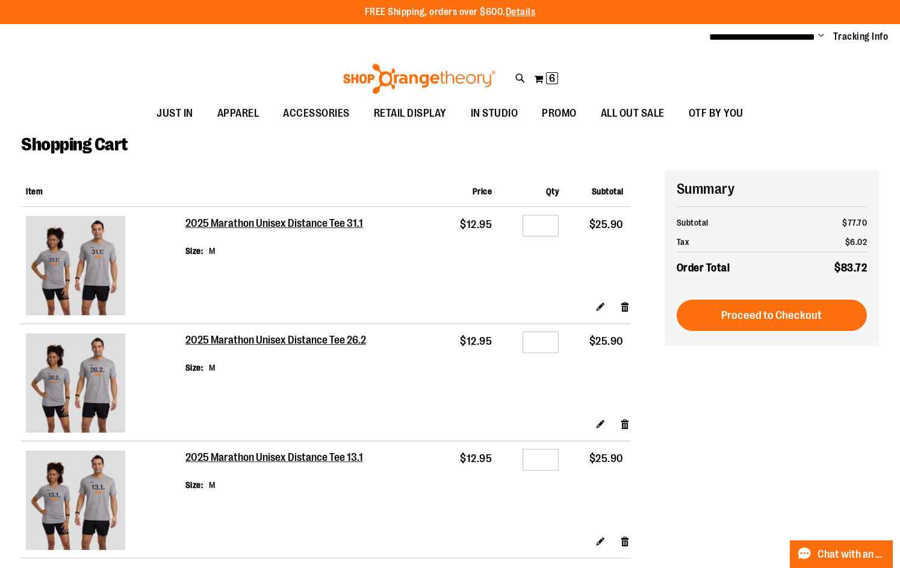
click at [415, 66] on input "Search" at bounding box center [450, 68] width 712 height 40
type input "********"
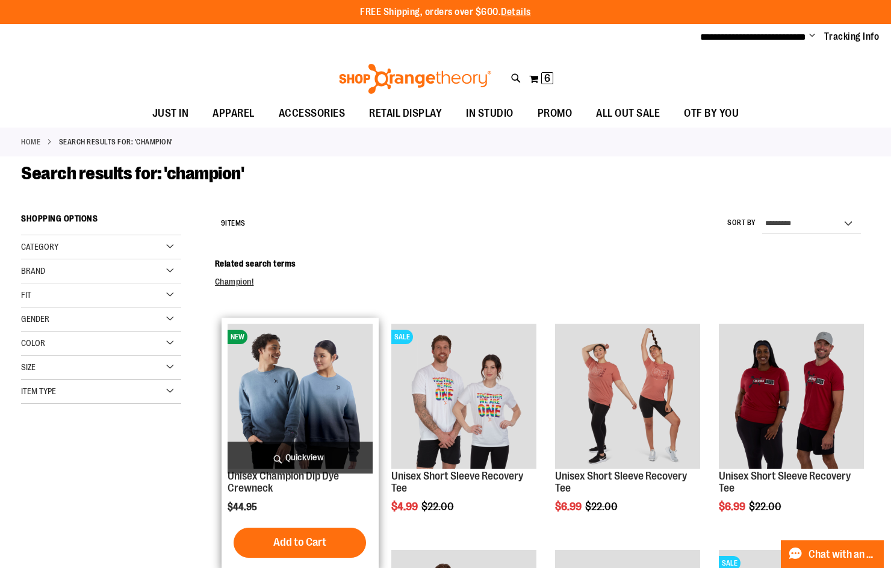
type input "**********"
click at [319, 417] on img "product" at bounding box center [300, 396] width 145 height 145
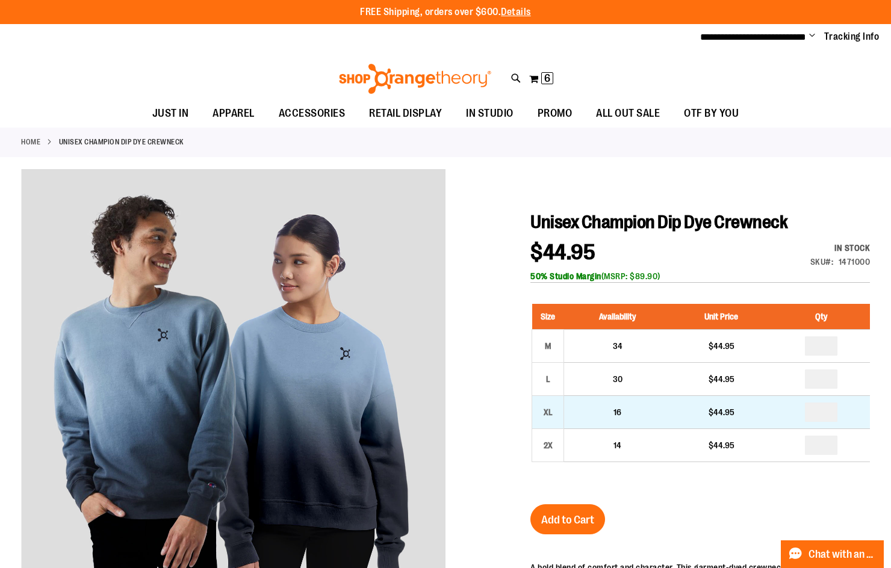
type input "**********"
drag, startPoint x: 832, startPoint y: 415, endPoint x: 825, endPoint y: 414, distance: 7.9
click at [825, 414] on input "number" at bounding box center [821, 412] width 33 height 19
type input "*"
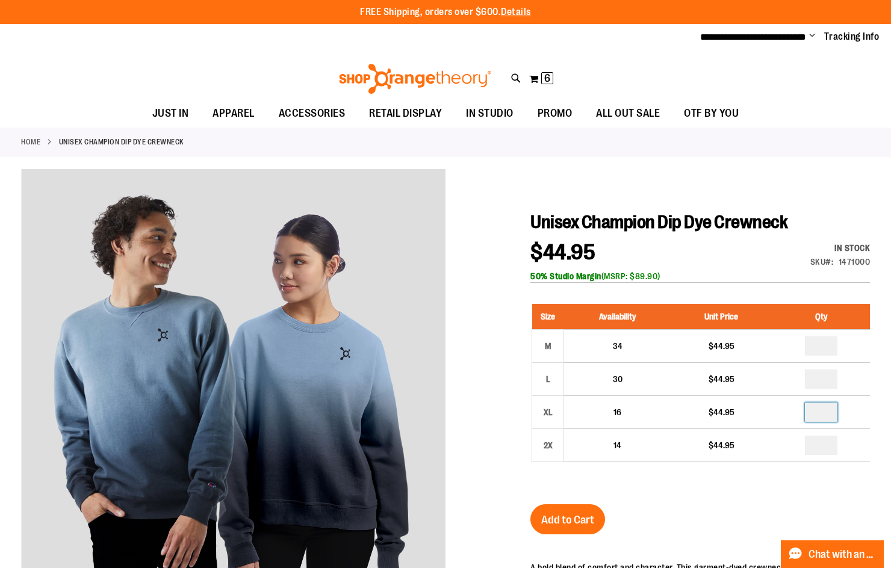
click at [773, 507] on div "Unisex Champion Dip Dye Crewneck $44.95 In stock Only %1 left SKU 1471000 50% S…" at bounding box center [699, 509] width 339 height 597
click at [587, 518] on span "Add to Cart" at bounding box center [567, 519] width 53 height 13
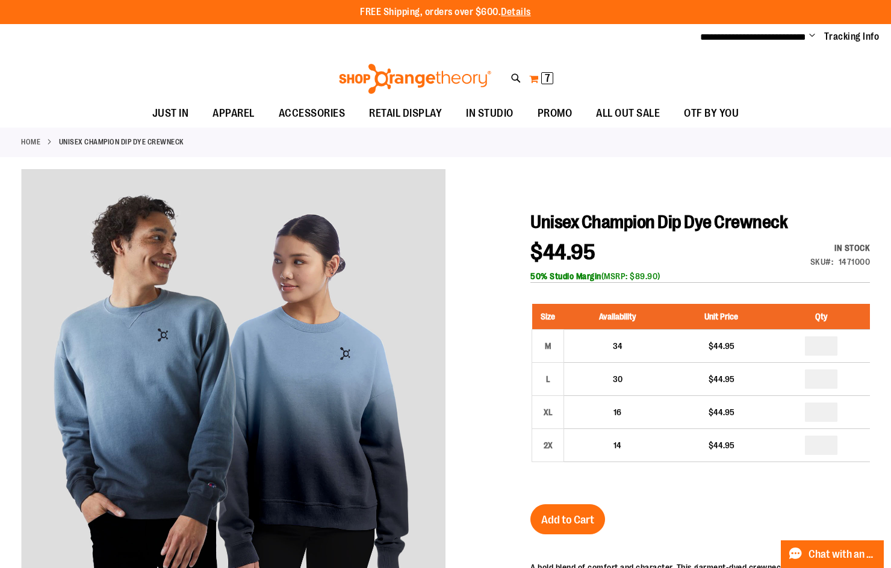
click at [533, 79] on button "My Cart 7 7 items" at bounding box center [540, 78] width 25 height 19
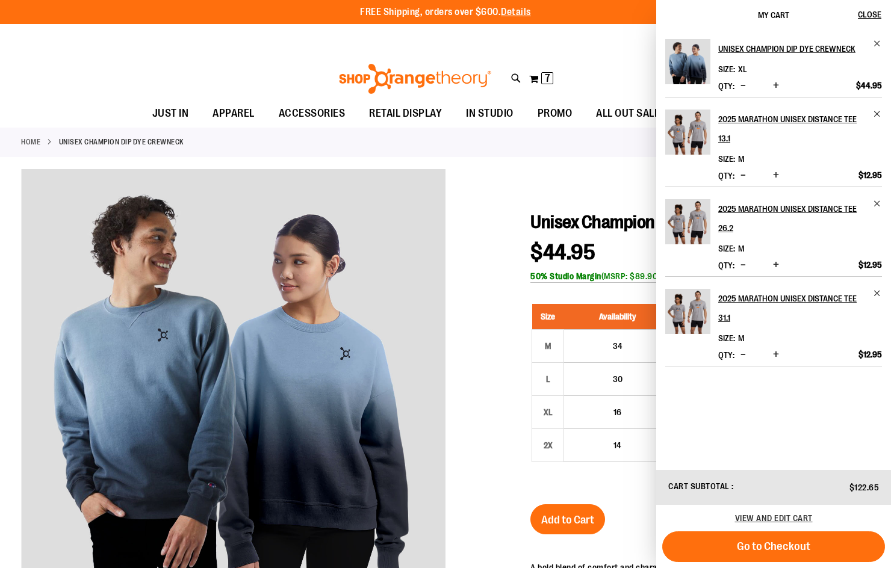
click at [787, 560] on button "Go to Checkout" at bounding box center [773, 547] width 223 height 31
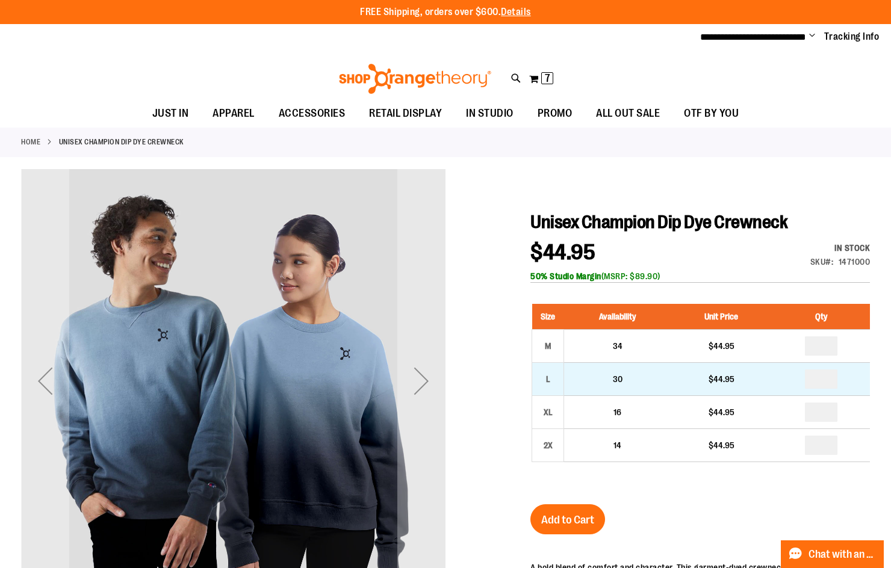
type input "**********"
drag, startPoint x: 837, startPoint y: 376, endPoint x: 830, endPoint y: 376, distance: 6.6
click at [830, 376] on input "number" at bounding box center [821, 379] width 33 height 19
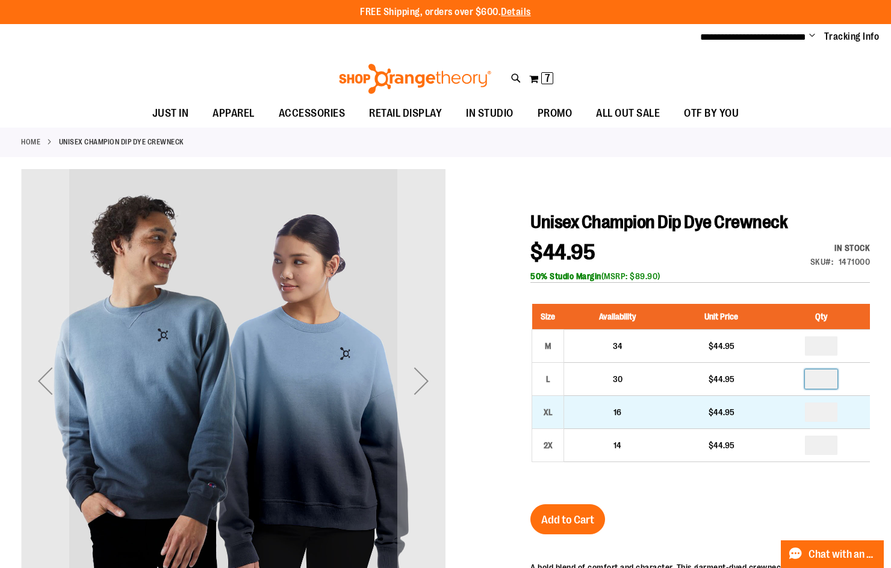
type input "*"
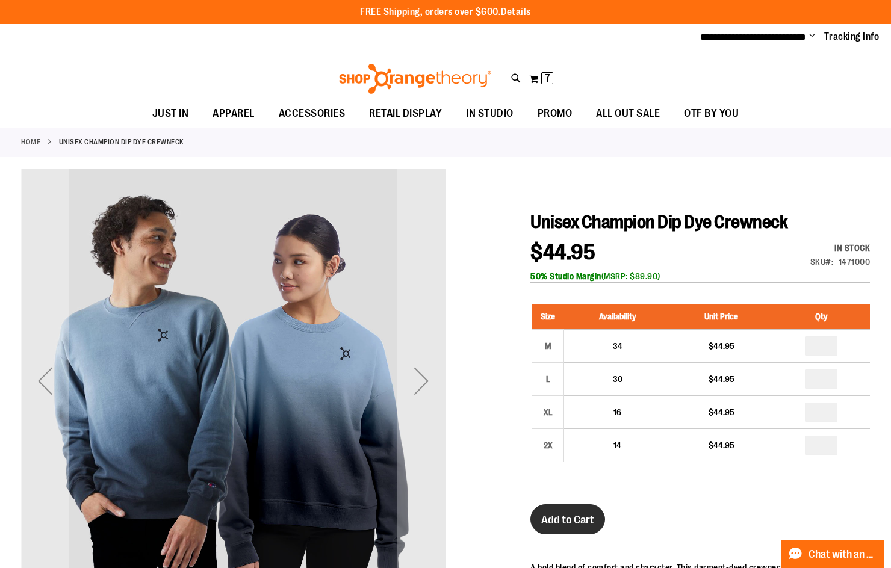
click at [594, 518] on span "Add to Cart" at bounding box center [567, 519] width 53 height 13
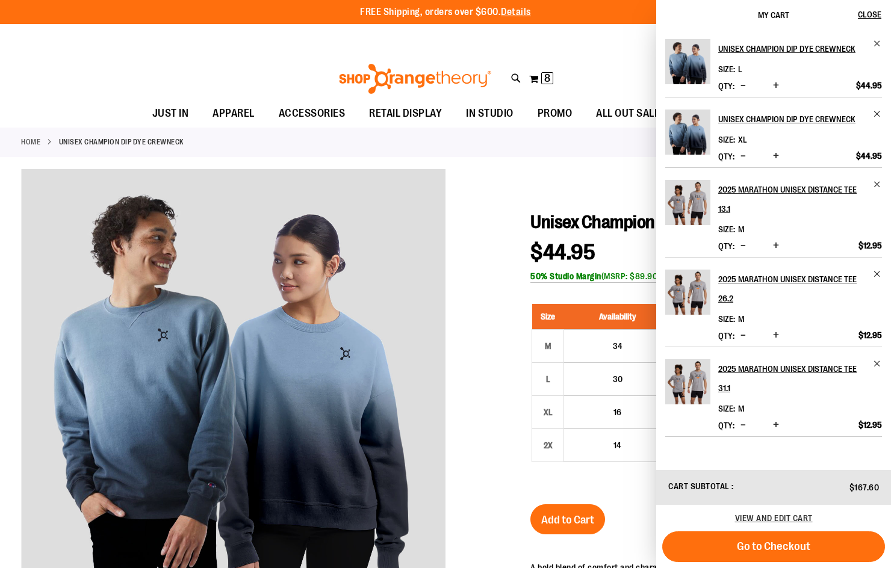
click at [398, 82] on img at bounding box center [415, 79] width 156 height 30
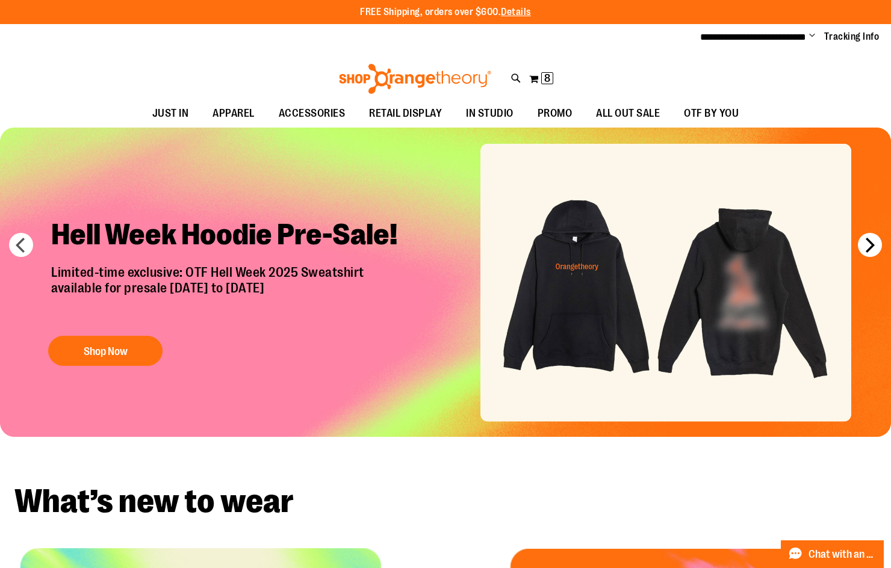
type input "**********"
click at [873, 246] on button "next" at bounding box center [870, 245] width 24 height 24
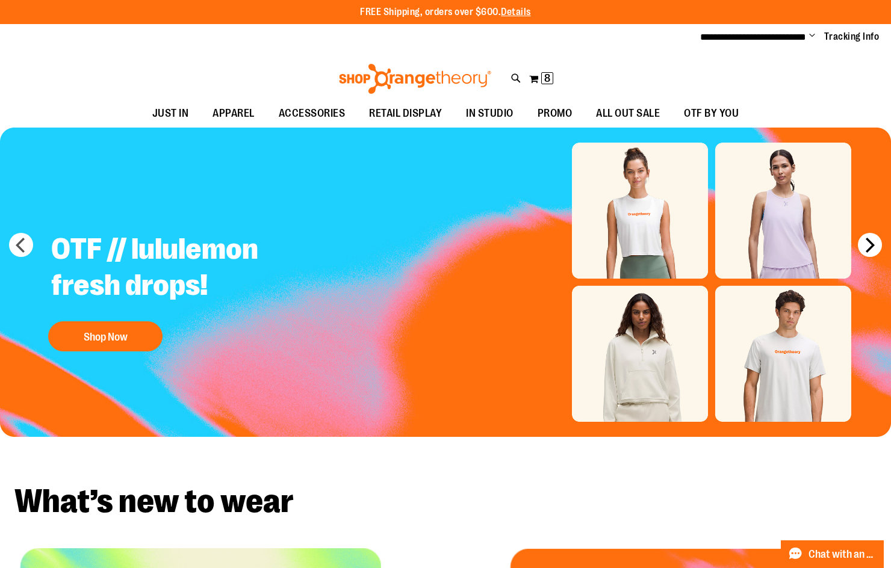
click at [873, 246] on button "next" at bounding box center [870, 245] width 24 height 24
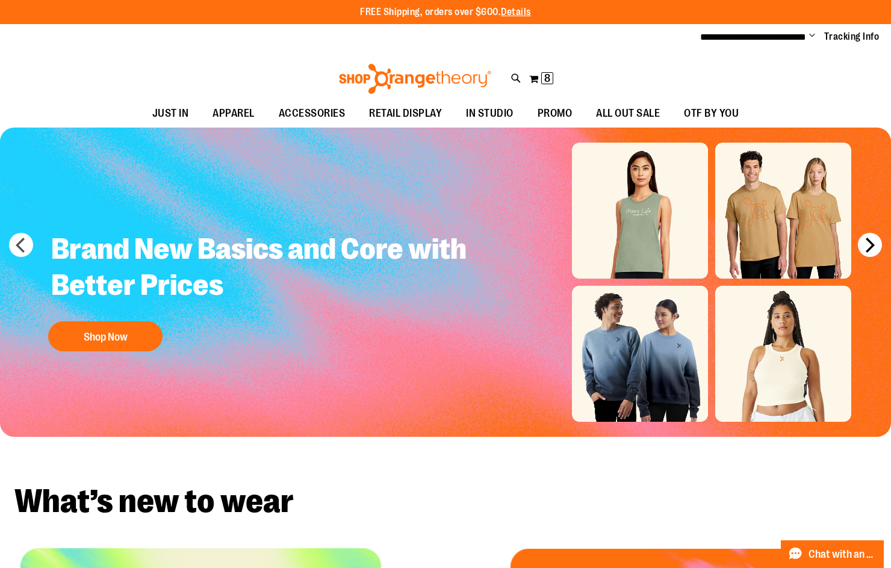
click at [873, 246] on button "next" at bounding box center [870, 245] width 24 height 24
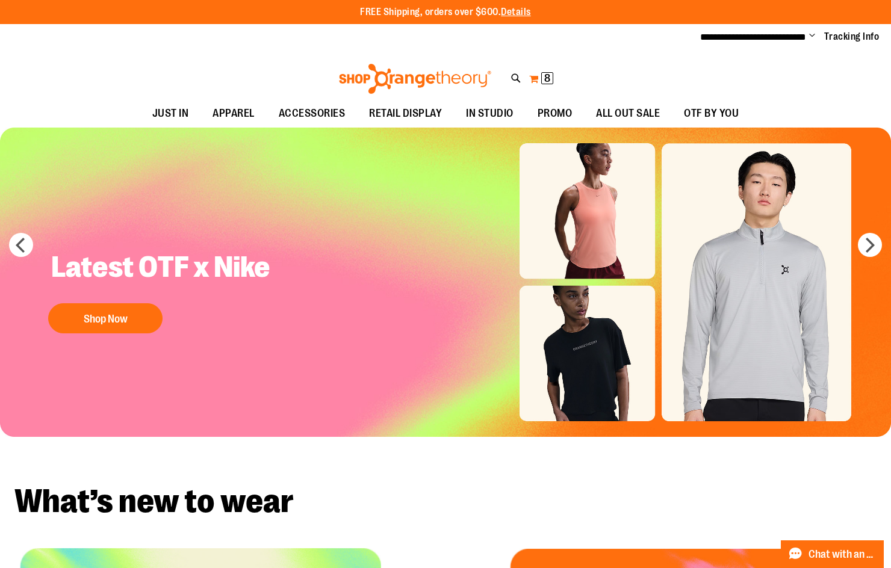
click at [543, 81] on span "8 8 items" at bounding box center [547, 78] width 12 height 12
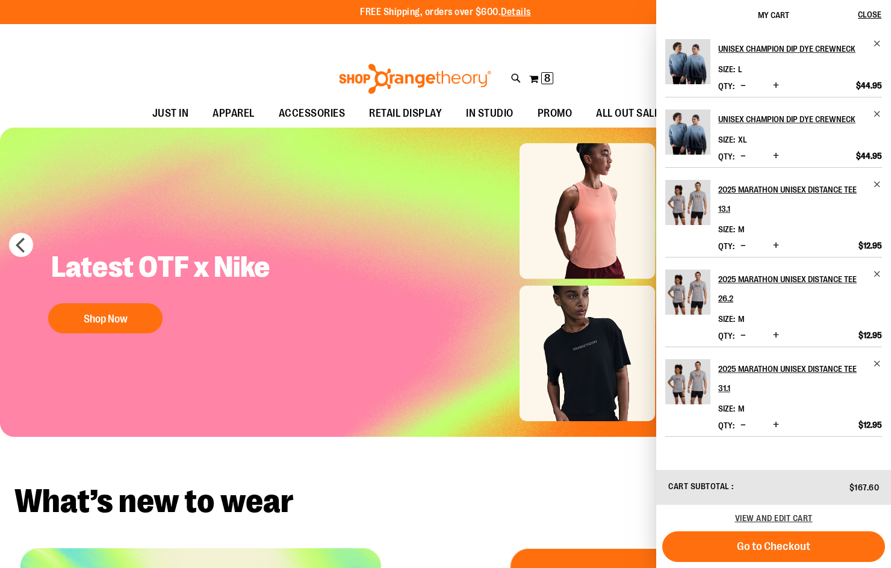
scroll to position [16, 0]
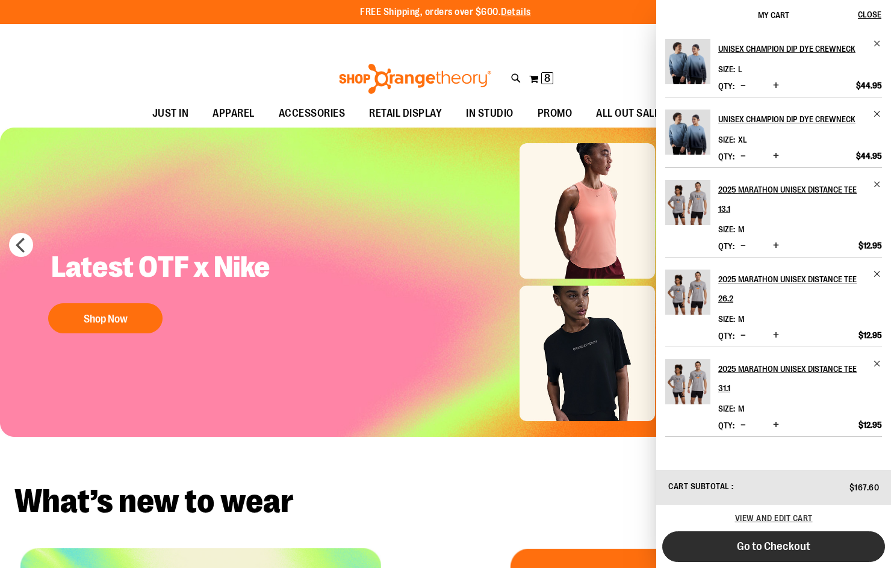
click at [745, 551] on span "Go to Checkout" at bounding box center [773, 546] width 73 height 13
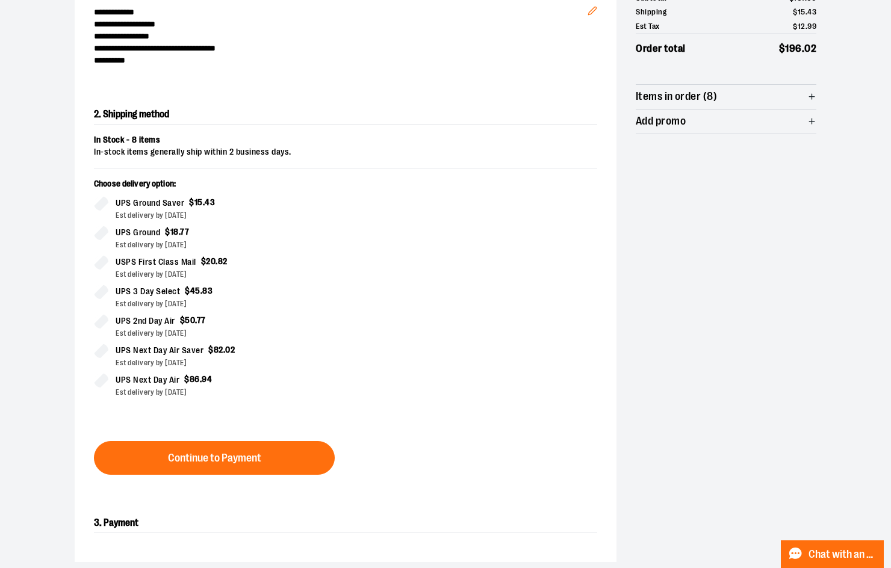
scroll to position [265, 0]
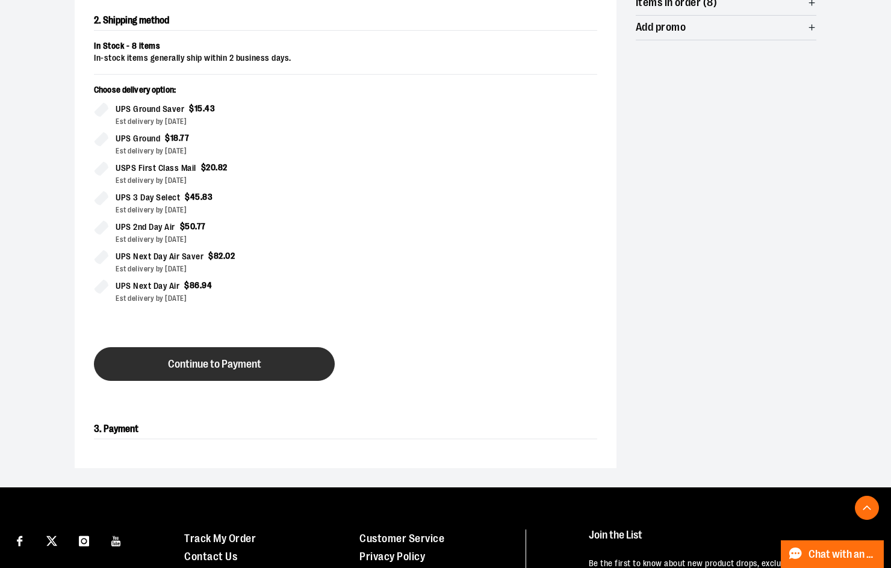
click at [220, 365] on span "Continue to Payment" at bounding box center [214, 364] width 93 height 11
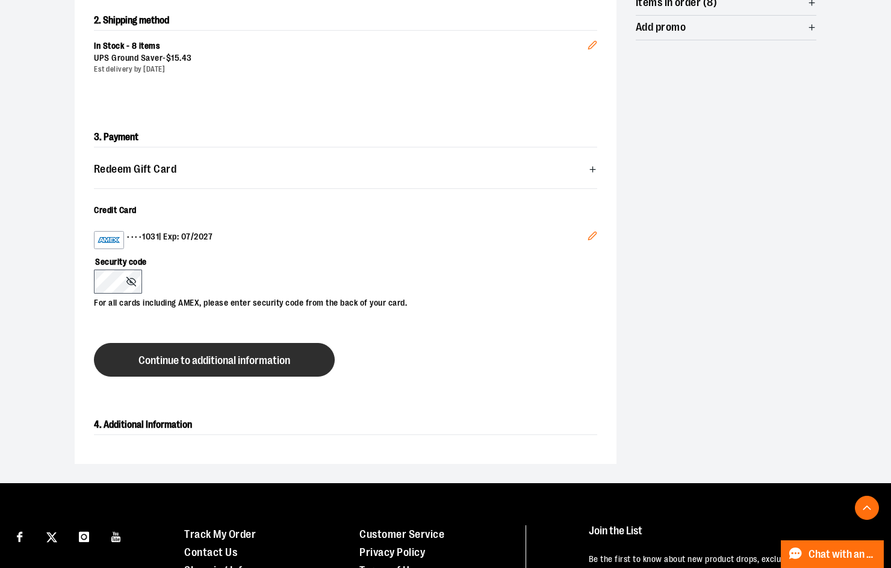
click at [190, 366] on button "Continue to additional information" at bounding box center [214, 360] width 241 height 34
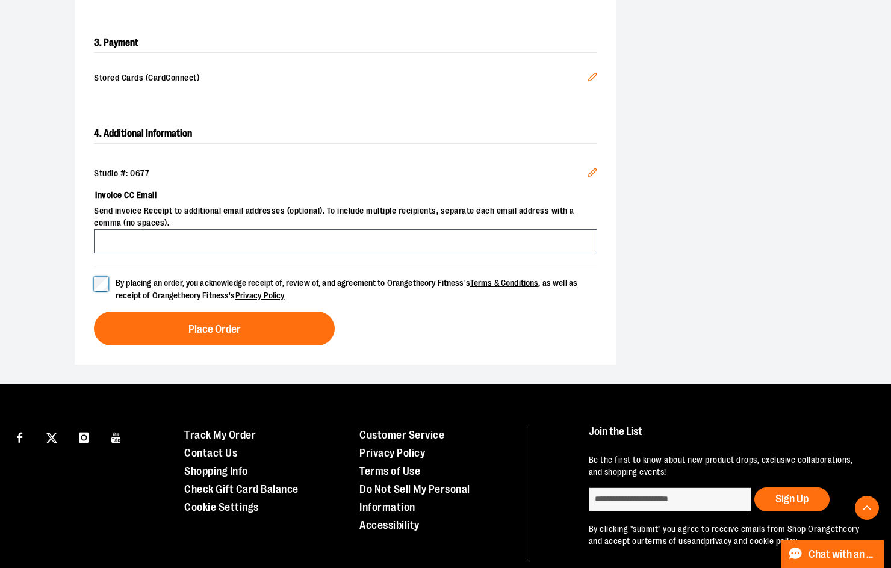
scroll to position [361, 0]
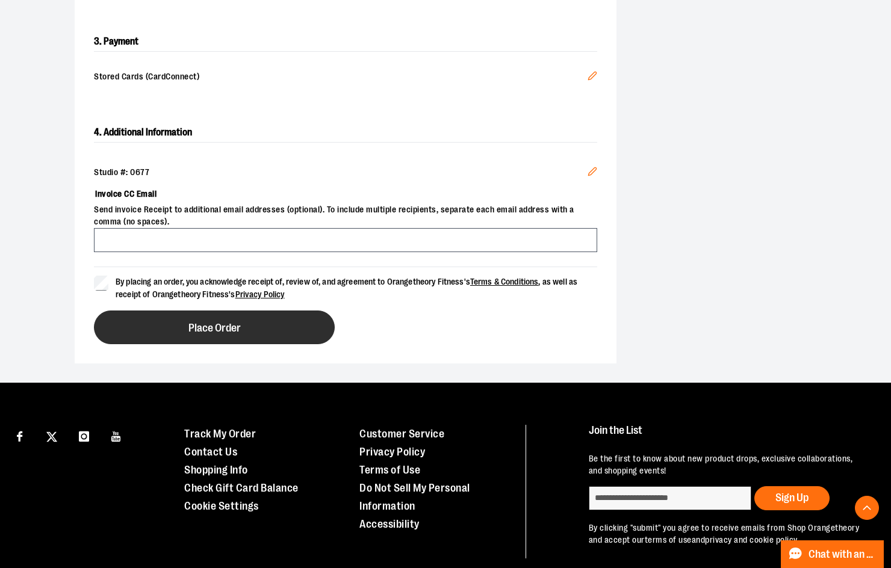
click at [297, 329] on button "Place Order" at bounding box center [214, 328] width 241 height 34
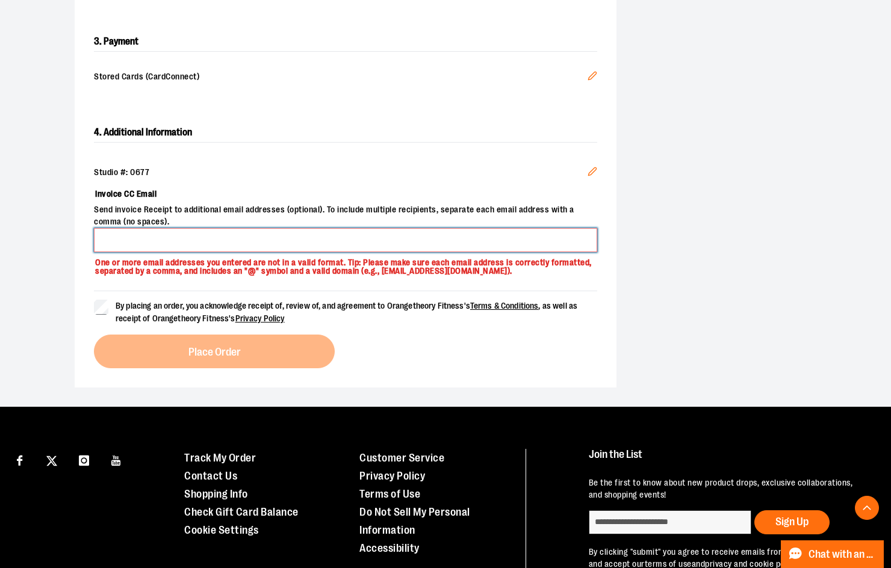
click at [233, 242] on input "Invoice CC Email" at bounding box center [345, 240] width 503 height 24
type input "**********"
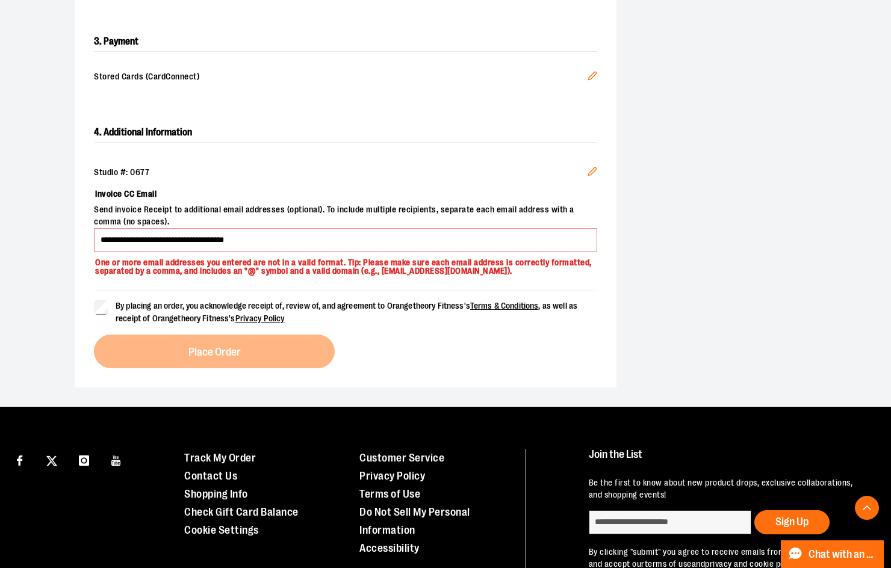
click at [113, 311] on label "By placing an order, you acknowledge receipt of, review of, and agreement to Or…" at bounding box center [345, 312] width 503 height 25
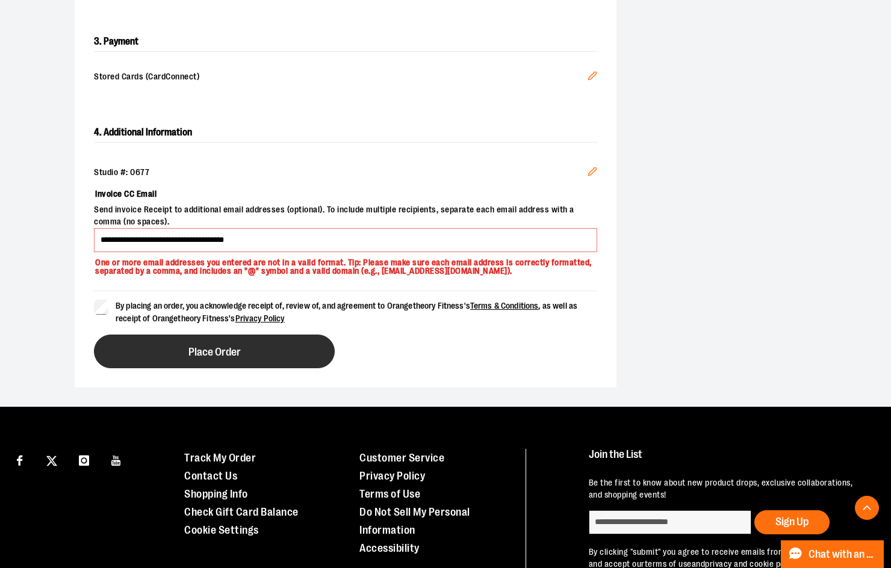
click at [152, 356] on button "Place Order" at bounding box center [214, 352] width 241 height 34
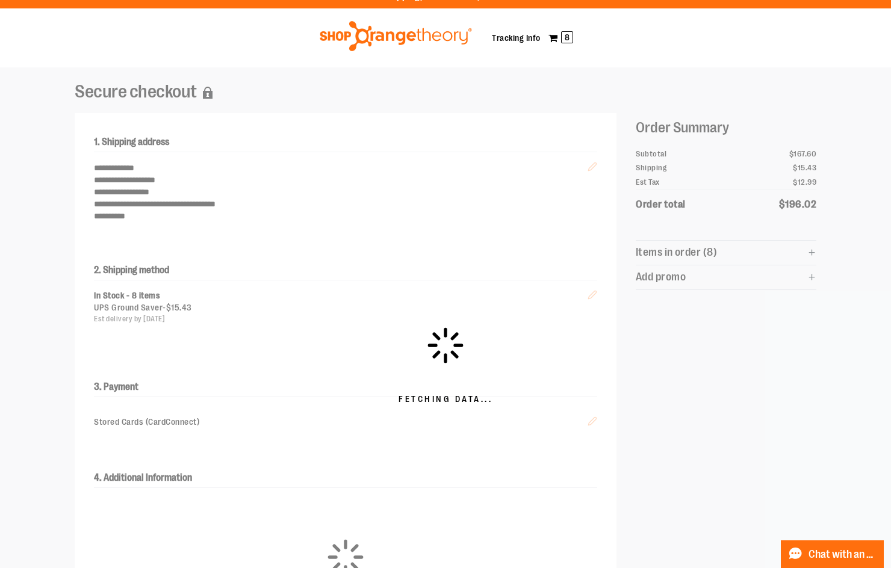
scroll to position [0, 0]
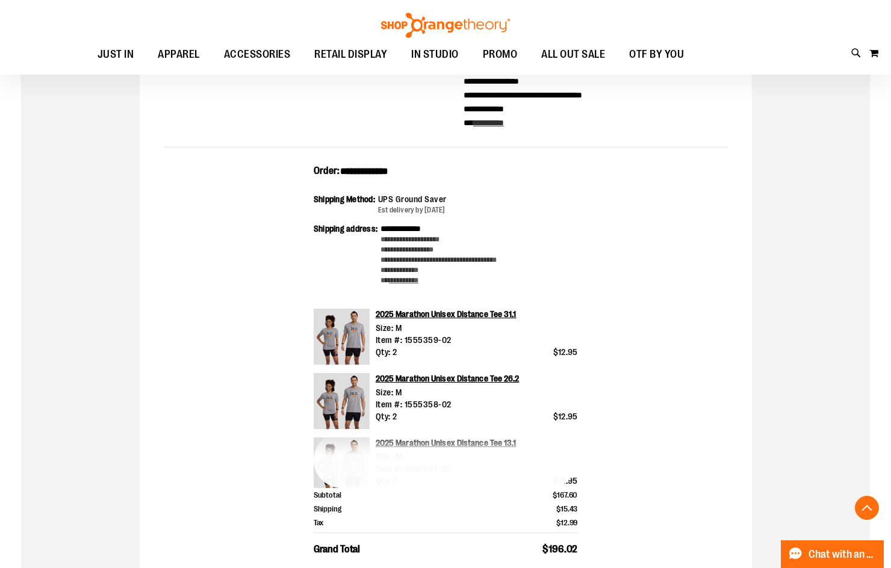
scroll to position [241, 0]
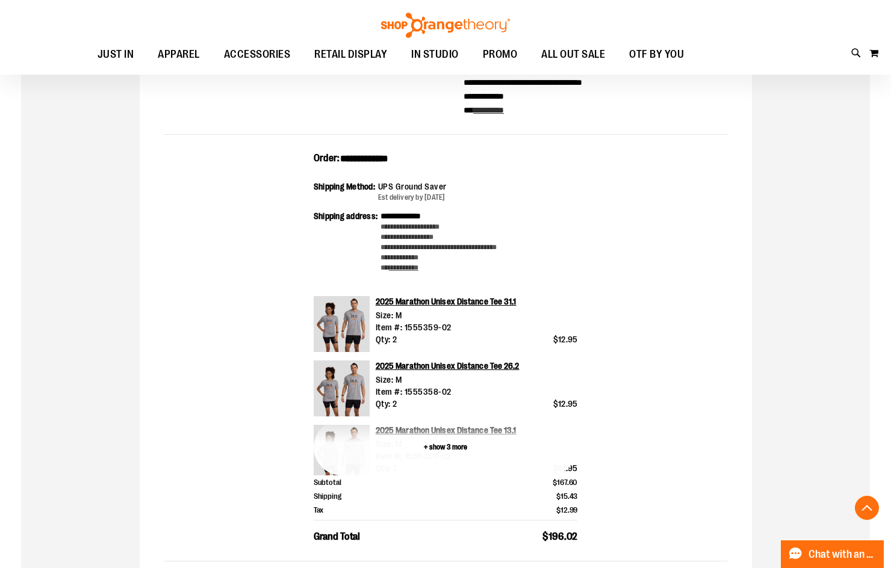
type input "**********"
click at [442, 445] on button "+ show 3 more" at bounding box center [446, 448] width 264 height 56
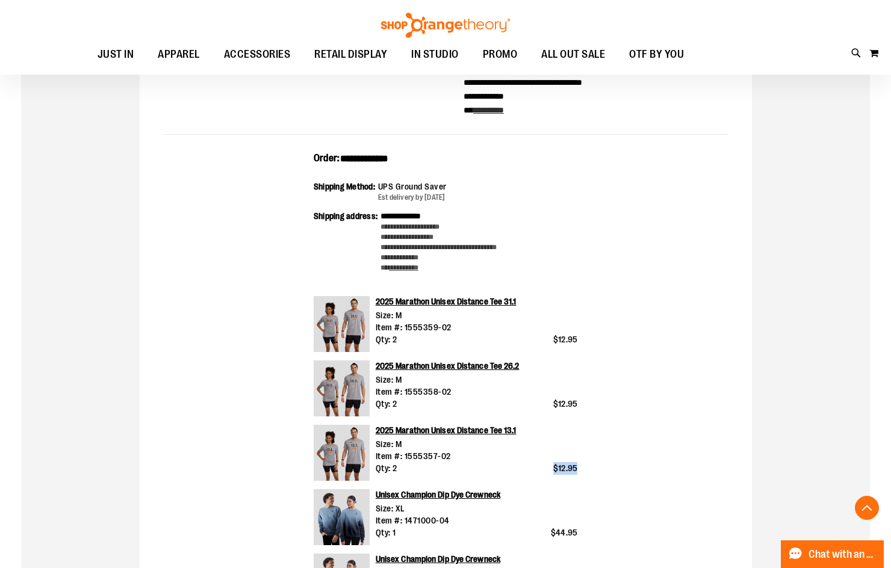
drag, startPoint x: 581, startPoint y: 470, endPoint x: 531, endPoint y: 467, distance: 50.0
click at [532, 468] on div "**********" at bounding box center [446, 440] width 564 height 577
click at [529, 465] on div "Qty: 2 $12.95" at bounding box center [477, 468] width 202 height 13
